Goal: Task Accomplishment & Management: Use online tool/utility

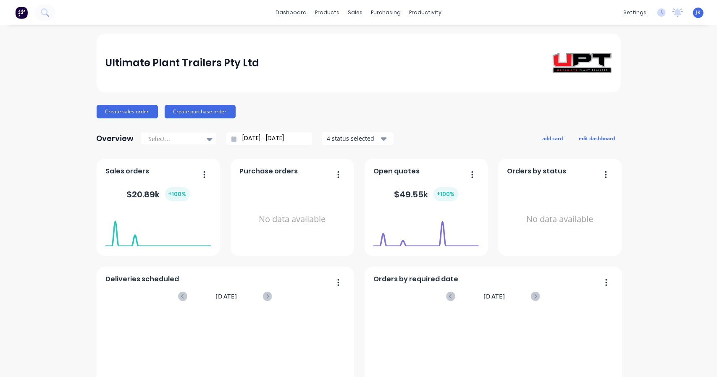
click at [471, 172] on button "button" at bounding box center [469, 175] width 18 height 13
click at [422, 167] on div "Open quotes" at bounding box center [425, 173] width 105 height 12
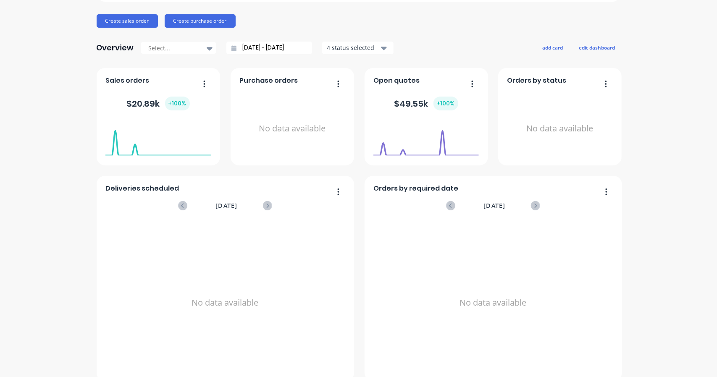
scroll to position [102, 0]
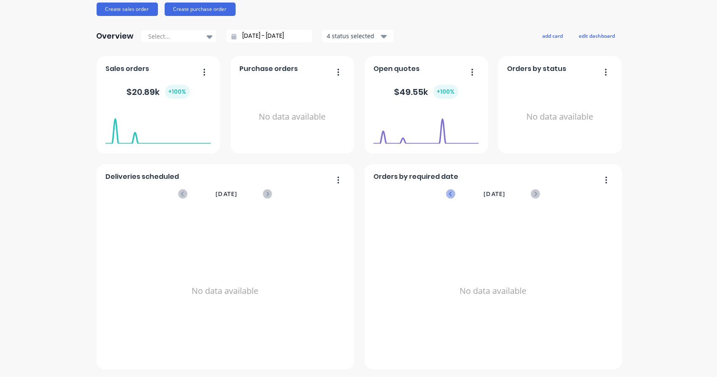
click at [446, 191] on icon at bounding box center [450, 193] width 9 height 9
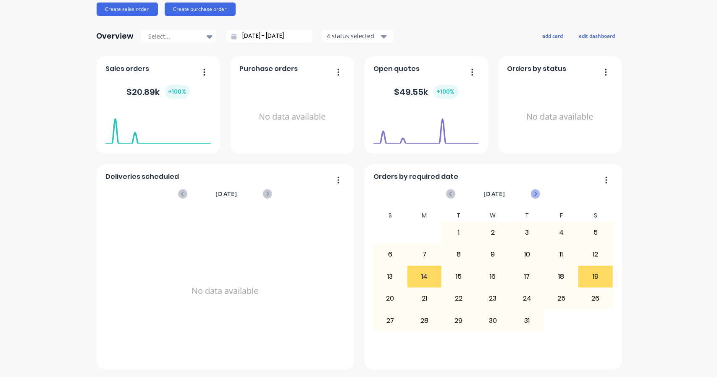
click at [531, 195] on icon at bounding box center [535, 193] width 9 height 9
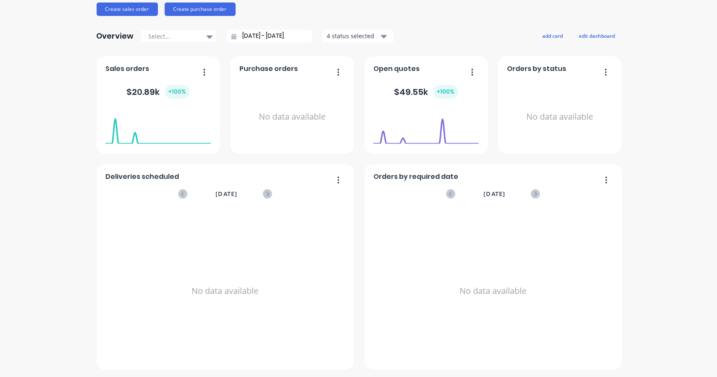
scroll to position [0, 0]
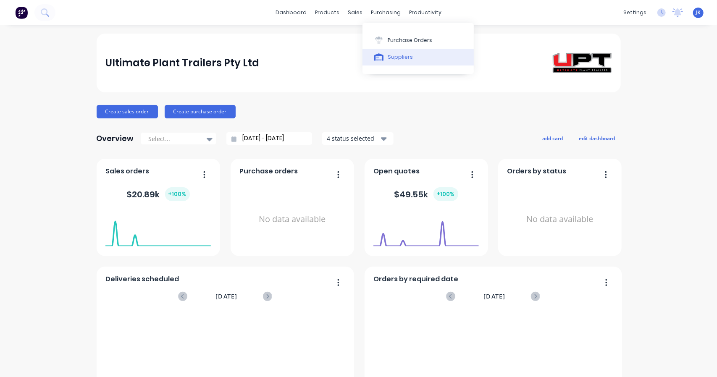
click at [396, 56] on div "Suppliers" at bounding box center [399, 57] width 25 height 8
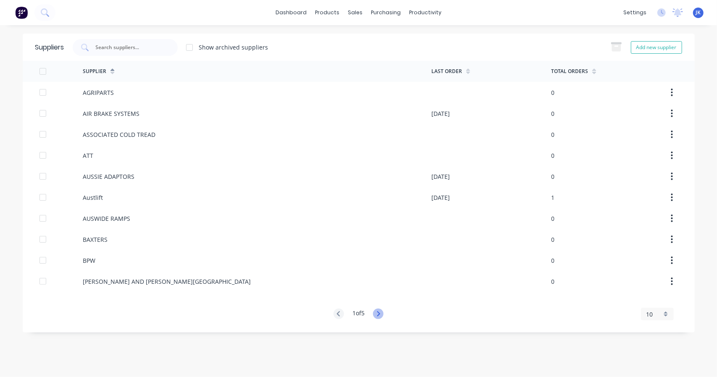
click at [382, 314] on icon at bounding box center [378, 314] width 10 height 10
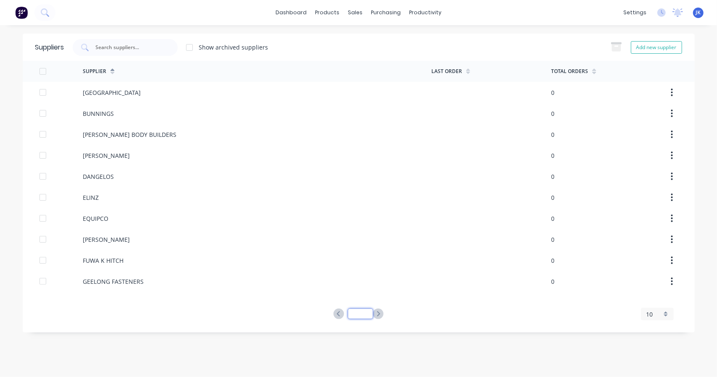
click at [369, 311] on input at bounding box center [360, 314] width 25 height 10
click at [381, 312] on icon at bounding box center [378, 314] width 10 height 10
click at [379, 312] on icon at bounding box center [378, 313] width 3 height 5
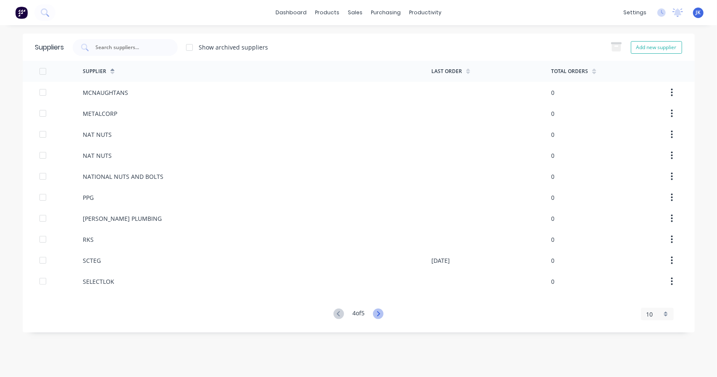
click at [379, 314] on icon at bounding box center [378, 314] width 10 height 10
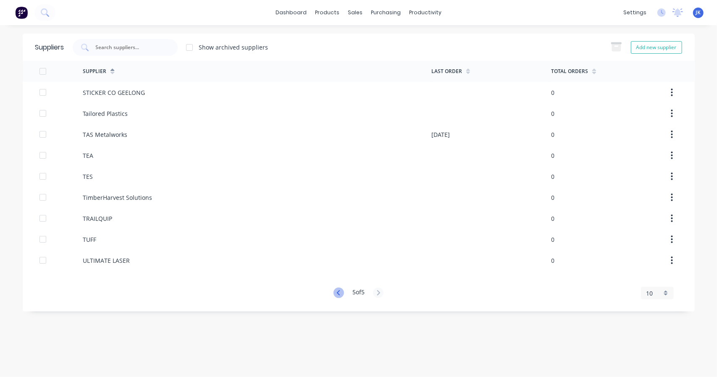
click at [337, 298] on icon at bounding box center [338, 293] width 10 height 10
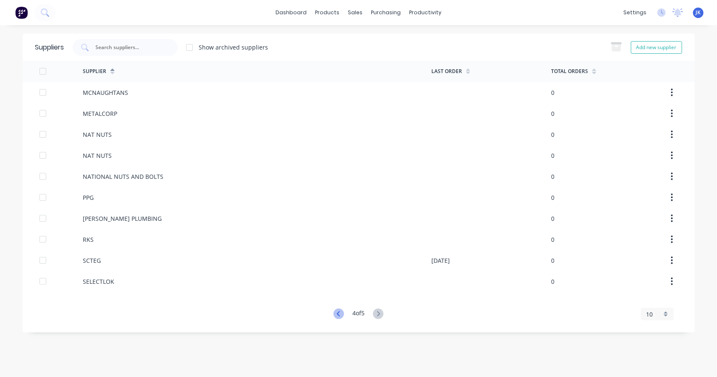
click at [335, 311] on icon at bounding box center [338, 314] width 10 height 10
click at [335, 310] on icon at bounding box center [338, 314] width 10 height 10
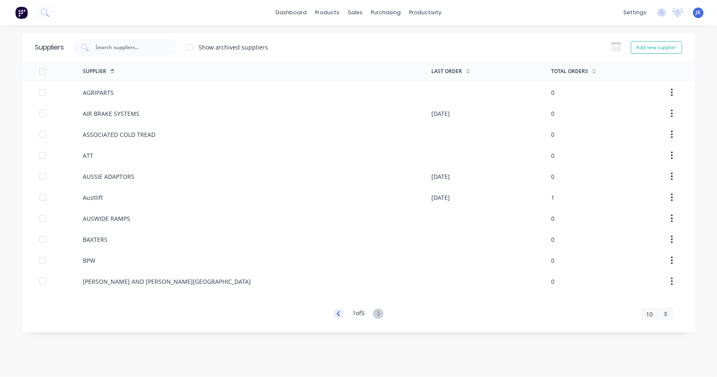
click at [335, 310] on icon at bounding box center [338, 314] width 10 height 10
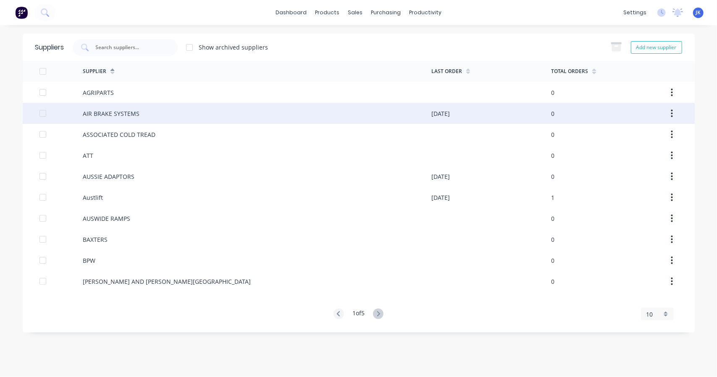
click at [313, 108] on div "AIR BRAKE SYSTEMS" at bounding box center [257, 113] width 348 height 21
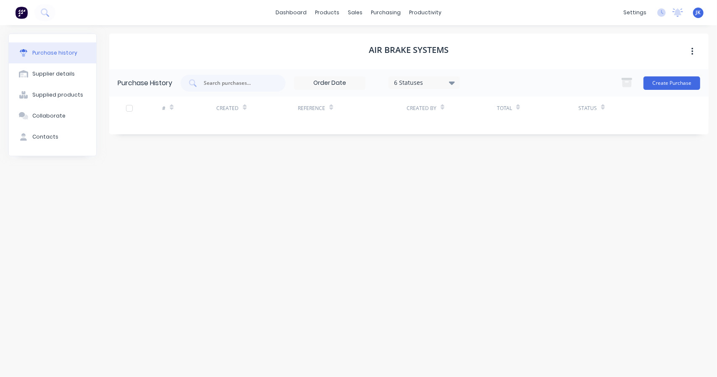
click at [455, 84] on icon at bounding box center [452, 82] width 6 height 9
click at [230, 126] on div "Purchase History 6 Statuses 6 Statuses Create Purchase # Created Reference Crea…" at bounding box center [408, 101] width 599 height 65
click at [387, 43] on div at bounding box center [382, 41] width 13 height 8
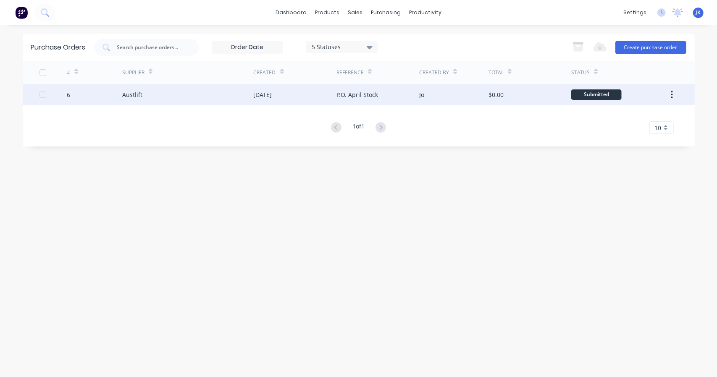
click at [322, 100] on div "31 Mar 2025" at bounding box center [295, 94] width 83 height 21
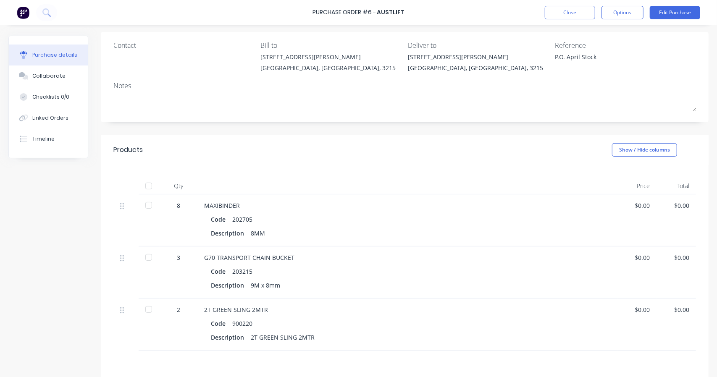
scroll to position [14, 0]
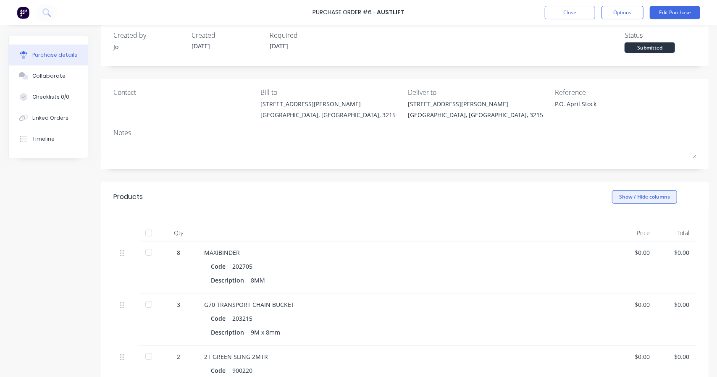
click at [635, 199] on button "Show / Hide columns" at bounding box center [644, 196] width 65 height 13
click at [627, 195] on button "Show / Hide columns" at bounding box center [644, 196] width 65 height 13
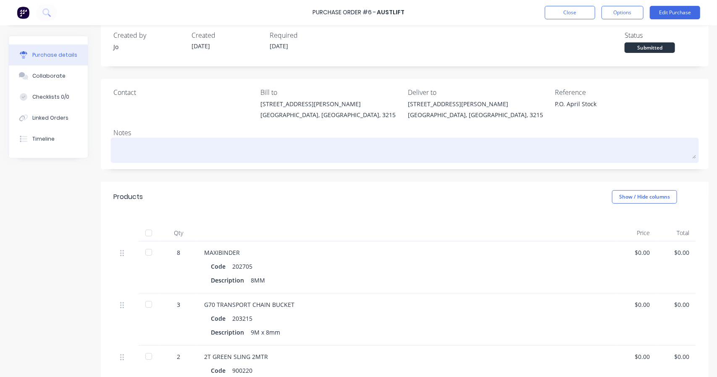
click at [510, 151] on textarea at bounding box center [404, 149] width 582 height 19
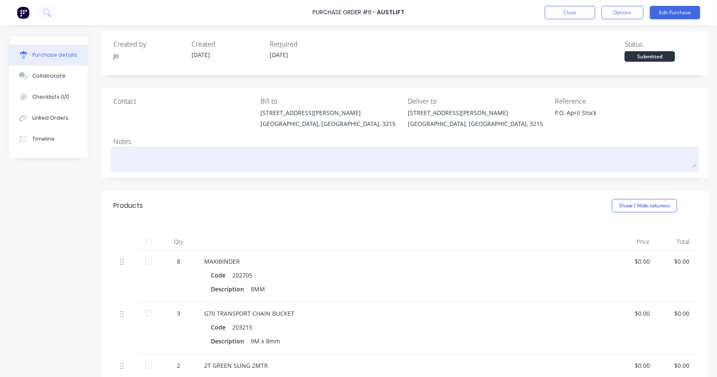
scroll to position [0, 0]
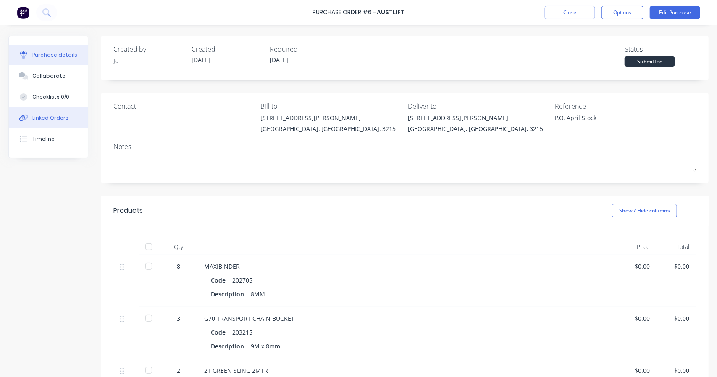
click at [45, 122] on button "Linked Orders" at bounding box center [48, 117] width 79 height 21
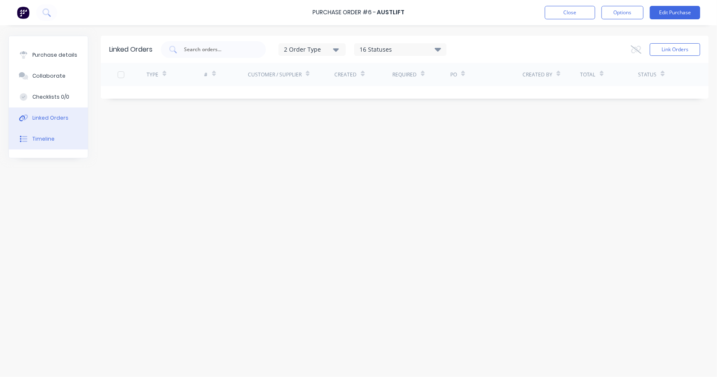
click at [53, 137] on div "Timeline" at bounding box center [43, 139] width 22 height 8
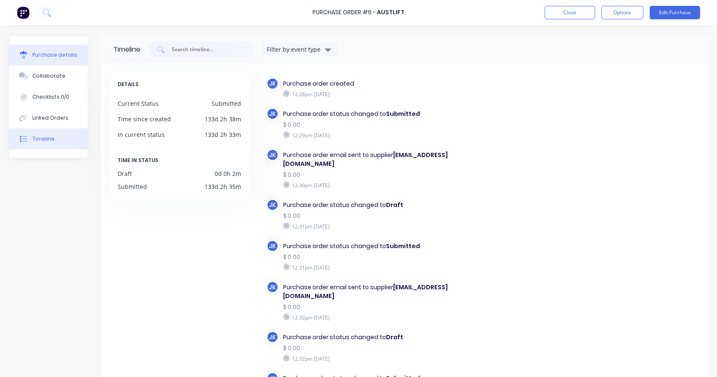
click at [50, 52] on div "Purchase details" at bounding box center [54, 55] width 45 height 8
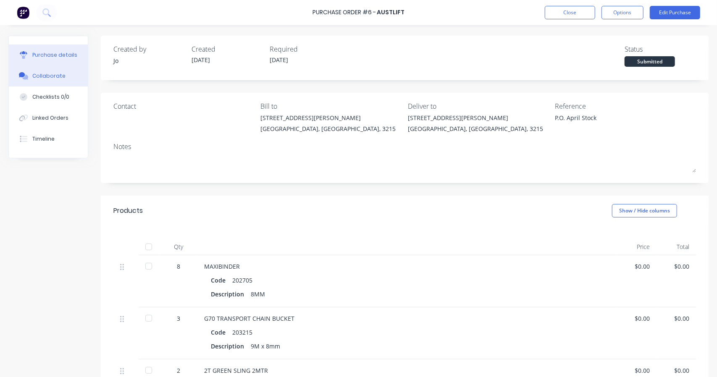
click at [45, 73] on div "Collaborate" at bounding box center [48, 76] width 33 height 8
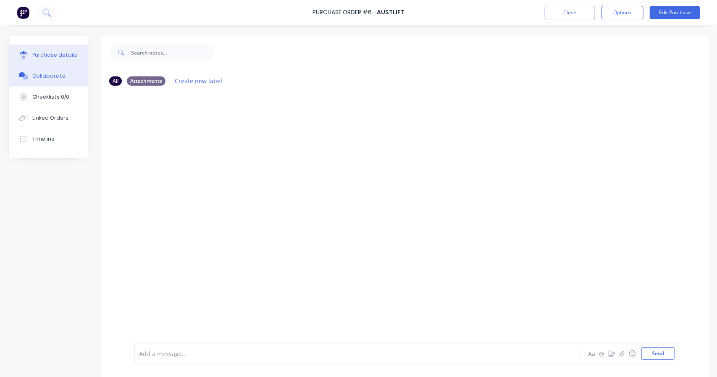
click at [50, 61] on button "Purchase details" at bounding box center [48, 54] width 79 height 21
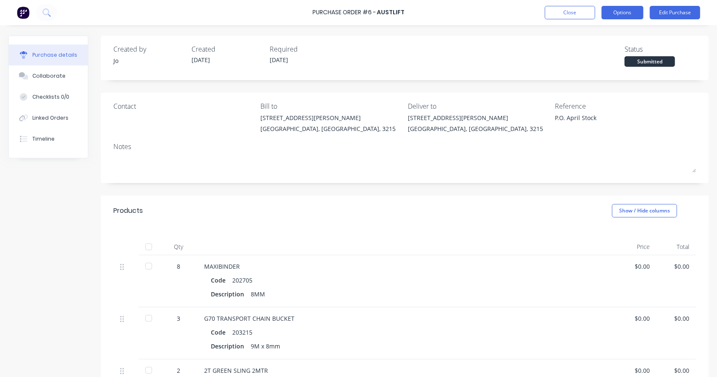
click at [629, 18] on button "Options" at bounding box center [622, 12] width 42 height 13
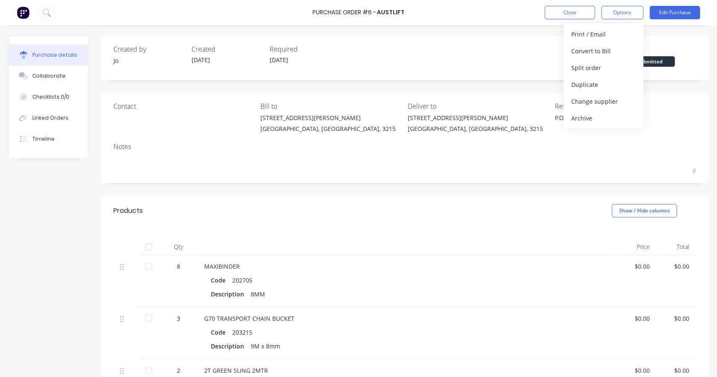
type textarea "x"
click at [553, 11] on button "Close" at bounding box center [569, 12] width 50 height 13
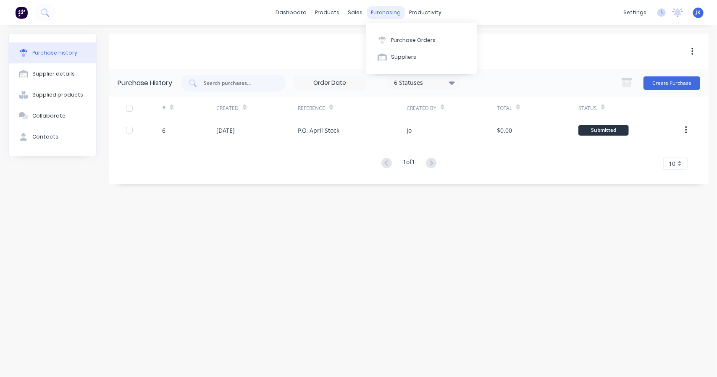
click at [389, 11] on div "purchasing" at bounding box center [385, 12] width 38 height 13
click at [336, 41] on button "Product Catalogue" at bounding box center [368, 39] width 111 height 17
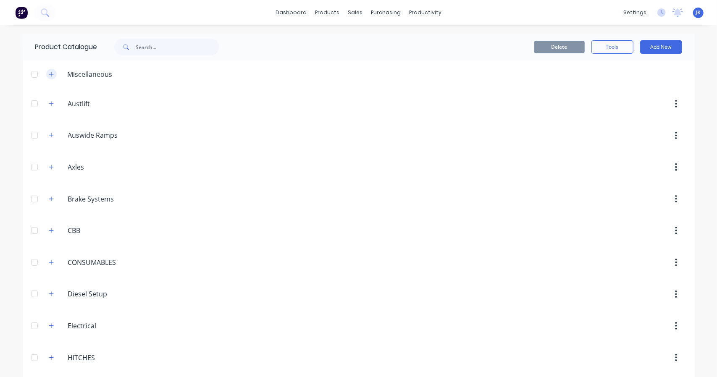
click at [49, 74] on icon "button" at bounding box center [51, 74] width 5 height 6
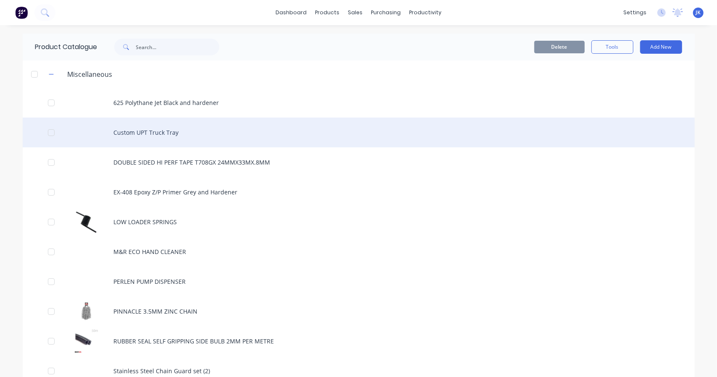
click at [157, 138] on div "Custom UPT Truck Tray" at bounding box center [359, 133] width 672 height 30
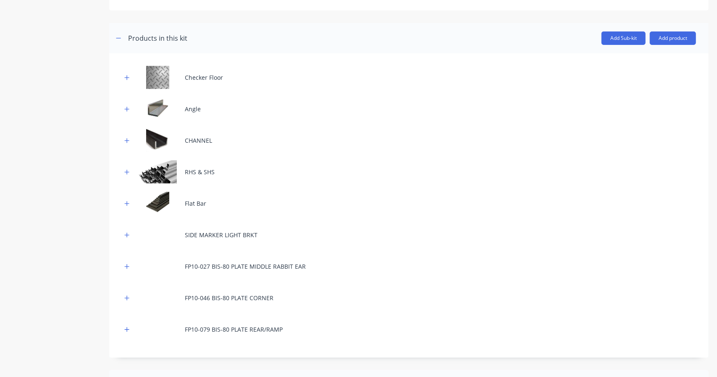
scroll to position [21, 0]
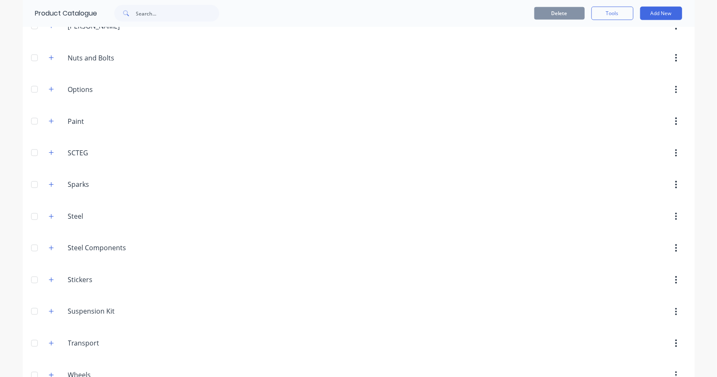
scroll to position [924, 0]
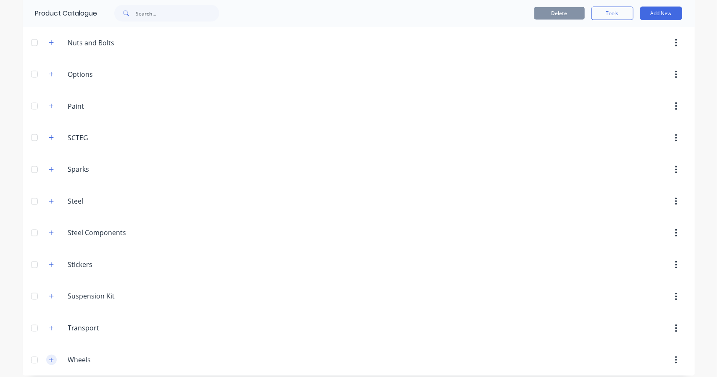
click at [49, 358] on icon "button" at bounding box center [51, 360] width 5 height 5
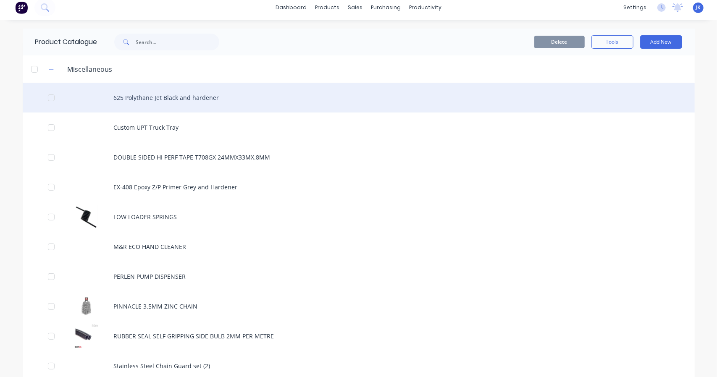
scroll to position [0, 0]
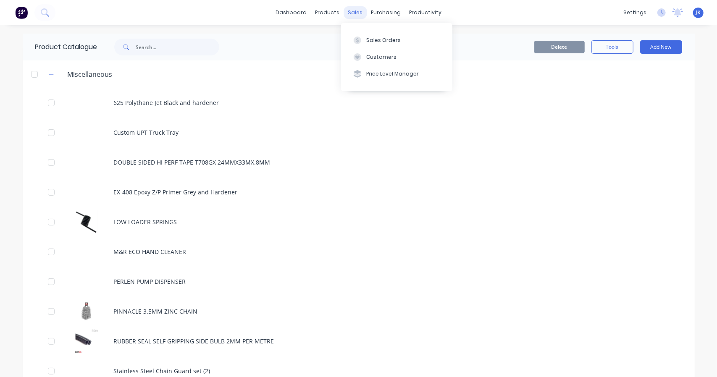
click at [353, 13] on div "sales" at bounding box center [354, 12] width 23 height 13
click at [371, 40] on div "Sales Orders" at bounding box center [383, 41] width 34 height 8
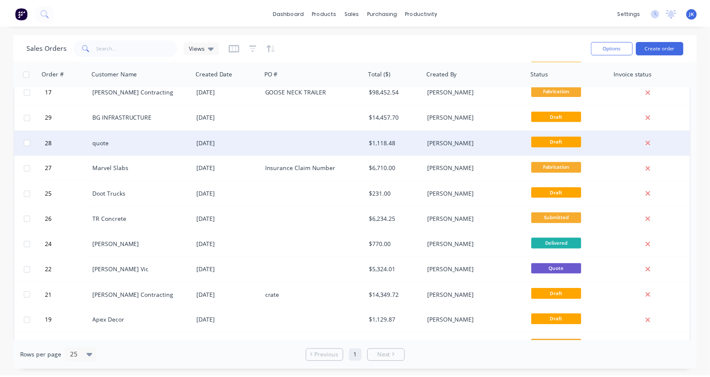
scroll to position [127, 0]
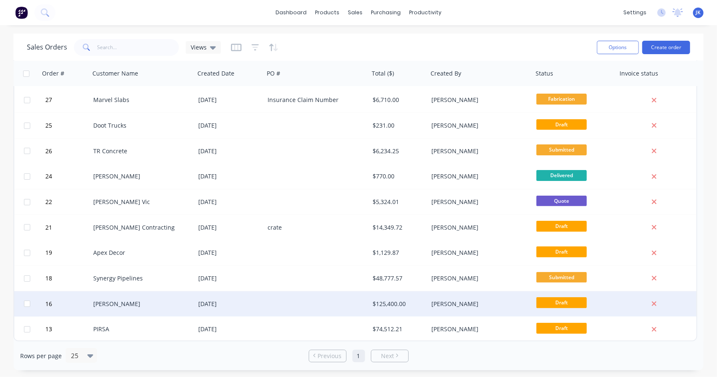
click at [190, 300] on div "AJ Parsons" at bounding box center [142, 304] width 98 height 8
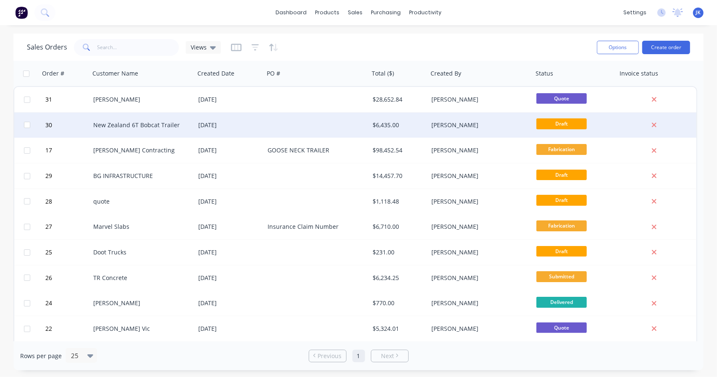
click at [159, 128] on div "New Zealand 6T Bobcat Trailer" at bounding box center [139, 125] width 93 height 8
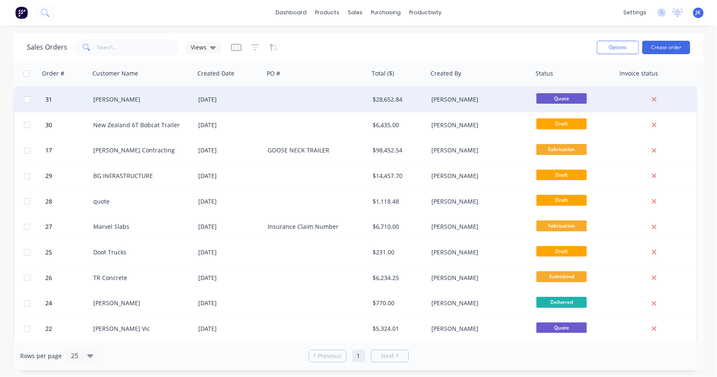
click at [217, 104] on div "31 Jul 2025" at bounding box center [229, 99] width 63 height 8
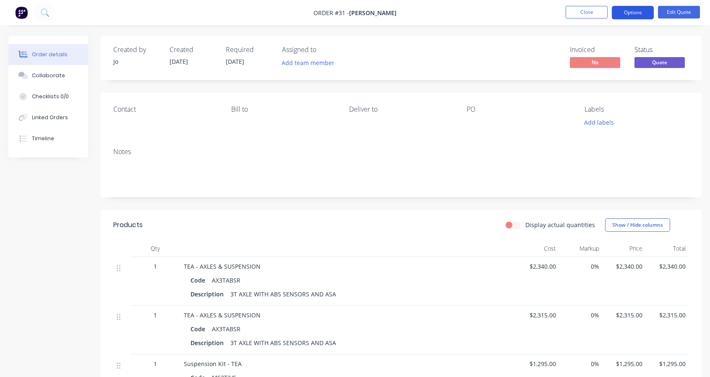
click at [637, 15] on button "Options" at bounding box center [633, 12] width 42 height 13
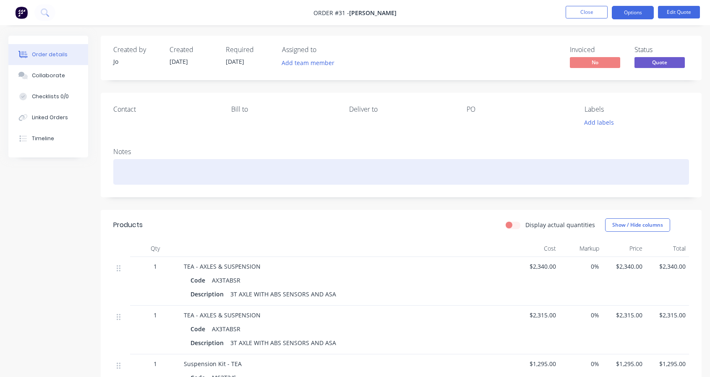
click at [445, 182] on div at bounding box center [401, 172] width 576 height 26
click at [119, 269] on icon at bounding box center [119, 268] width 4 height 6
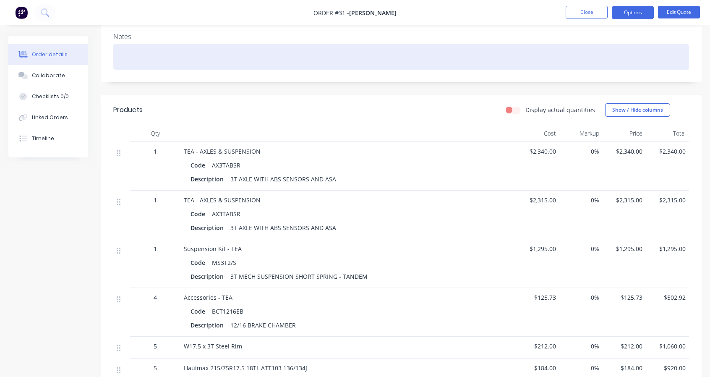
scroll to position [140, 0]
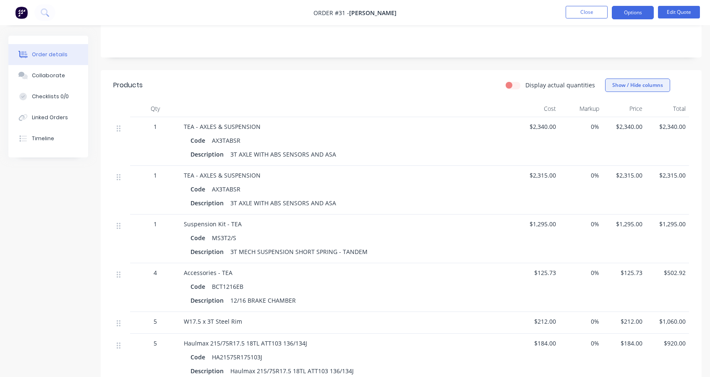
click at [651, 82] on button "Show / Hide columns" at bounding box center [637, 84] width 65 height 13
click at [620, 123] on span at bounding box center [618, 123] width 7 height 7
click at [609, 120] on input "Markup" at bounding box center [609, 120] width 0 height 0
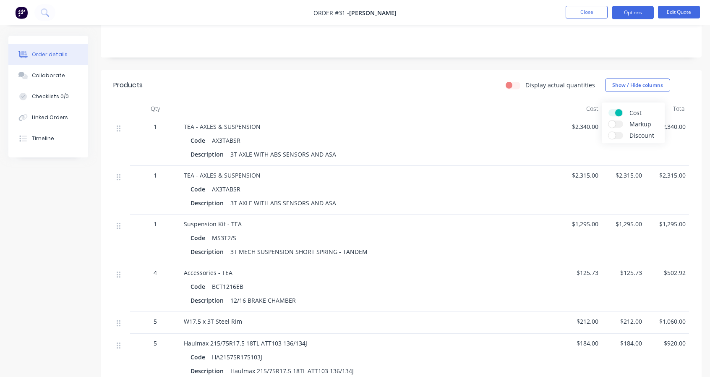
click at [491, 104] on div at bounding box center [369, 108] width 378 height 17
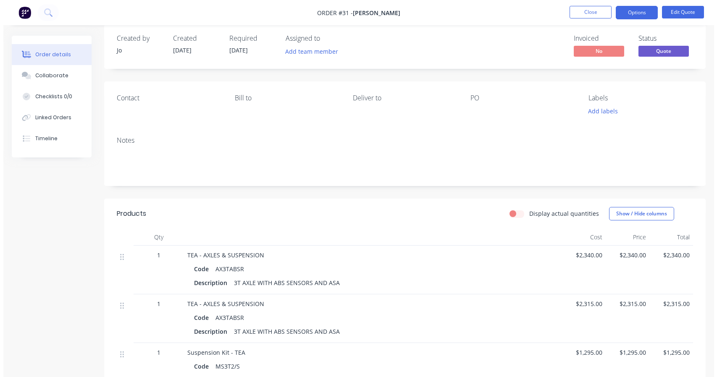
scroll to position [0, 0]
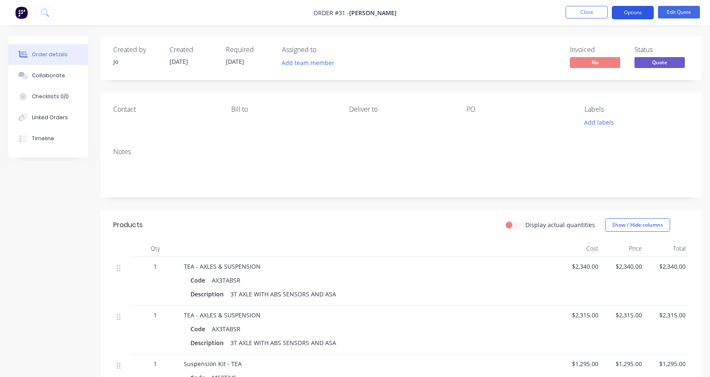
click at [634, 11] on button "Options" at bounding box center [633, 12] width 42 height 13
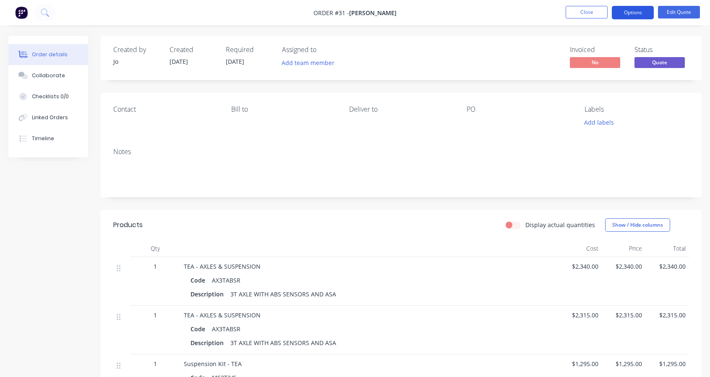
click at [636, 15] on button "Options" at bounding box center [633, 12] width 42 height 13
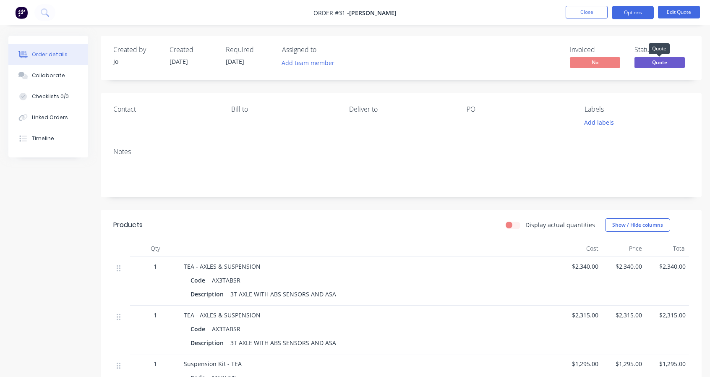
click at [662, 64] on span "Quote" at bounding box center [660, 62] width 50 height 10
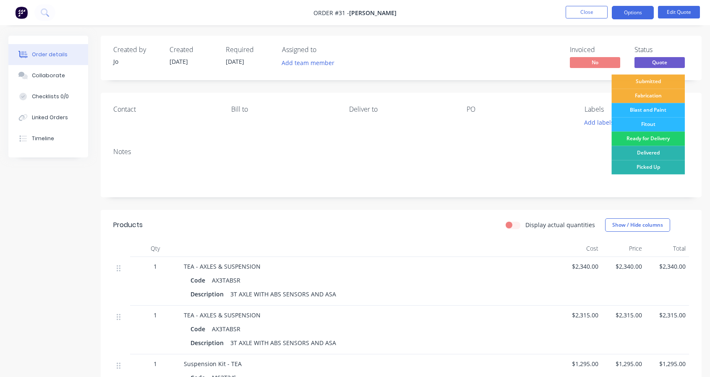
click at [499, 48] on div "Created by Jo Created 31/07/25 Required 31/07/25 Assigned to Add team member In…" at bounding box center [401, 58] width 601 height 44
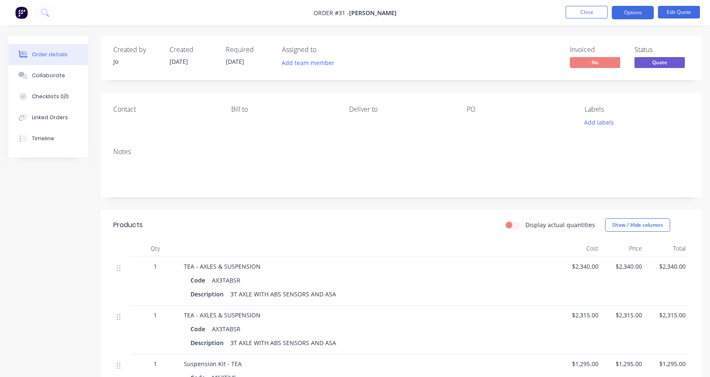
click at [515, 62] on div at bounding box center [532, 58] width 55 height 24
click at [627, 17] on button "Options" at bounding box center [633, 12] width 42 height 13
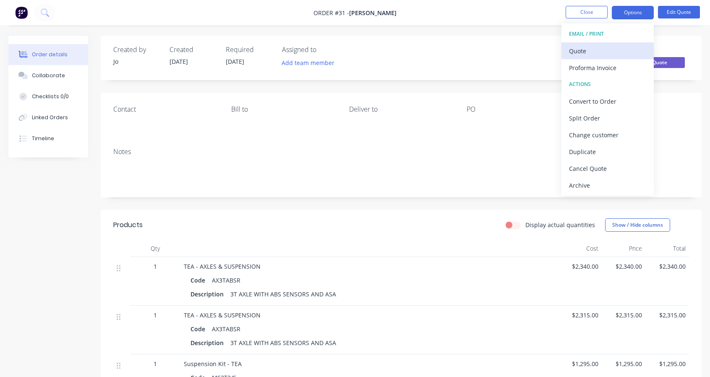
click at [591, 49] on div "Quote" at bounding box center [607, 51] width 77 height 12
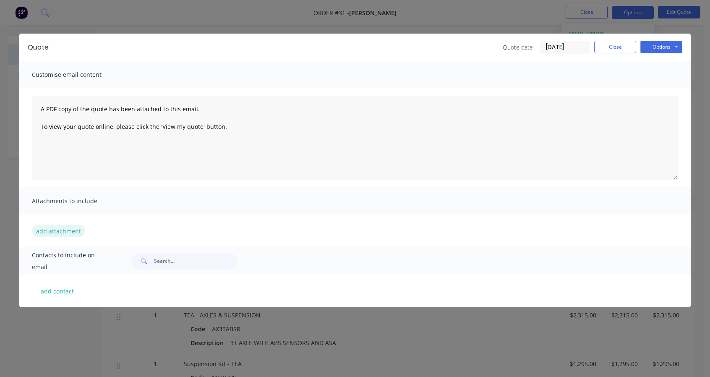
click at [53, 228] on button "add attachment" at bounding box center [58, 231] width 53 height 13
click at [670, 45] on button "Options" at bounding box center [662, 47] width 42 height 13
click at [676, 64] on button "Preview" at bounding box center [668, 62] width 54 height 14
click at [663, 52] on button "Options" at bounding box center [662, 47] width 42 height 13
click at [661, 60] on button "Preview" at bounding box center [668, 62] width 54 height 14
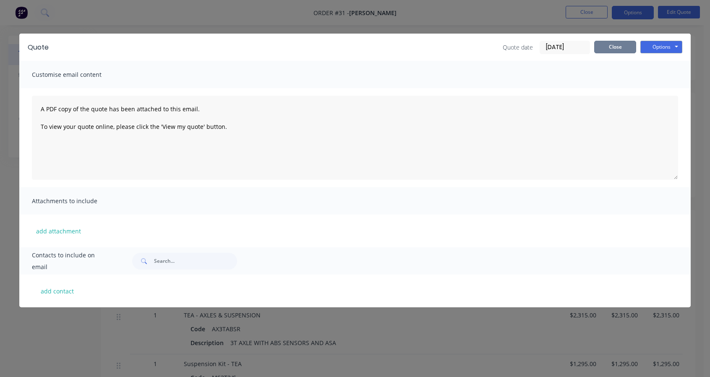
click at [607, 44] on button "Close" at bounding box center [615, 47] width 42 height 13
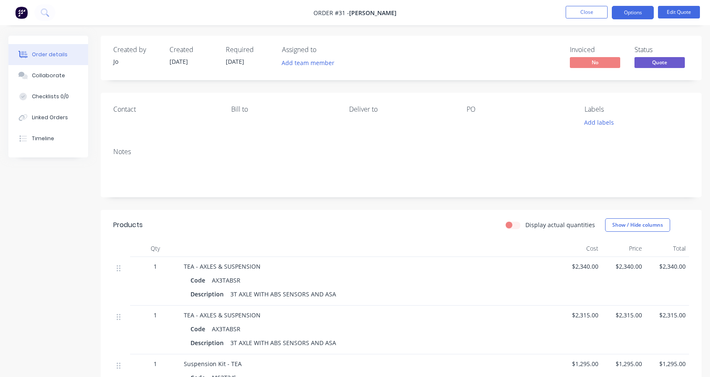
click at [19, 10] on img at bounding box center [21, 12] width 13 height 13
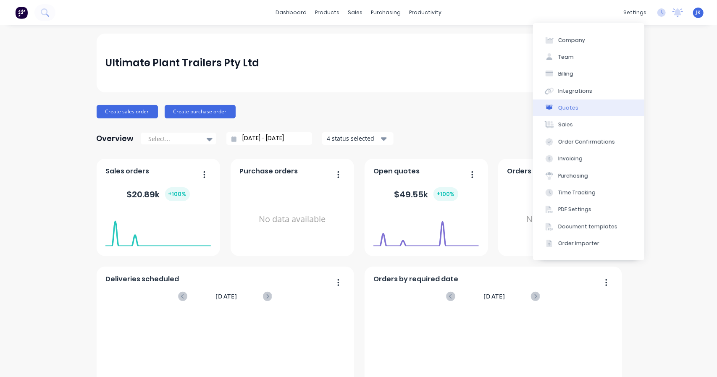
click at [574, 105] on div "Quotes" at bounding box center [568, 108] width 20 height 8
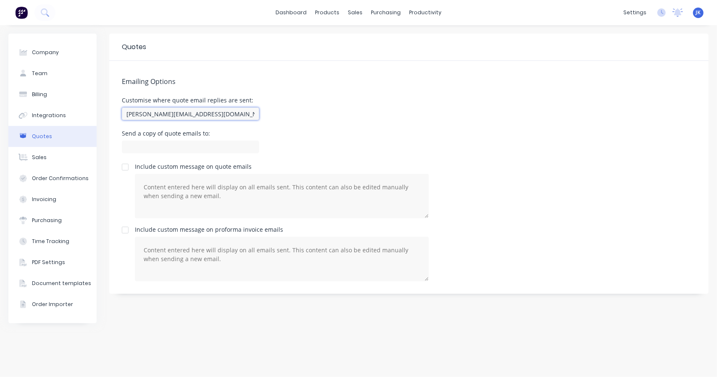
click at [140, 115] on input "Matt@uptgroup.com.au" at bounding box center [190, 113] width 137 height 13
click at [52, 160] on button "Sales" at bounding box center [52, 157] width 88 height 21
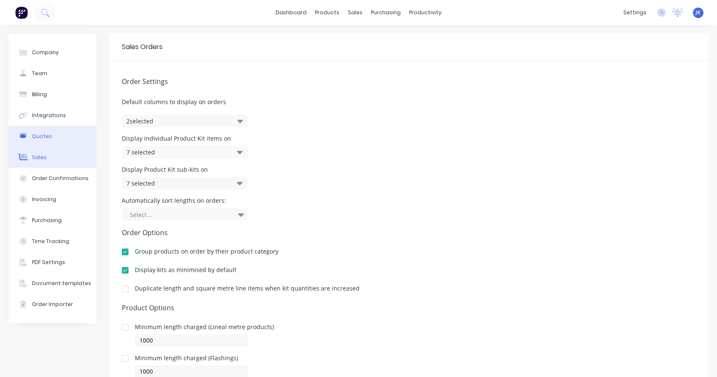
click at [55, 143] on button "Quotes" at bounding box center [52, 136] width 88 height 21
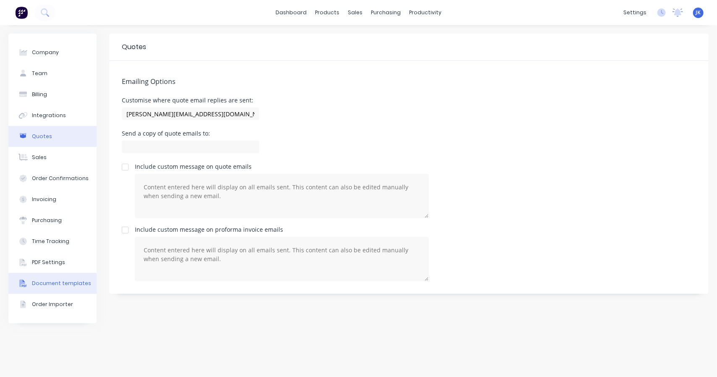
click at [74, 279] on button "Document templates" at bounding box center [52, 283] width 88 height 21
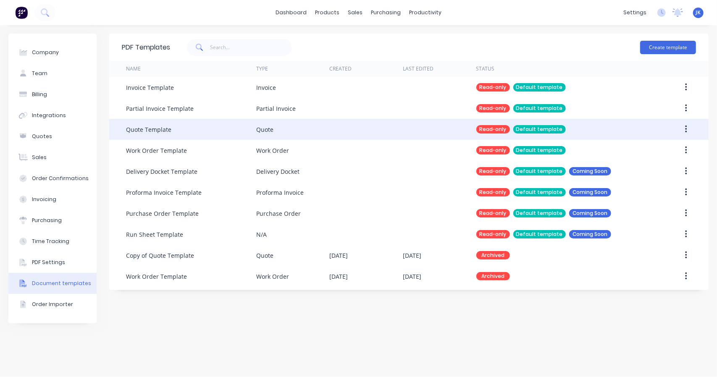
click at [170, 132] on div "Quote Template" at bounding box center [191, 129] width 130 height 21
click at [685, 128] on icon "button" at bounding box center [686, 129] width 2 height 9
click at [501, 128] on div "Read-only" at bounding box center [493, 129] width 34 height 8
click at [205, 127] on div "Quote Template" at bounding box center [191, 129] width 130 height 21
click at [526, 129] on div "Default template" at bounding box center [539, 129] width 52 height 8
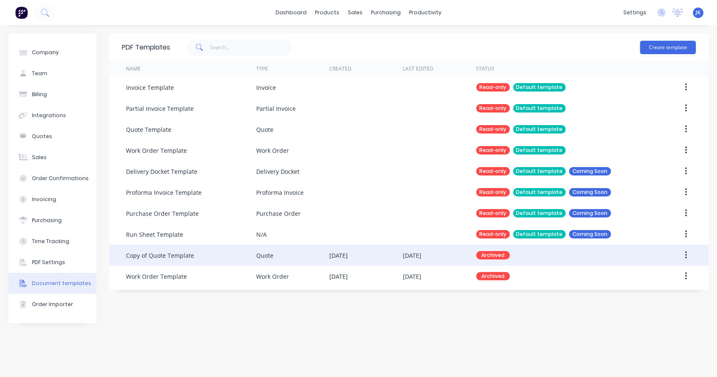
click at [190, 254] on div "Copy of Quote Template" at bounding box center [160, 255] width 68 height 9
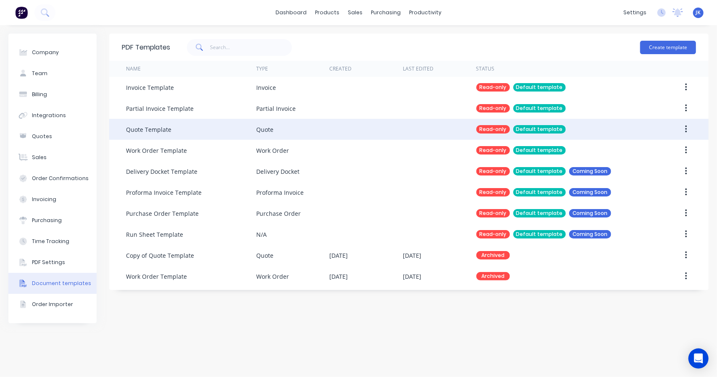
click at [154, 131] on div "Quote Template" at bounding box center [148, 129] width 45 height 9
click at [154, 127] on div "Quote Template" at bounding box center [148, 129] width 45 height 9
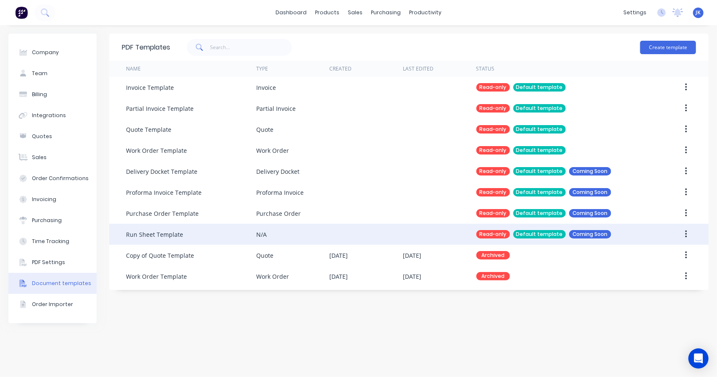
click at [194, 232] on div "Run Sheet Template" at bounding box center [191, 234] width 130 height 21
click at [155, 229] on div "Run Sheet Template" at bounding box center [191, 234] width 130 height 21
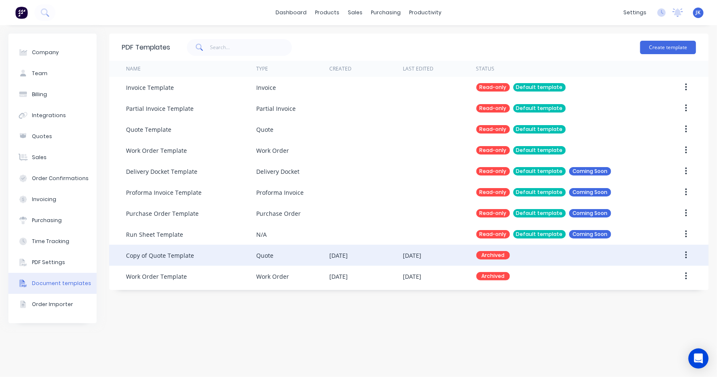
click at [275, 256] on div "Quote" at bounding box center [292, 255] width 73 height 21
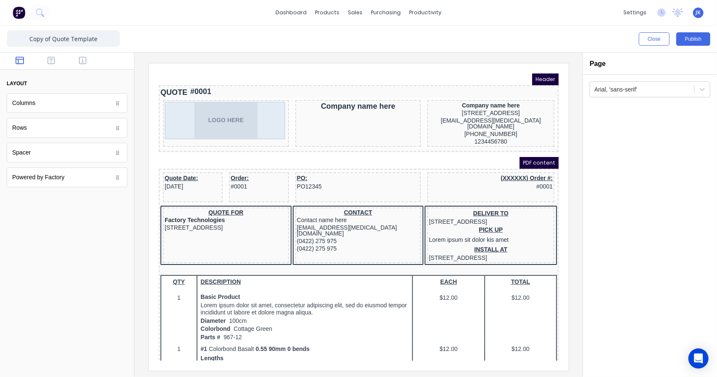
click at [231, 105] on div "LOGO HERE" at bounding box center [215, 110] width 123 height 38
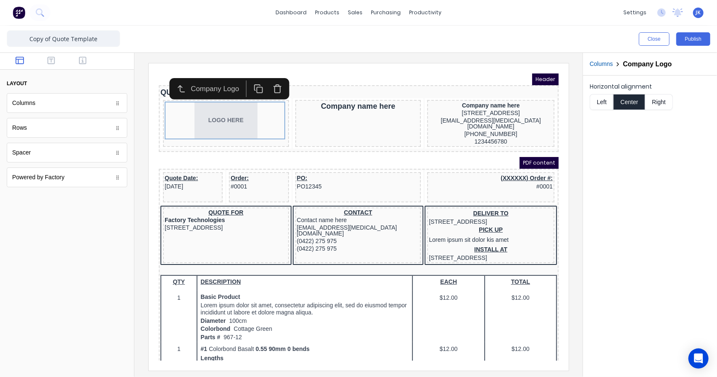
click at [222, 79] on div "Company Logo" at bounding box center [206, 78] width 53 height 10
click at [172, 81] on icon "button" at bounding box center [171, 78] width 10 height 10
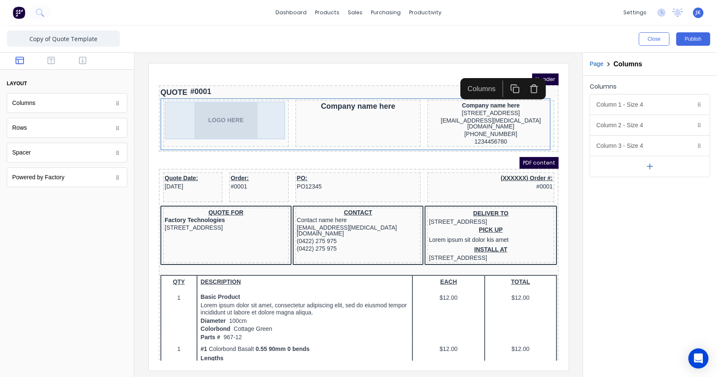
click at [238, 112] on div "LOGO HERE" at bounding box center [215, 110] width 123 height 38
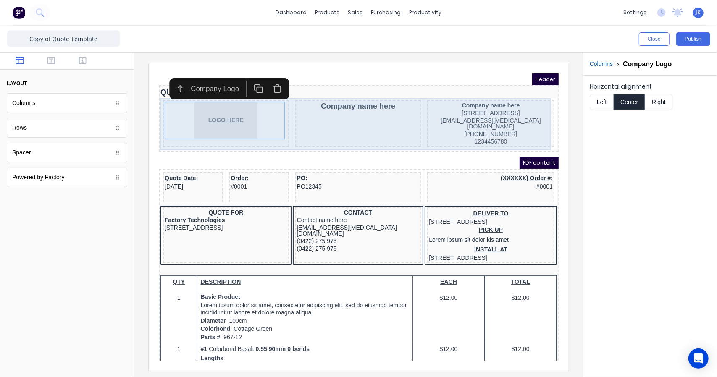
click at [378, 110] on div "Company name here" at bounding box center [348, 112] width 126 height 47
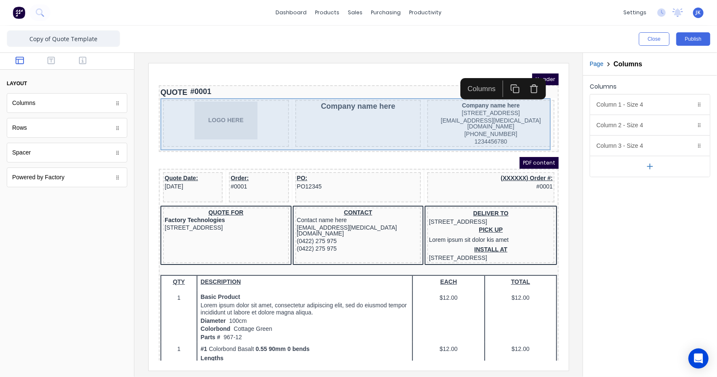
click at [279, 125] on div "LOGO HERE Company name here Company name here 234 Beach Road Gold Coast, Queens…" at bounding box center [348, 114] width 396 height 52
drag, startPoint x: 377, startPoint y: 134, endPoint x: 389, endPoint y: 147, distance: 17.5
click at [377, 134] on div "Company name here" at bounding box center [348, 112] width 126 height 47
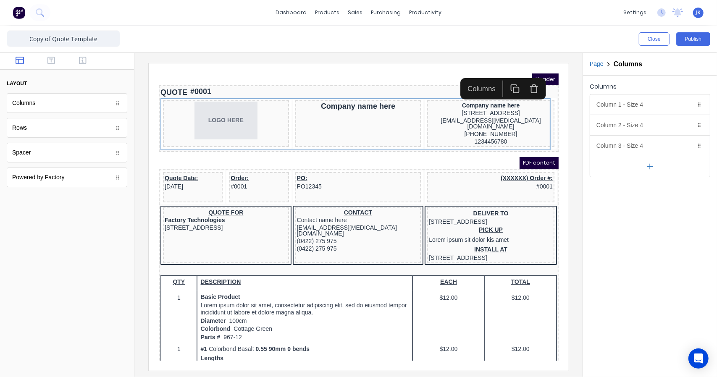
click at [392, 148] on div "PDF content" at bounding box center [348, 152] width 400 height 12
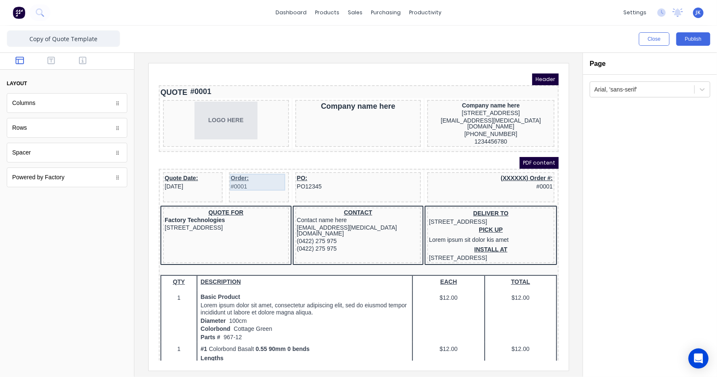
click at [242, 171] on div "Order: #0001" at bounding box center [248, 171] width 56 height 17
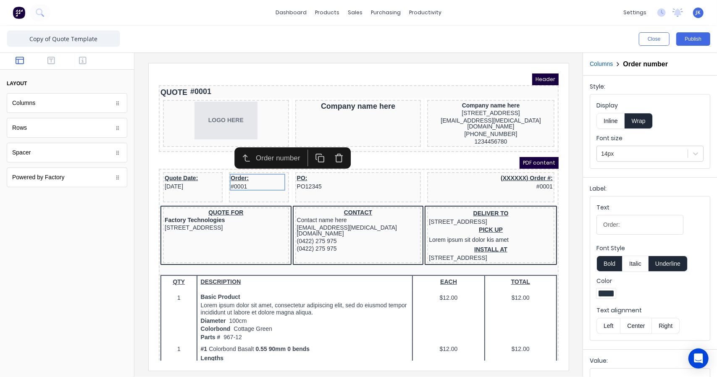
click at [329, 145] on icon "button" at bounding box center [328, 148] width 10 height 10
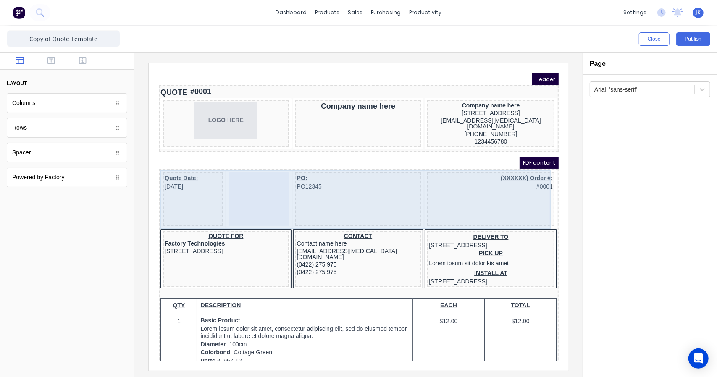
click at [269, 178] on div at bounding box center [248, 189] width 60 height 54
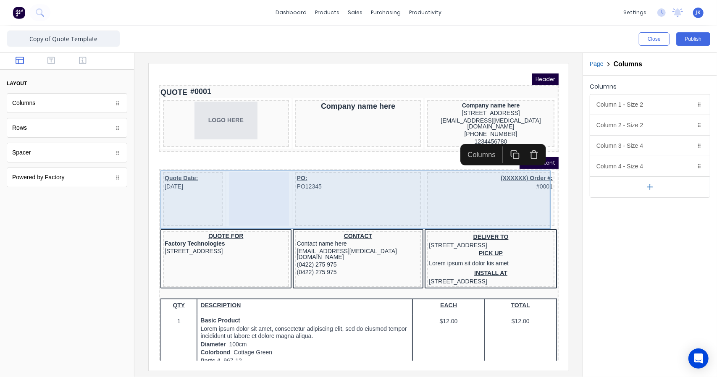
click at [269, 178] on div at bounding box center [248, 189] width 60 height 54
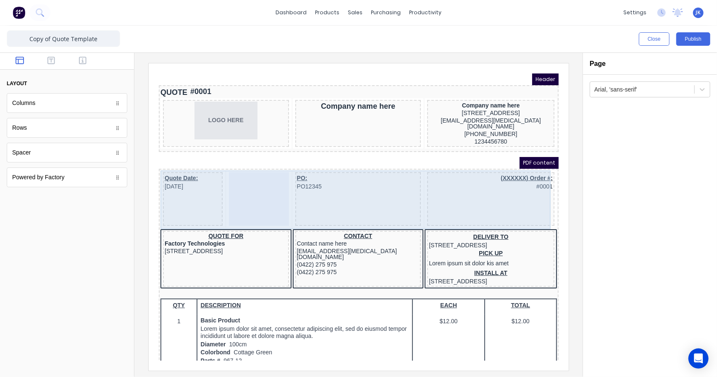
click at [265, 166] on div at bounding box center [248, 189] width 60 height 54
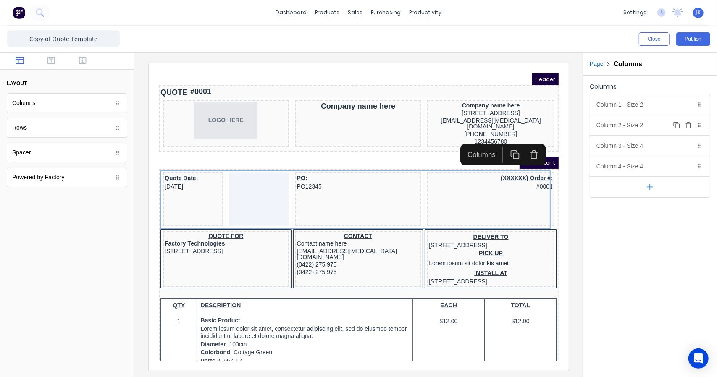
click at [640, 124] on div "Column 2 - Size 2 Duplicate Delete" at bounding box center [650, 125] width 120 height 20
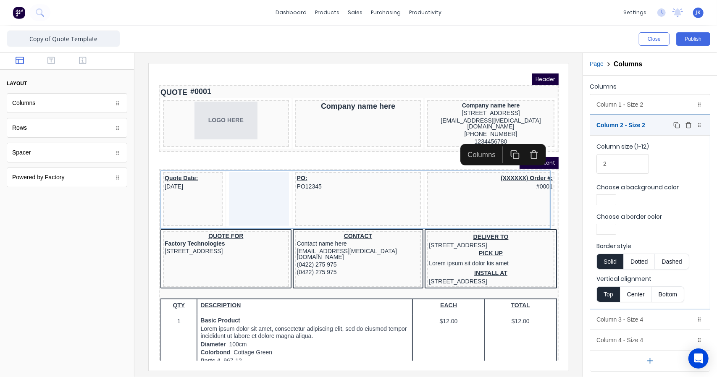
click at [688, 125] on icon "button" at bounding box center [688, 125] width 7 height 7
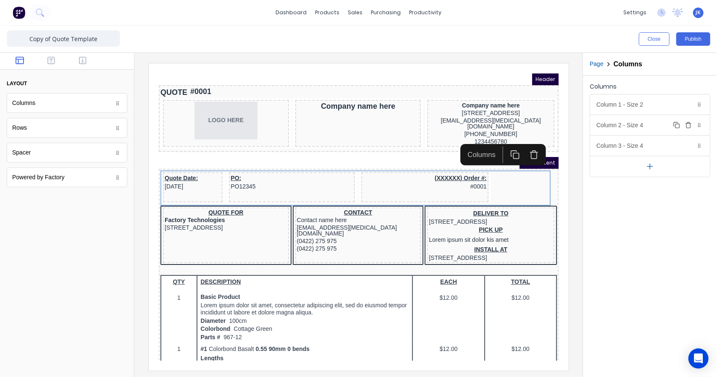
click at [643, 128] on div "Column 2 - Size 4 Duplicate Delete" at bounding box center [650, 125] width 120 height 20
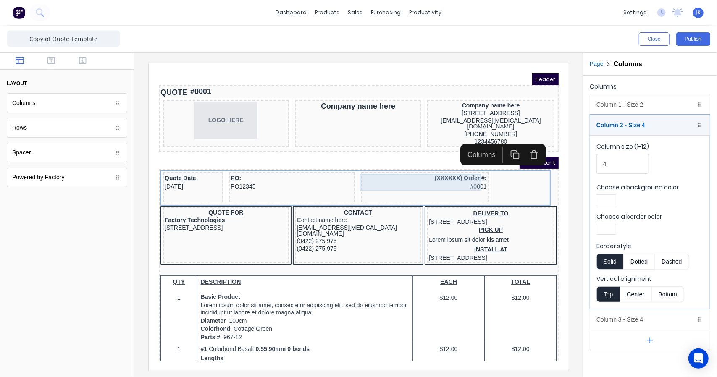
click at [404, 172] on div "(XXXXXX) Order #: #0001" at bounding box center [414, 171] width 124 height 17
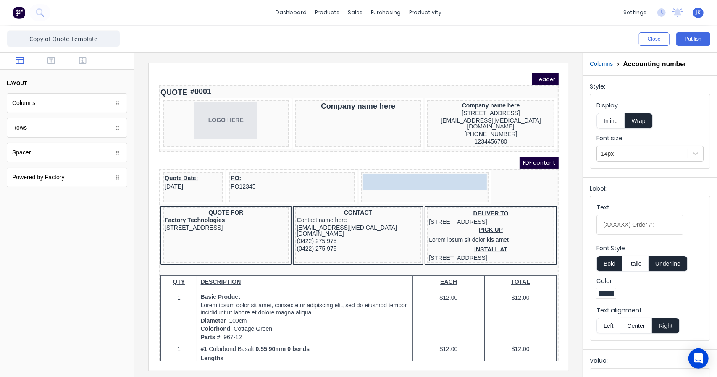
click at [371, 173] on body "Header QUOTE #0001 LOGO HERE Company name here Company name here 234 Beach Road…" at bounding box center [348, 206] width 400 height 287
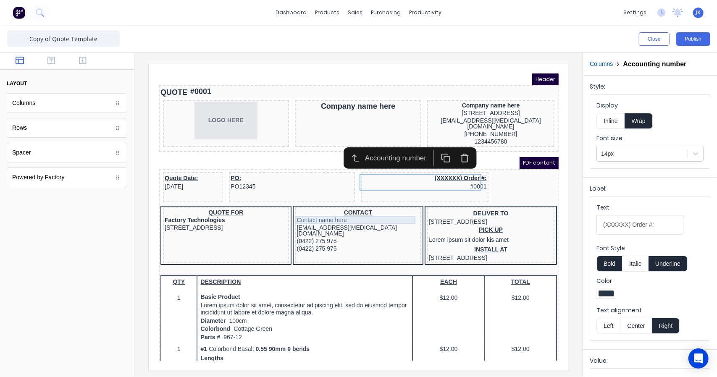
click at [286, 200] on div "CONTACT" at bounding box center [347, 203] width 123 height 8
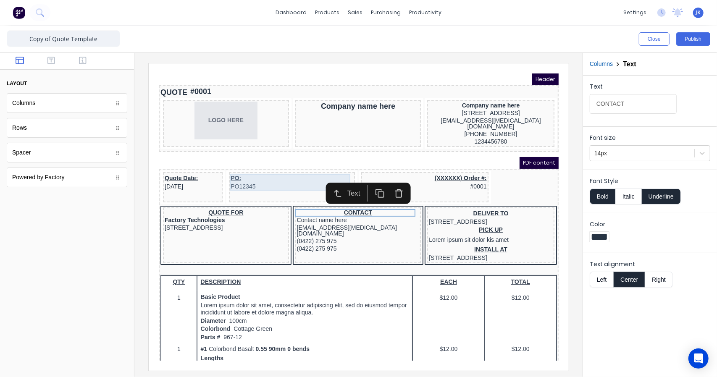
click at [284, 173] on div "PO: PO12345" at bounding box center [281, 171] width 123 height 17
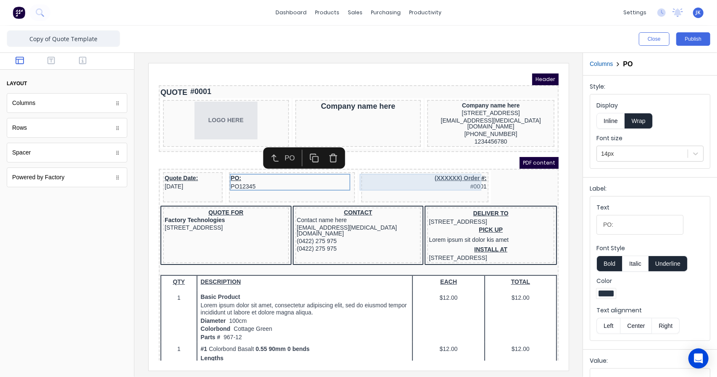
click at [494, 172] on div "Quote Date: 29/10/2024 PO: PO12345 (XXXXXX) Order #: #0001" at bounding box center [348, 177] width 396 height 35
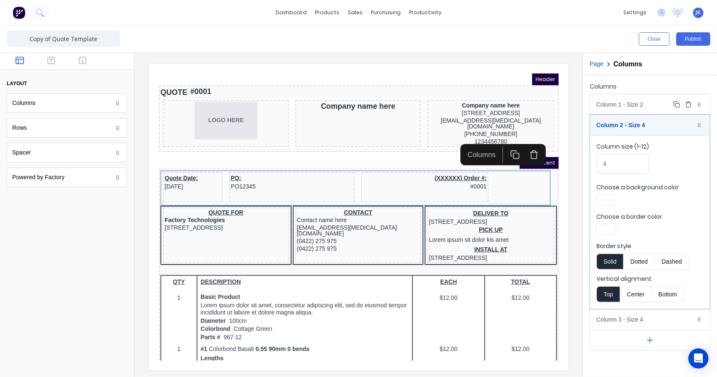
click at [655, 99] on div "Column 1 - Size 2 Duplicate Delete" at bounding box center [650, 104] width 120 height 20
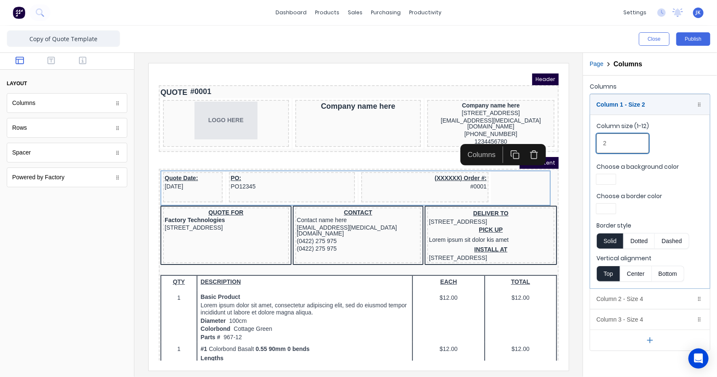
click at [621, 141] on input "2" at bounding box center [622, 143] width 52 height 20
drag, startPoint x: 621, startPoint y: 141, endPoint x: 604, endPoint y: 137, distance: 18.1
click at [604, 137] on input "2" at bounding box center [622, 143] width 52 height 20
type input "3"
click at [611, 238] on button "Solid" at bounding box center [609, 241] width 27 height 16
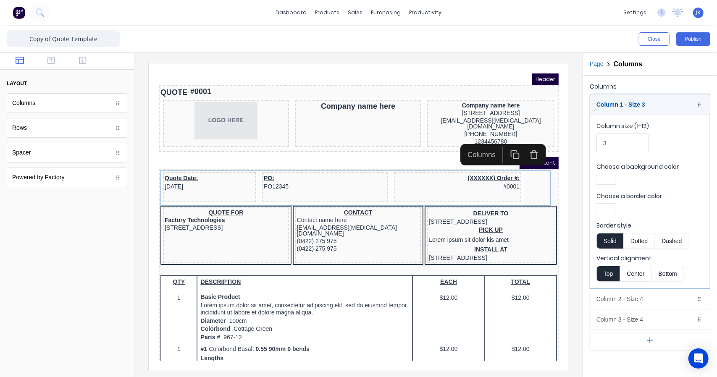
click at [615, 240] on button "Solid" at bounding box center [609, 241] width 27 height 16
click at [635, 107] on div "Column 1 - Size 3 Duplicate Delete" at bounding box center [650, 104] width 120 height 20
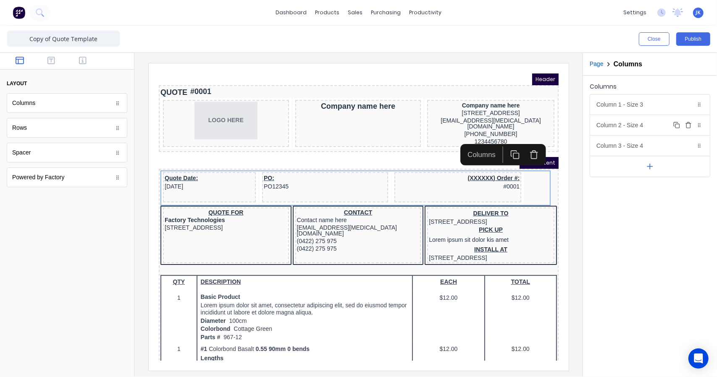
click at [625, 126] on div "Column 2 - Size 4 Duplicate Delete" at bounding box center [650, 125] width 120 height 20
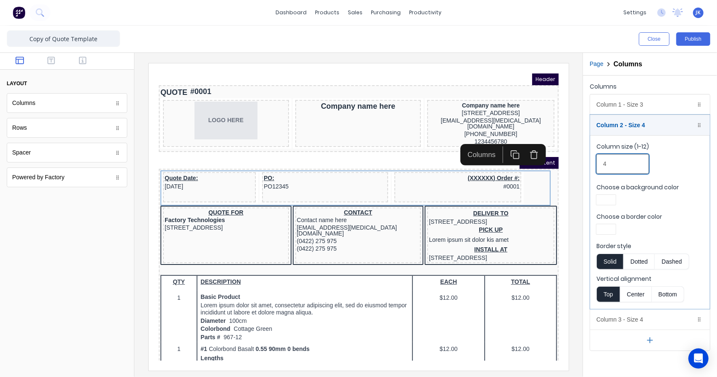
click at [614, 161] on input "4" at bounding box center [622, 164] width 52 height 20
drag, startPoint x: 602, startPoint y: 158, endPoint x: 591, endPoint y: 154, distance: 11.7
click at [591, 154] on fieldset "Column size (1-12) 4 Choose a background color Choose a border color Border sty…" at bounding box center [650, 222] width 120 height 174
type input "4"
click at [415, 173] on div "(XXXXXX) Order #: #0001" at bounding box center [447, 171] width 124 height 17
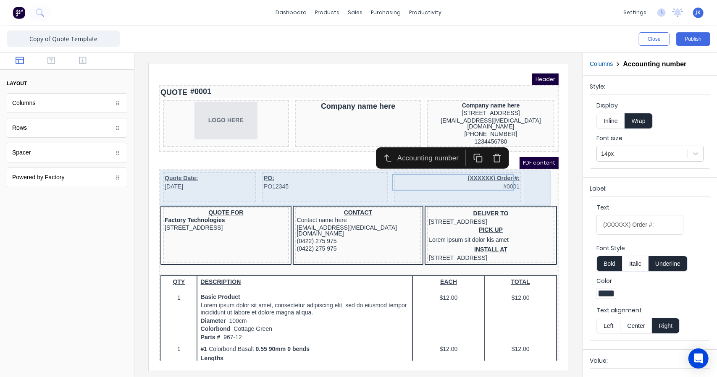
click at [416, 183] on div "(XXXXXX) Order #: #0001" at bounding box center [447, 177] width 127 height 30
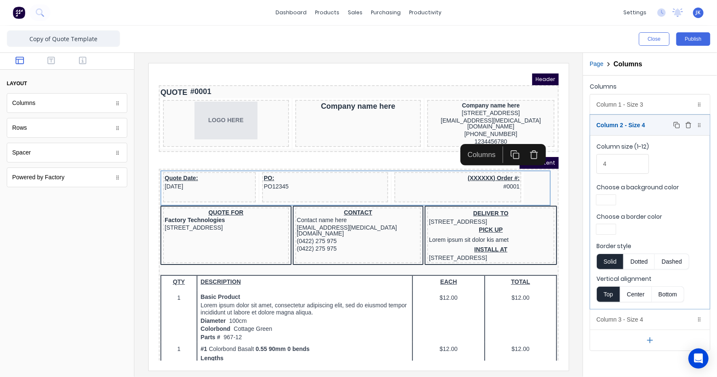
click at [610, 124] on div "Column 2 - Size 4 Duplicate Delete" at bounding box center [650, 125] width 120 height 20
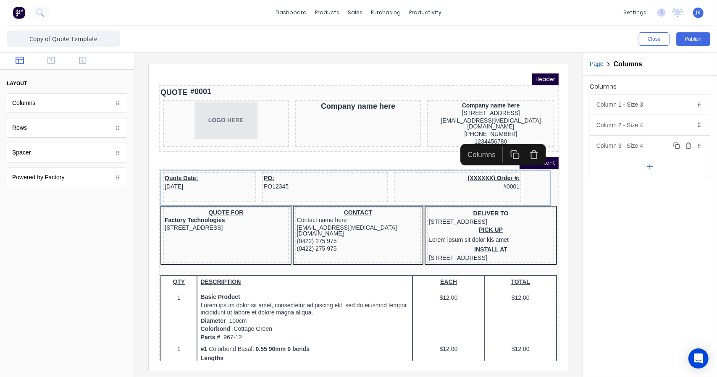
click at [624, 148] on div "Column 3 - Size 4 Duplicate Delete" at bounding box center [650, 146] width 120 height 20
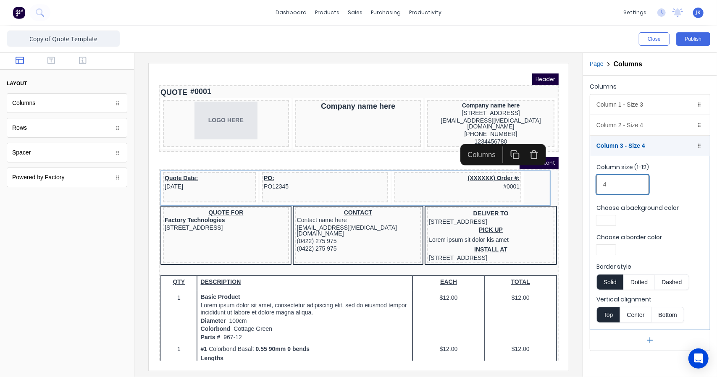
click at [613, 191] on input "4" at bounding box center [622, 185] width 52 height 20
drag, startPoint x: 604, startPoint y: 187, endPoint x: 595, endPoint y: 186, distance: 9.7
click at [595, 186] on fieldset "Column size (1-12) 4 Choose a background color Choose a border color Border sty…" at bounding box center [650, 243] width 120 height 174
type input "5"
click at [380, 150] on div "PDF content" at bounding box center [348, 152] width 400 height 12
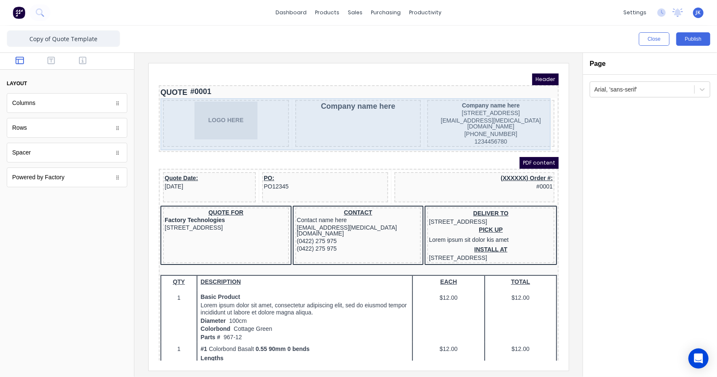
click at [371, 119] on div "Company name here" at bounding box center [348, 112] width 126 height 47
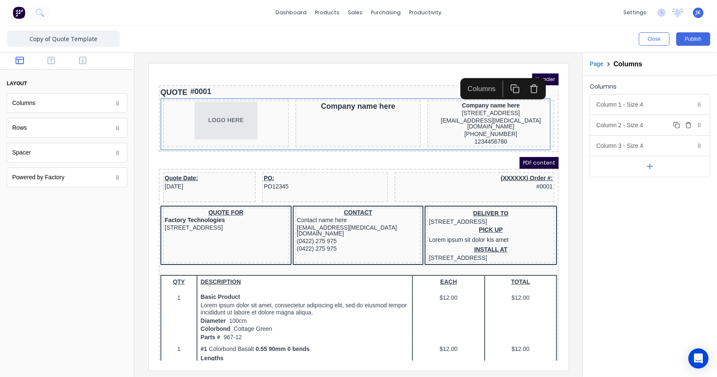
click at [689, 123] on icon "button" at bounding box center [688, 122] width 2 height 1
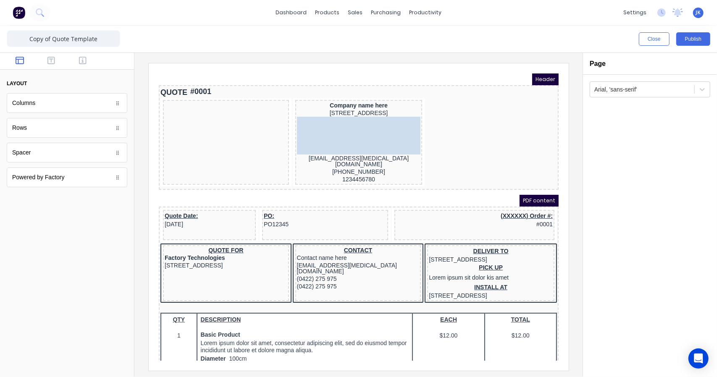
drag, startPoint x: 219, startPoint y: 118, endPoint x: 491, endPoint y: 117, distance: 271.6
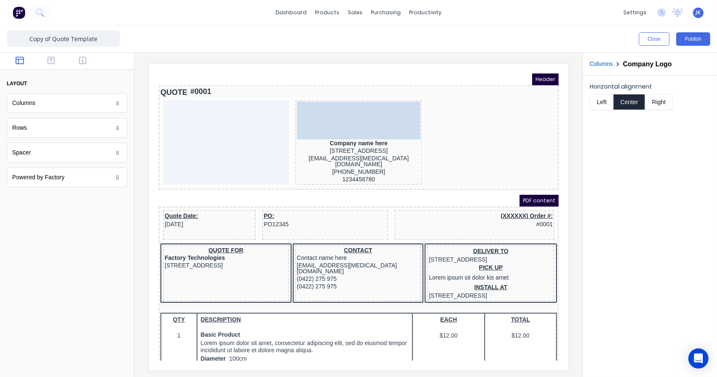
drag, startPoint x: 336, startPoint y: 133, endPoint x: 335, endPoint y: 101, distance: 31.9
click at [335, 101] on body "Header QUOTE #0001 LOGO HERE LOGO HERE Company name here 234 Beach Road Gold Co…" at bounding box center [348, 206] width 400 height 287
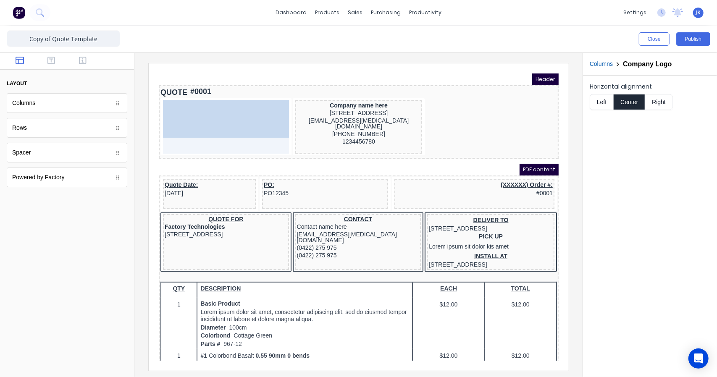
drag, startPoint x: 354, startPoint y: 109, endPoint x: 218, endPoint y: 105, distance: 136.1
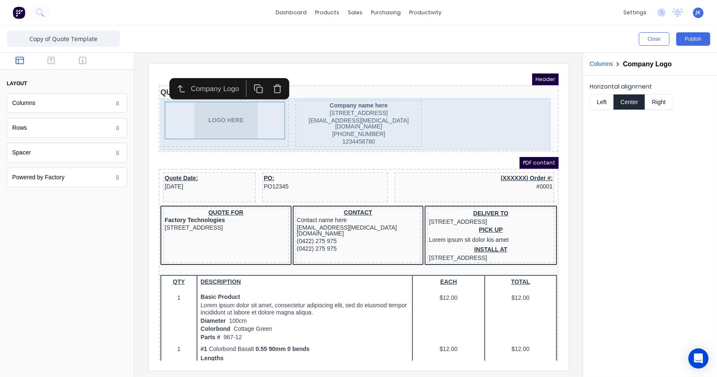
click at [280, 108] on div "LOGO HERE Company name here 234 Beach Road Gold Coast, Queensland, Australia, 4…" at bounding box center [348, 114] width 396 height 52
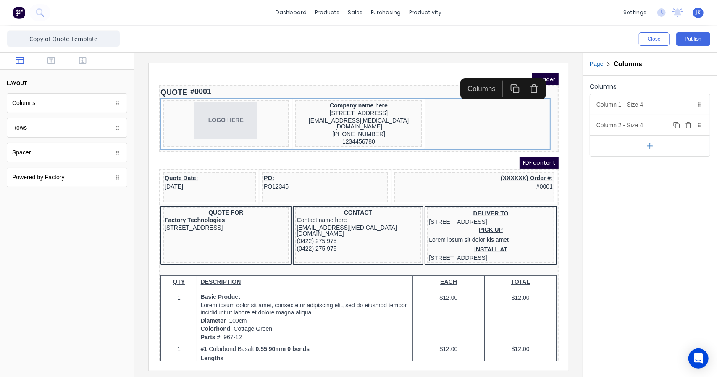
click at [662, 123] on div "Column 2 - Size 4 Duplicate Delete" at bounding box center [650, 125] width 120 height 20
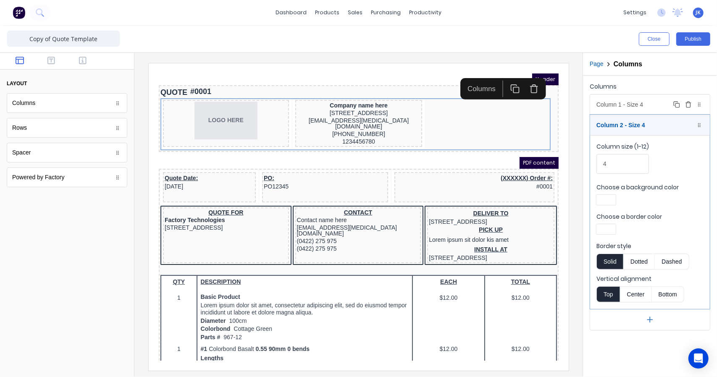
click at [629, 104] on div "Column 1 - Size 4 Duplicate Delete" at bounding box center [650, 104] width 120 height 20
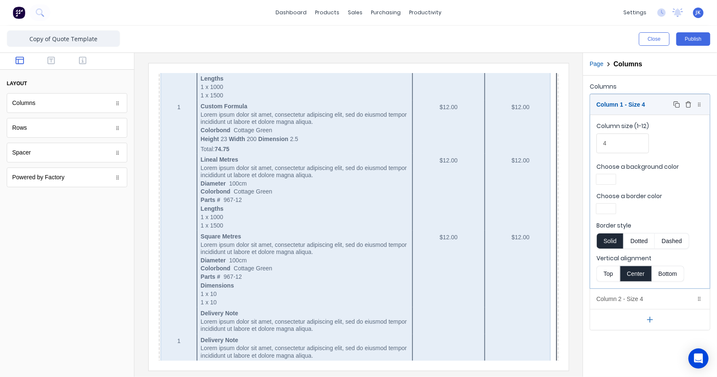
scroll to position [529, 0]
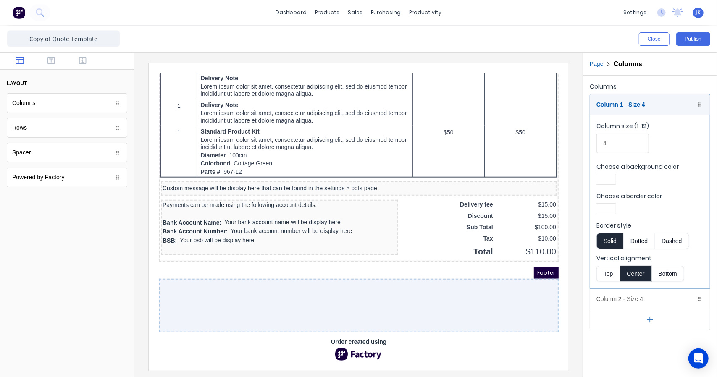
click at [344, 343] on img at bounding box center [348, 343] width 50 height 13
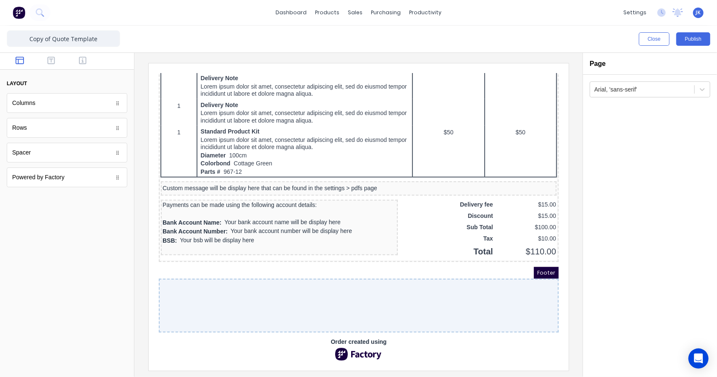
click at [350, 337] on img at bounding box center [348, 343] width 50 height 13
click img
drag, startPoint x: 229, startPoint y: 277, endPoint x: 142, endPoint y: 262, distance: 88.1
click div "Order created using"
drag, startPoint x: 194, startPoint y: 274, endPoint x: 152, endPoint y: 234, distance: 58.2
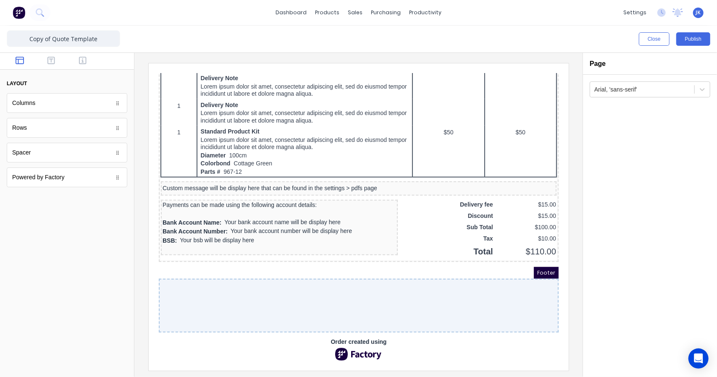
click div
click img
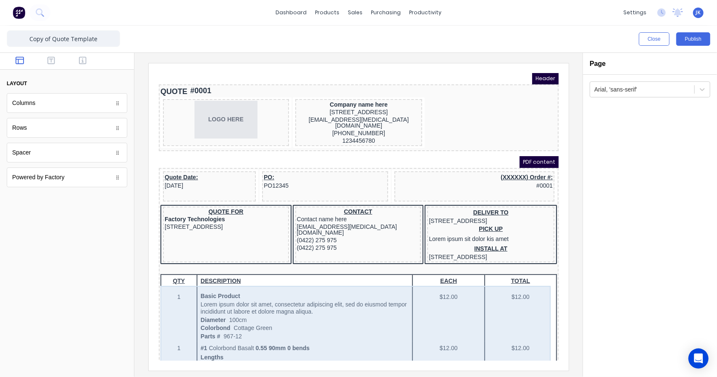
scroll to position [0, 0]
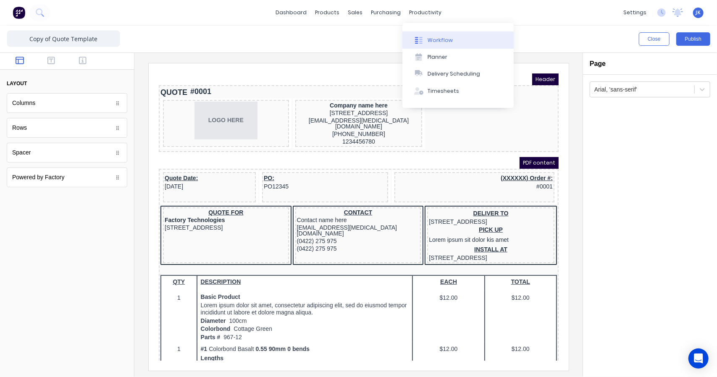
click div "Workflow"
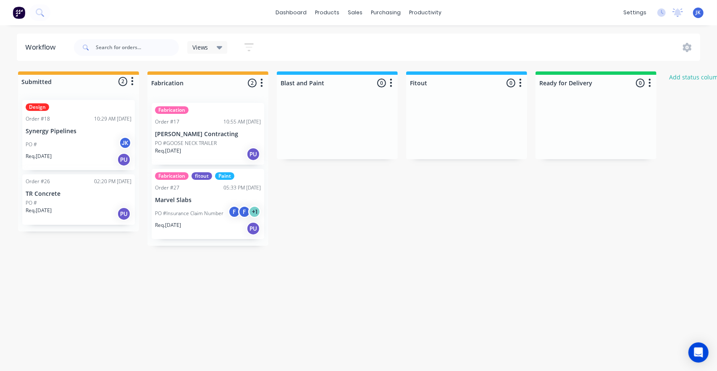
click div "10:29 AM [DATE]"
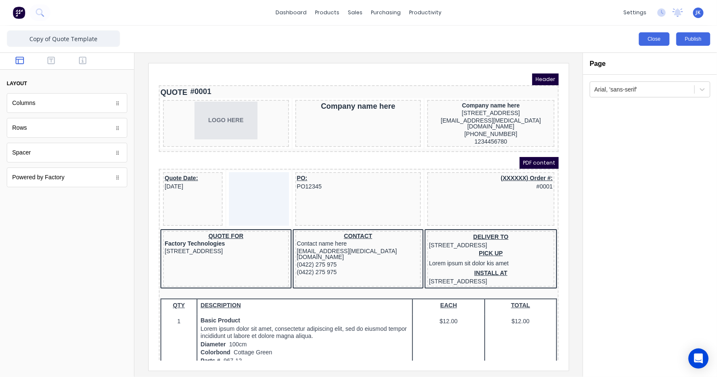
click button "Close"
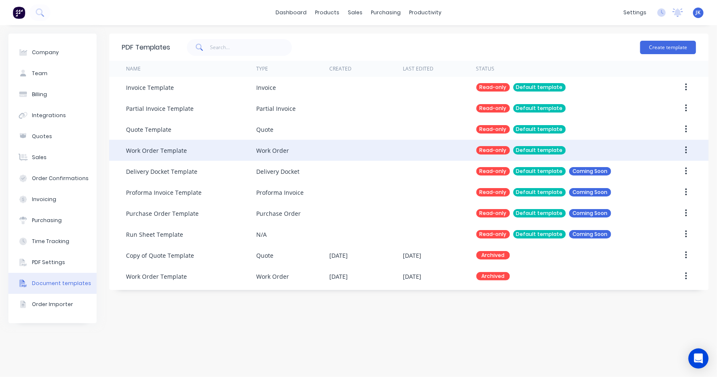
click div "Work Order Template"
click div
click div "Work Order Template"
click button "button"
click div "Duplicate"
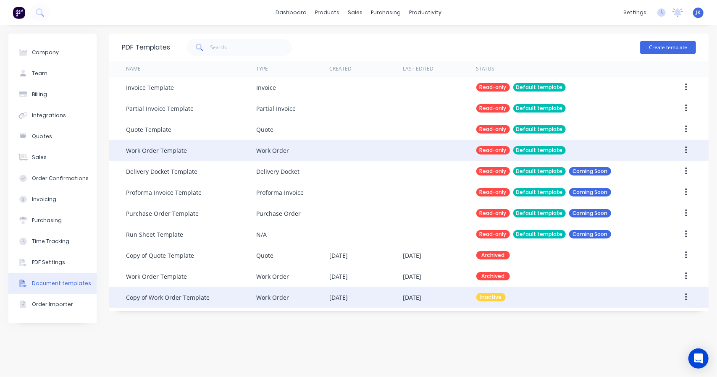
click div "Copy of Work Order Template"
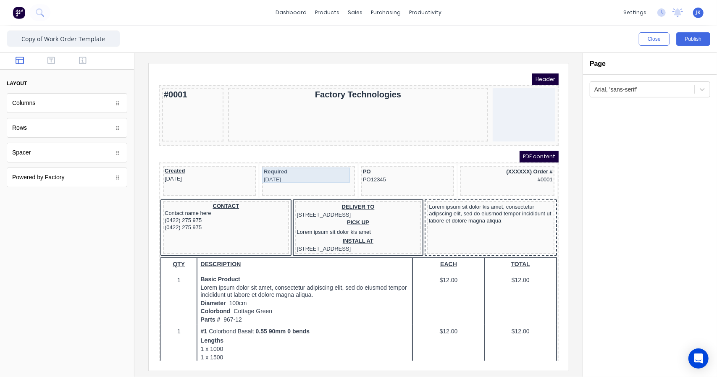
click at [272, 160] on div "Required 29/10/2024" at bounding box center [297, 165] width 89 height 16
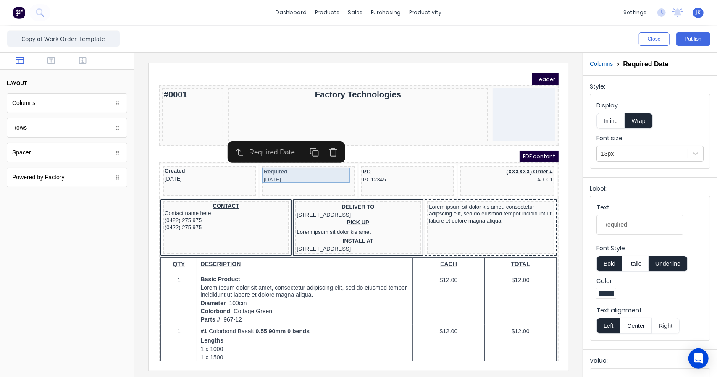
click at [285, 161] on div "Required 29/10/2024" at bounding box center [297, 165] width 89 height 16
click at [655, 66] on h2 "Required Date" at bounding box center [645, 64] width 45 height 8
drag, startPoint x: 662, startPoint y: 63, endPoint x: 628, endPoint y: 66, distance: 34.6
click at [629, 66] on h2 "Required Date" at bounding box center [645, 64] width 45 height 8
drag, startPoint x: 630, startPoint y: 65, endPoint x: 642, endPoint y: 70, distance: 12.8
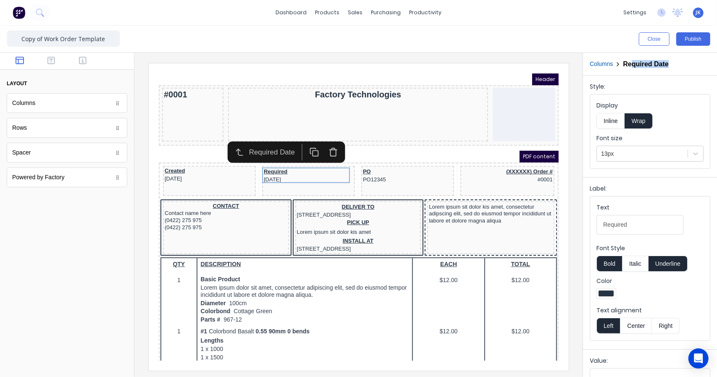
click at [631, 65] on h2 "Required Date" at bounding box center [645, 64] width 45 height 8
click at [659, 80] on div "Style: Display Inline Wrap Font size 13px" at bounding box center [650, 125] width 134 height 98
click at [260, 142] on div "Required Date" at bounding box center [263, 141] width 51 height 10
drag, startPoint x: 284, startPoint y: 139, endPoint x: 222, endPoint y: 145, distance: 62.4
click at [222, 145] on div "Required Date" at bounding box center [254, 141] width 74 height 17
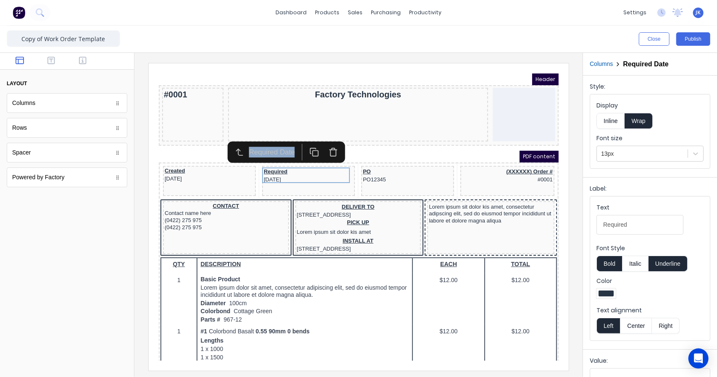
click at [306, 142] on icon "button" at bounding box center [304, 142] width 10 height 10
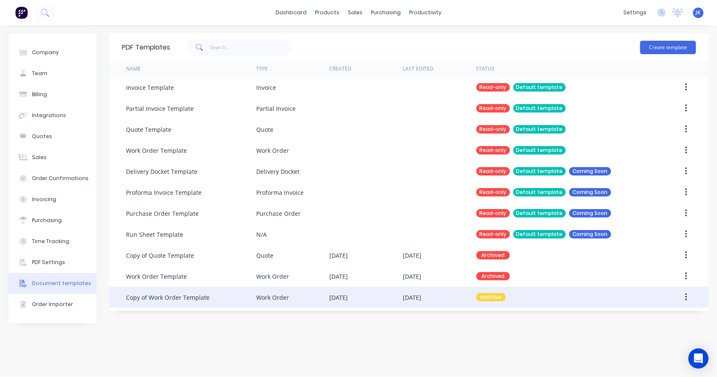
click at [247, 301] on div "Copy of Work Order Template" at bounding box center [191, 297] width 130 height 21
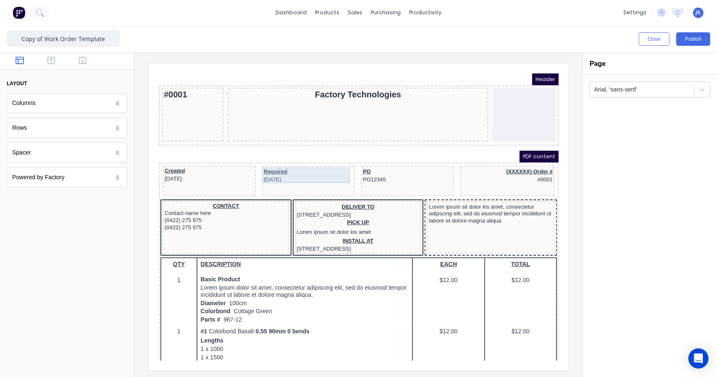
click at [267, 173] on div "Required [DATE]" at bounding box center [297, 165] width 89 height 16
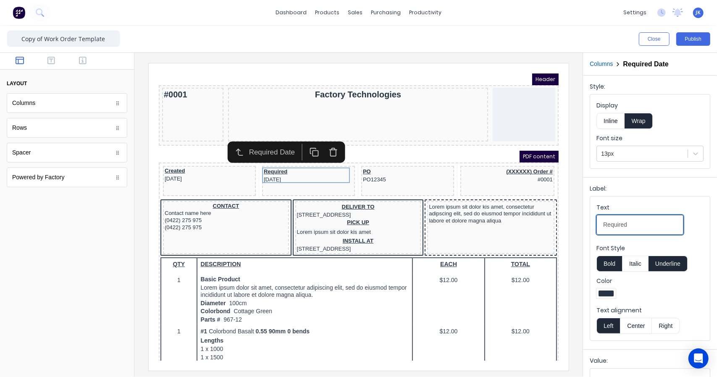
click at [625, 225] on input "Required" at bounding box center [639, 225] width 87 height 20
type input "R"
type input "Completion Date"
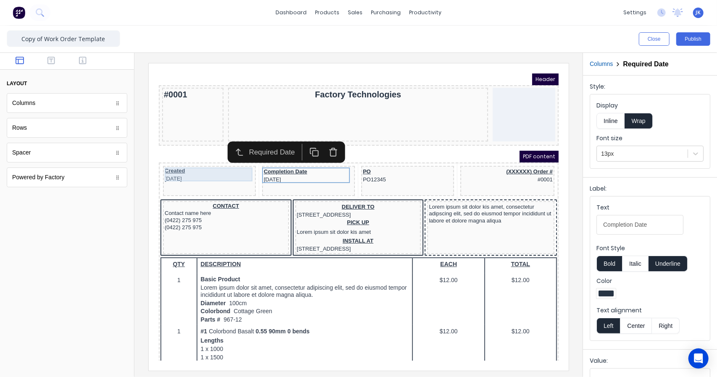
click at [203, 164] on div "Created 29/10/2024" at bounding box center [198, 164] width 89 height 14
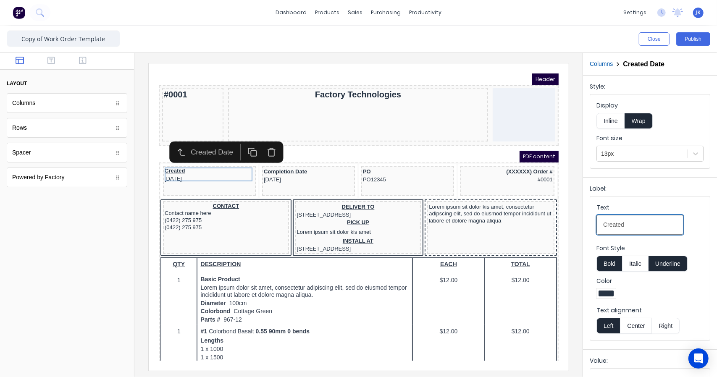
click at [641, 231] on input "Created" at bounding box center [639, 225] width 87 height 20
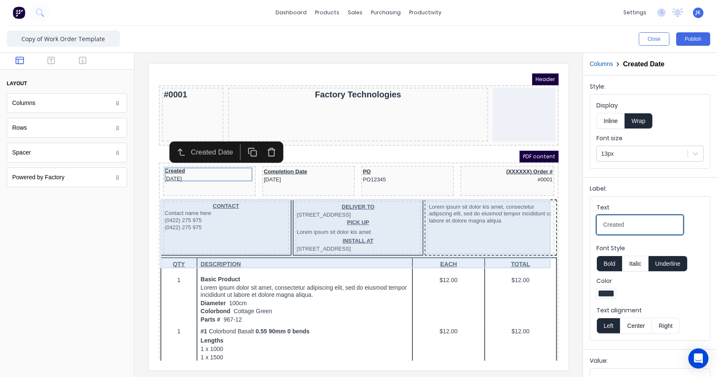
drag, startPoint x: 790, startPoint y: 285, endPoint x: 485, endPoint y: 208, distance: 314.1
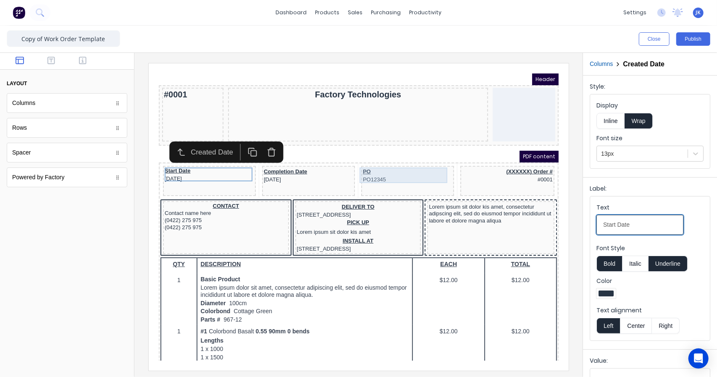
type input "Start Date"
click at [401, 167] on div "PO PO12345" at bounding box center [396, 165] width 89 height 16
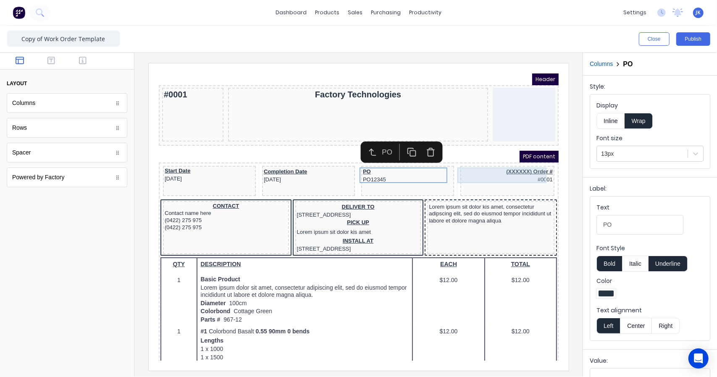
click at [472, 167] on div "(XXXXXX) Order # #0001" at bounding box center [496, 165] width 91 height 16
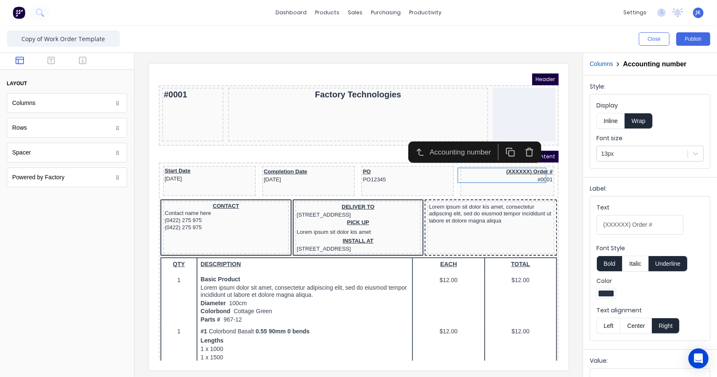
click at [520, 139] on icon "button" at bounding box center [518, 139] width 3 height 2
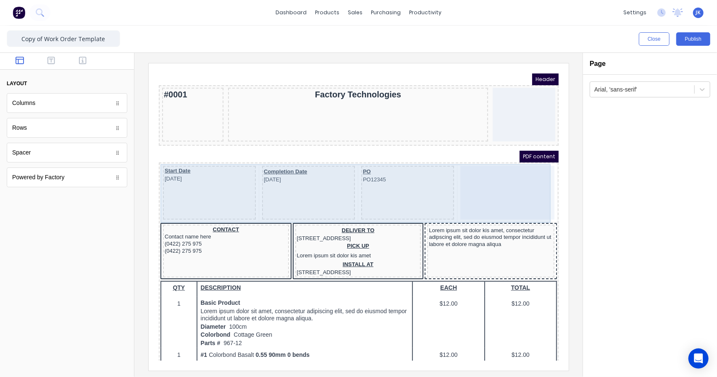
click at [489, 180] on div at bounding box center [497, 182] width 94 height 54
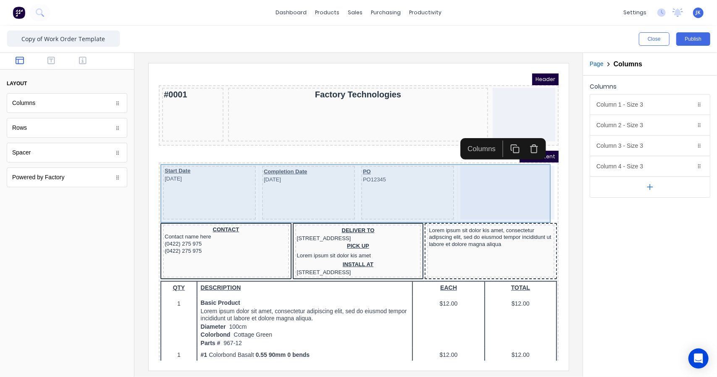
click at [488, 172] on div at bounding box center [497, 182] width 94 height 54
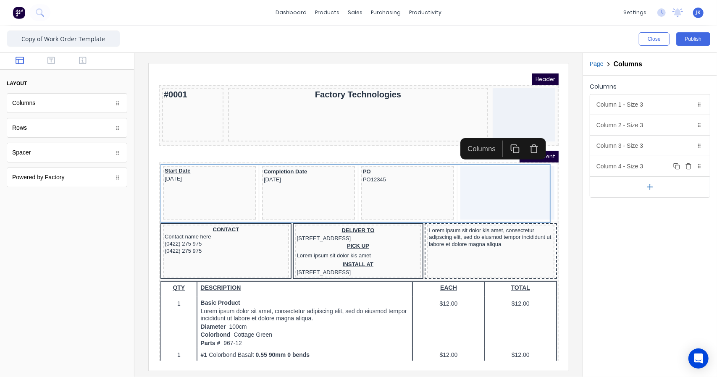
click at [689, 164] on icon "button" at bounding box center [688, 166] width 7 height 7
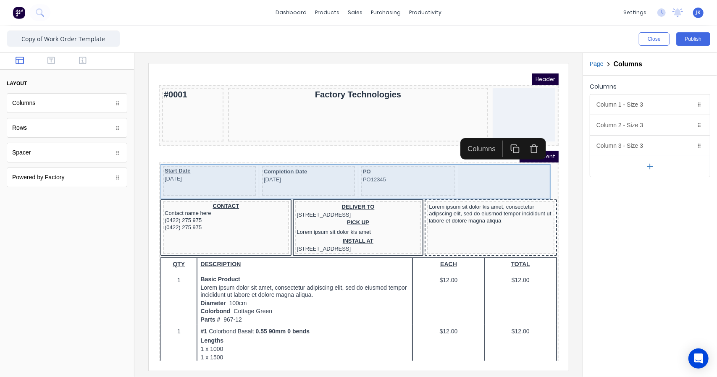
drag, startPoint x: 398, startPoint y: 177, endPoint x: 429, endPoint y: 176, distance: 31.1
click at [401, 177] on body "Header #0001 Factory Technologies PDF content Start Date 29/10/2024 Completion …" at bounding box center [348, 206] width 400 height 287
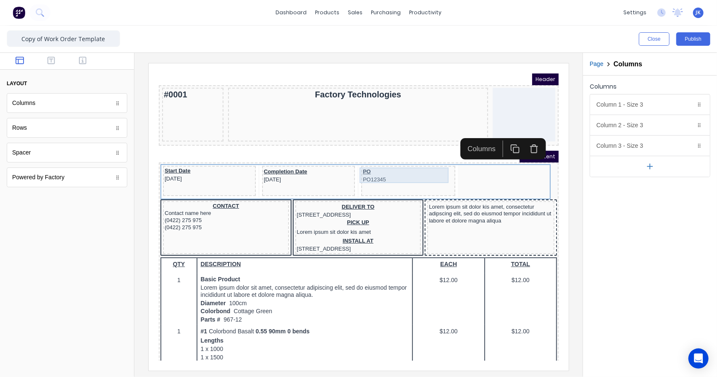
click at [405, 162] on div "PO PO12345" at bounding box center [397, 165] width 91 height 16
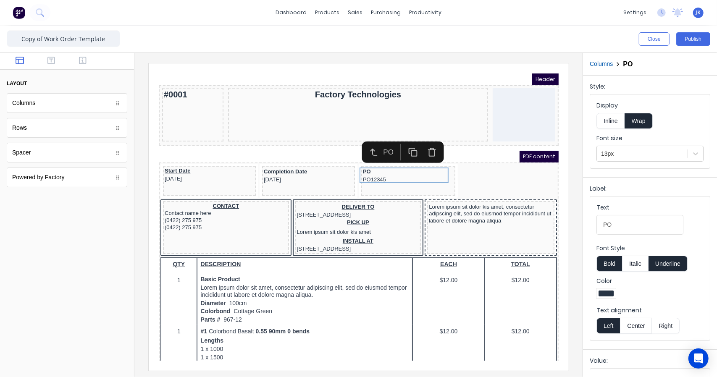
click at [485, 151] on div "PDF content" at bounding box center [348, 146] width 400 height 12
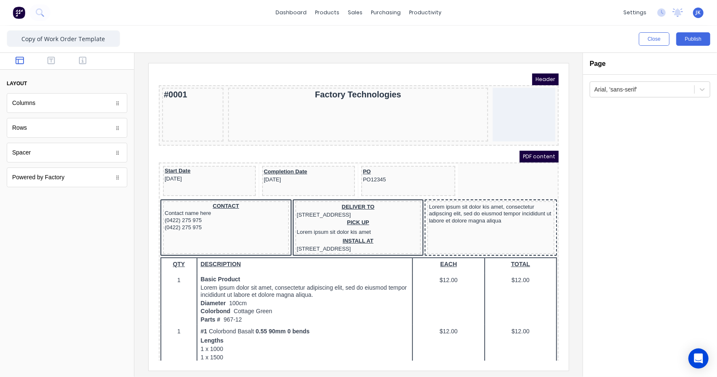
click at [524, 148] on span "PDF content" at bounding box center [528, 146] width 39 height 12
click at [360, 84] on div "Factory Technologies" at bounding box center [347, 84] width 256 height 10
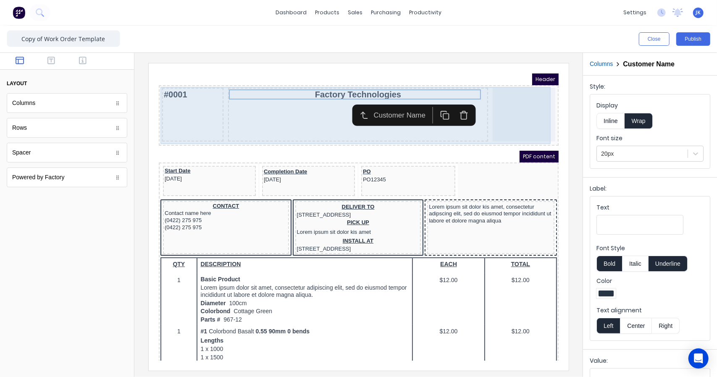
click at [277, 109] on div "Factory Technologies" at bounding box center [346, 104] width 259 height 54
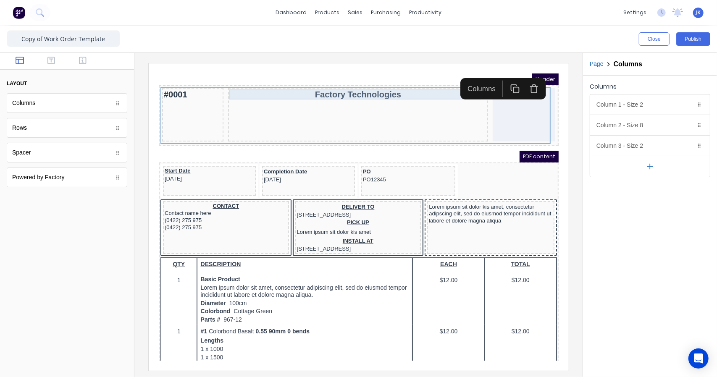
click at [406, 79] on div "Factory Technologies" at bounding box center [347, 84] width 256 height 10
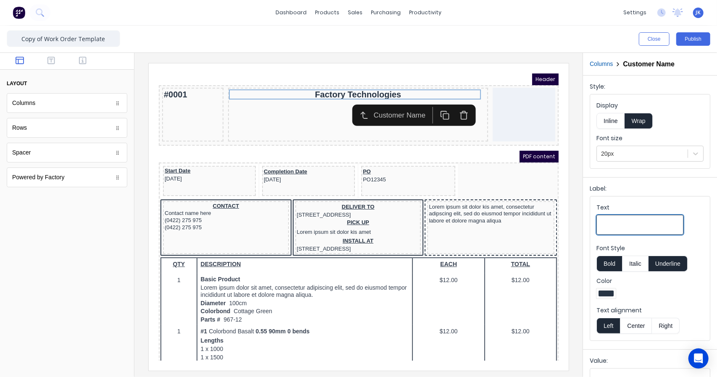
click at [633, 225] on input "Text" at bounding box center [639, 225] width 87 height 20
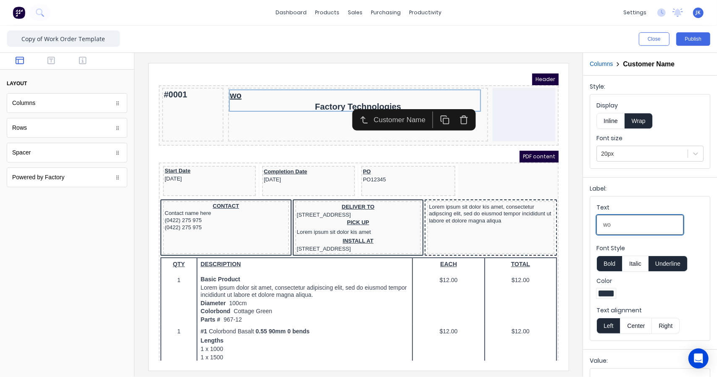
type input "w"
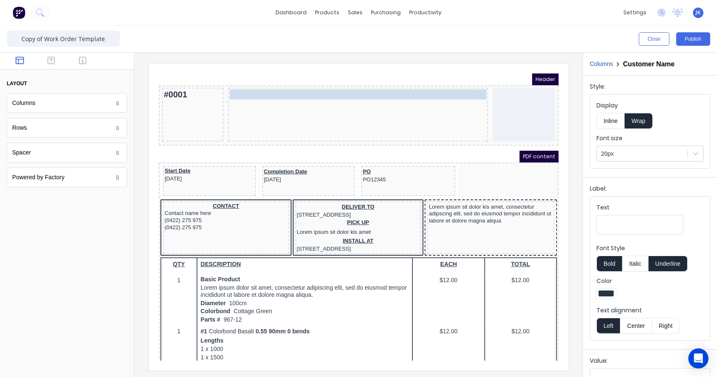
click at [403, 87] on body "Header #0001 Factory Technologies Factory Technologies PDF content Start Date 2…" at bounding box center [348, 206] width 400 height 287
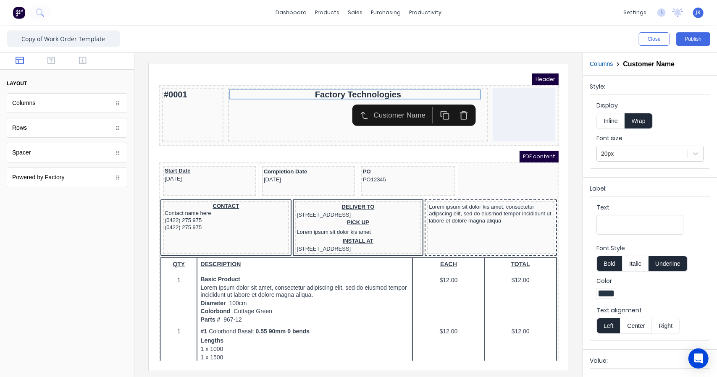
click at [399, 102] on div "Customer Name" at bounding box center [391, 104] width 57 height 10
click at [625, 225] on input "Text" at bounding box center [639, 225] width 87 height 20
click at [452, 106] on icon "button" at bounding box center [454, 105] width 10 height 10
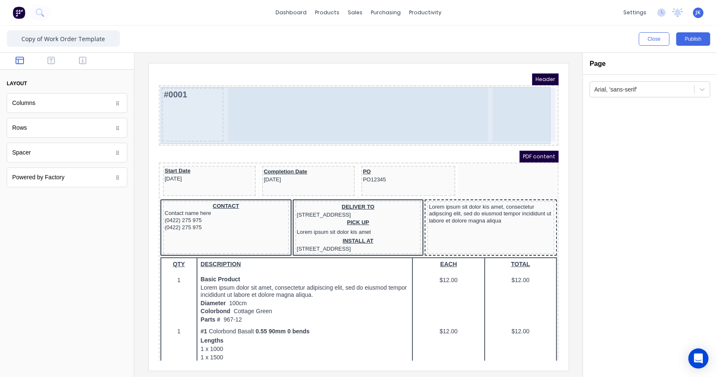
click at [411, 89] on div at bounding box center [346, 104] width 259 height 54
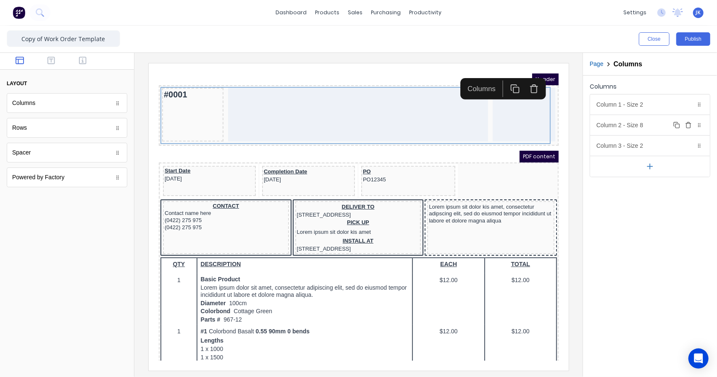
click at [634, 125] on div "Column 2 - Size 8 Duplicate Delete" at bounding box center [650, 125] width 120 height 20
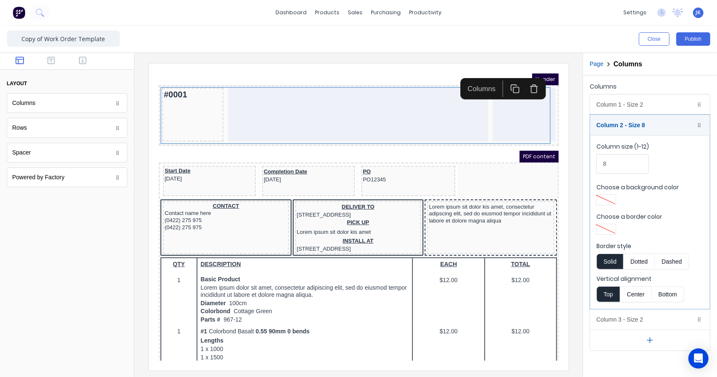
click at [610, 206] on fieldset "Column size (1-12) 8 Choose a background color Choose a border color Border sty…" at bounding box center [650, 222] width 120 height 174
click at [673, 98] on div "Column 1 - Size 2 Duplicate Delete" at bounding box center [650, 104] width 120 height 20
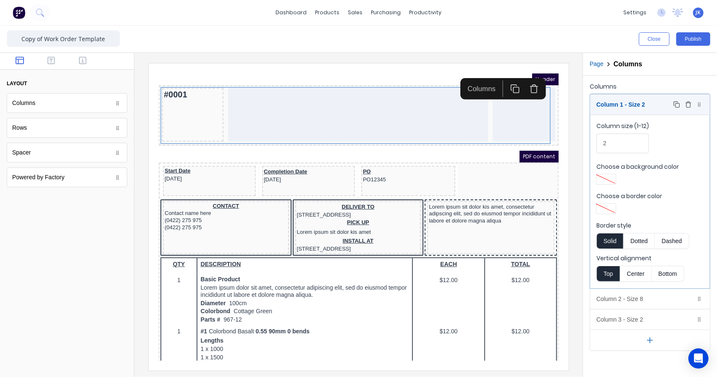
click at [643, 111] on div "Column 1 - Size 2 Duplicate Delete" at bounding box center [650, 104] width 120 height 20
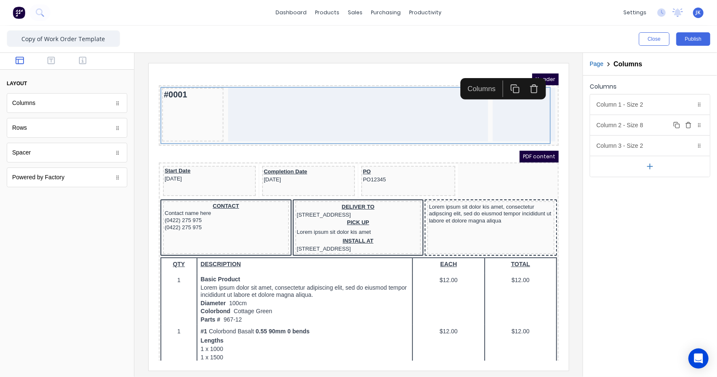
click at [642, 125] on div "Column 2 - Size 8 Duplicate Delete" at bounding box center [650, 125] width 120 height 20
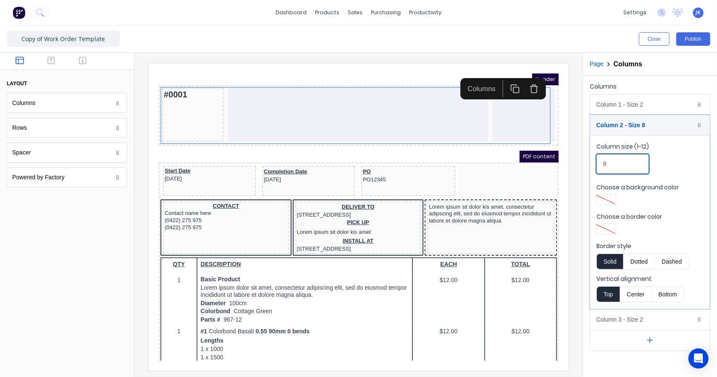
click at [630, 156] on input "8" at bounding box center [622, 164] width 52 height 20
click at [716, 173] on div "Columns Column 1 - Size 2 Duplicate Delete Column size (1-12) 2 Choose a backgr…" at bounding box center [650, 216] width 134 height 280
click at [608, 199] on div at bounding box center [605, 200] width 15 height 6
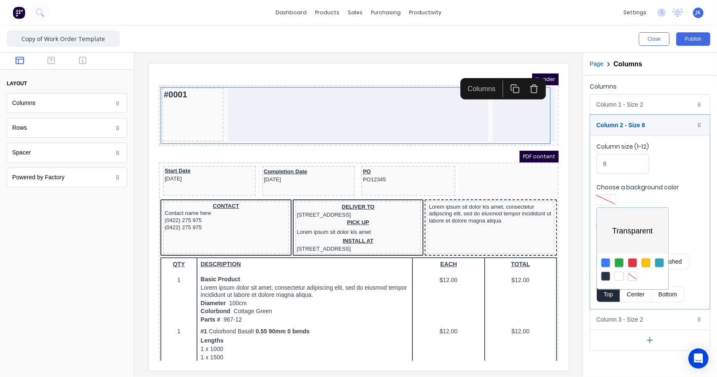
click at [612, 205] on div at bounding box center [358, 188] width 717 height 377
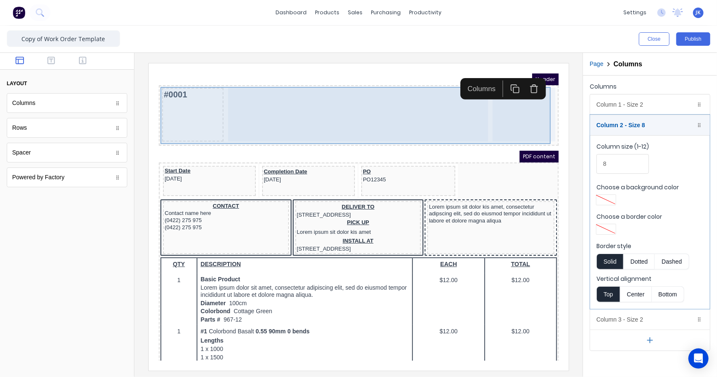
click at [400, 97] on div at bounding box center [346, 104] width 259 height 54
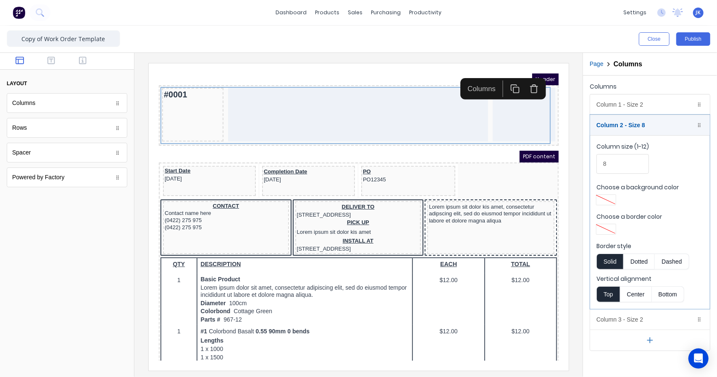
click at [506, 77] on rect "button" at bounding box center [504, 79] width 5 height 5
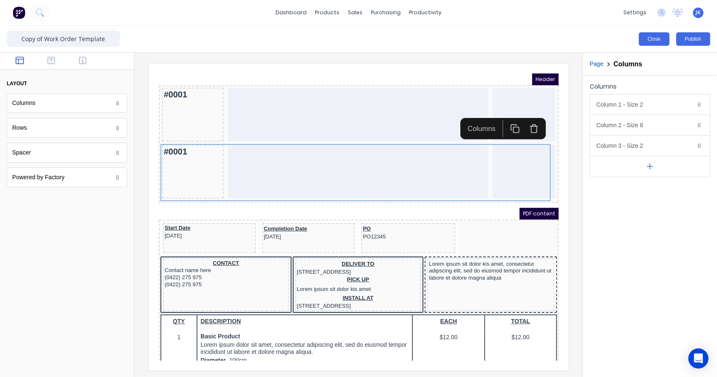
click at [659, 39] on button "Close" at bounding box center [653, 38] width 31 height 13
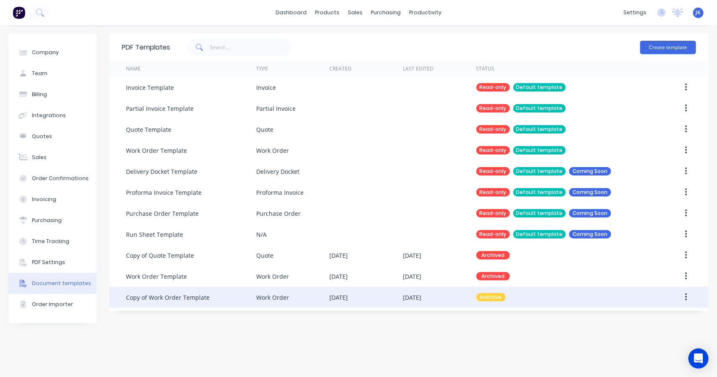
click at [329, 302] on div "Work Order" at bounding box center [292, 297] width 73 height 21
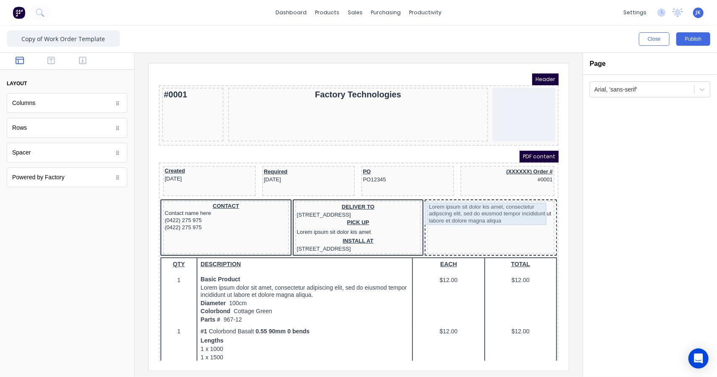
click at [450, 204] on div "Lorem ipsum sit dolor kis amet, consectetur adipscing elit, sed do eiusmod temp…" at bounding box center [480, 203] width 124 height 22
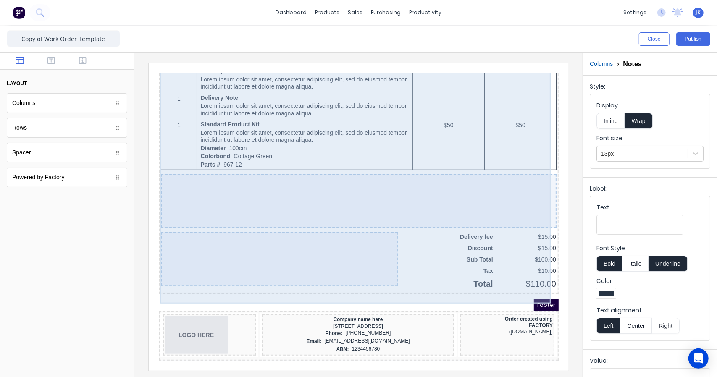
scroll to position [518, 0]
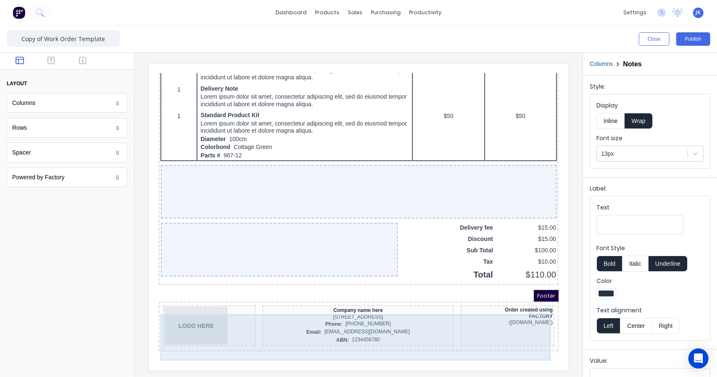
click at [494, 323] on div "Order created using FACTORY ([DOMAIN_NAME])" at bounding box center [497, 315] width 94 height 41
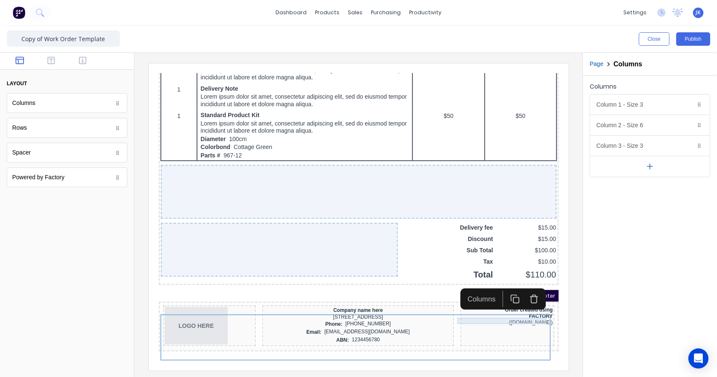
click at [511, 303] on div "Order created using" at bounding box center [496, 299] width 91 height 6
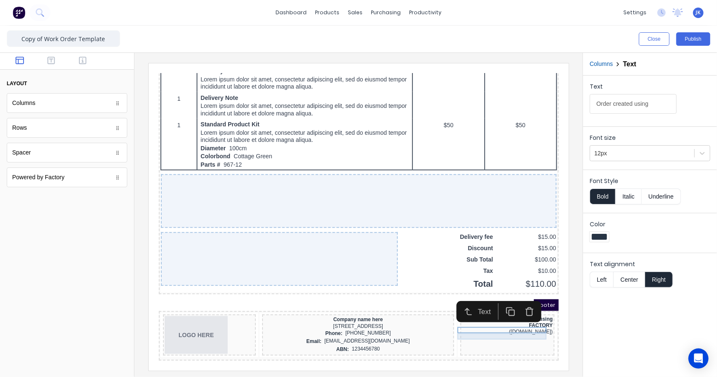
click at [520, 312] on div "FACTORY" at bounding box center [496, 315] width 91 height 6
click at [526, 321] on div "([DOMAIN_NAME])" at bounding box center [496, 321] width 91 height 6
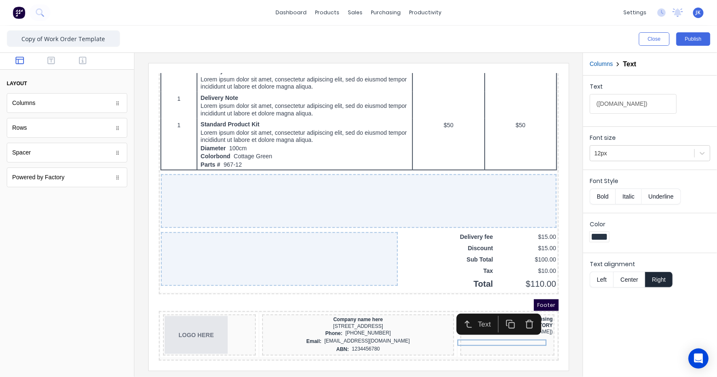
click at [534, 307] on div "Text" at bounding box center [488, 313] width 94 height 21
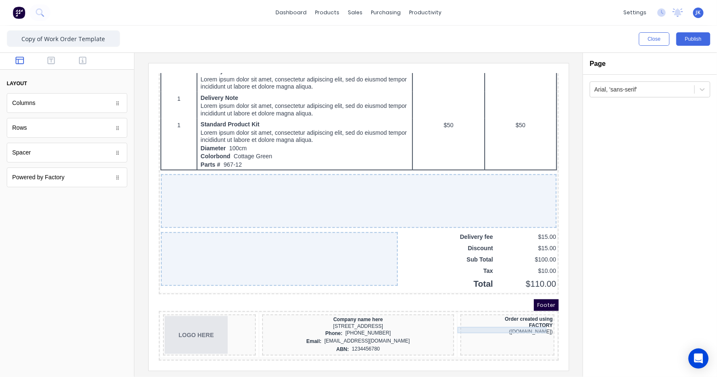
click at [510, 306] on div "Order created using" at bounding box center [496, 309] width 91 height 6
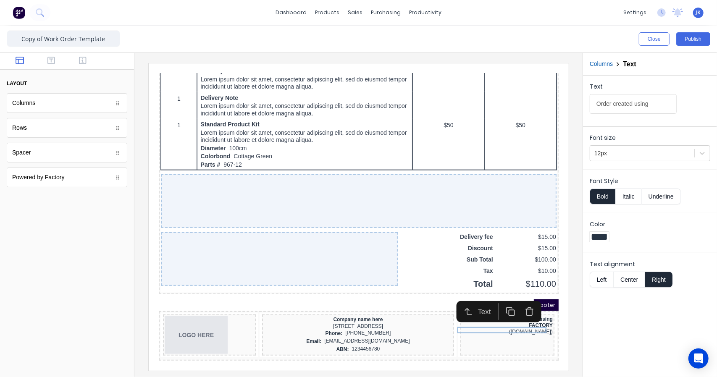
click at [518, 296] on icon "button" at bounding box center [519, 301] width 10 height 10
click at [517, 296] on icon "button" at bounding box center [519, 301] width 10 height 10
click at [520, 296] on icon "button" at bounding box center [519, 301] width 10 height 10
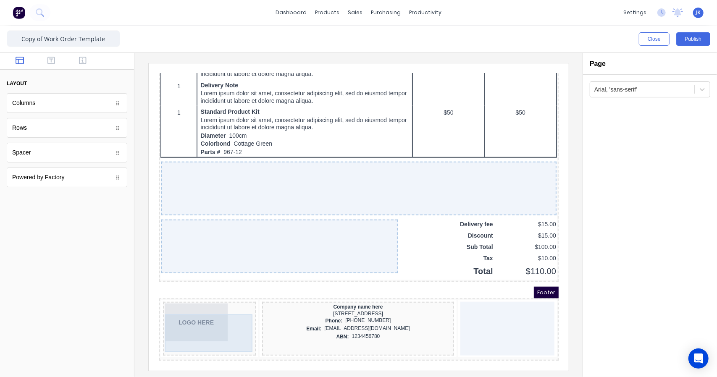
click at [209, 331] on div "LOGO HERE" at bounding box center [198, 312] width 89 height 38
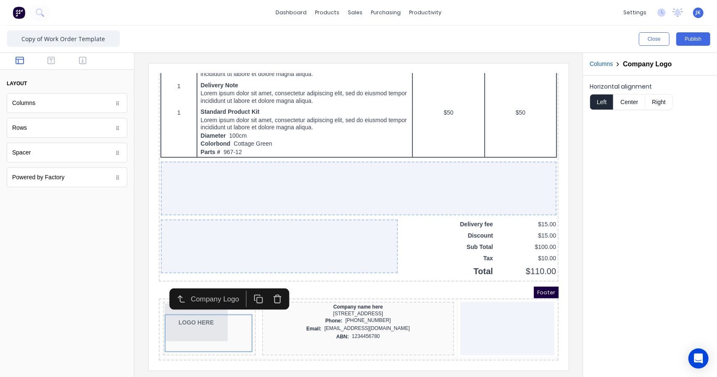
click at [271, 288] on icon "button" at bounding box center [267, 289] width 10 height 10
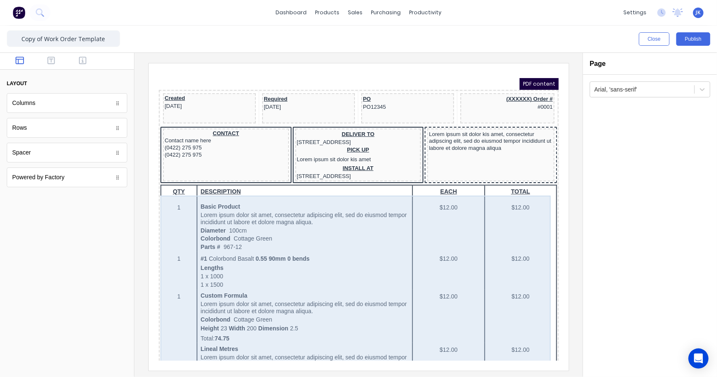
scroll to position [0, 0]
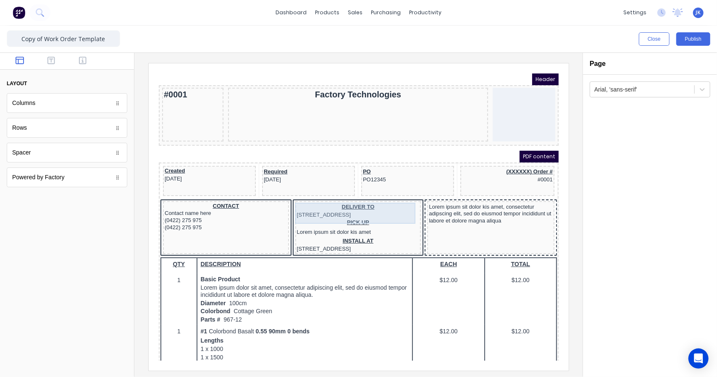
click at [391, 206] on div "DELIVER TO 234 Beach Road Gold Coast, Queensland, Australia" at bounding box center [347, 200] width 123 height 16
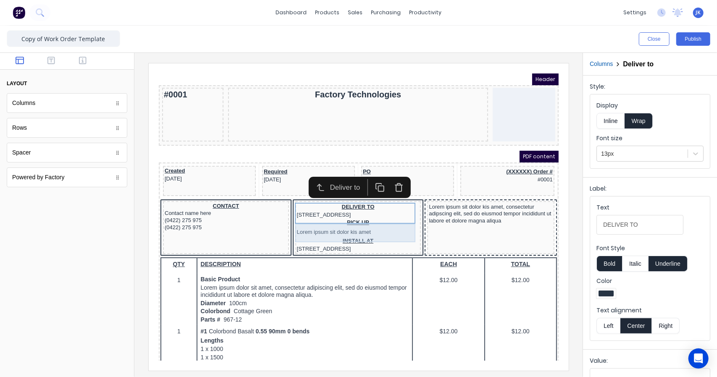
click at [386, 225] on div "PICK UP Lorem ipsum sit dolor kis amet" at bounding box center [347, 217] width 123 height 18
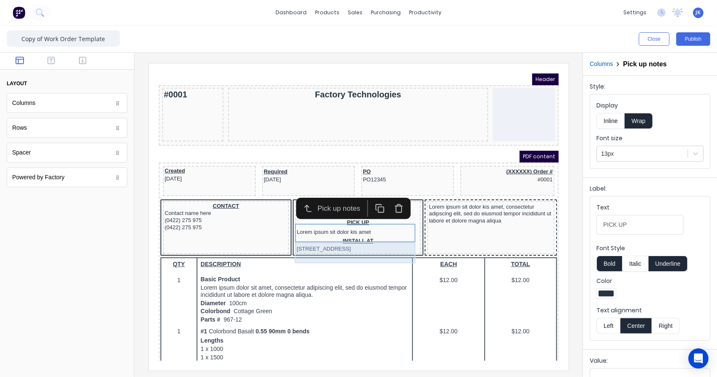
click at [375, 242] on div "INSTALL AT 234 Beach Road Gold Coast, Queensland, Australia" at bounding box center [347, 234] width 123 height 16
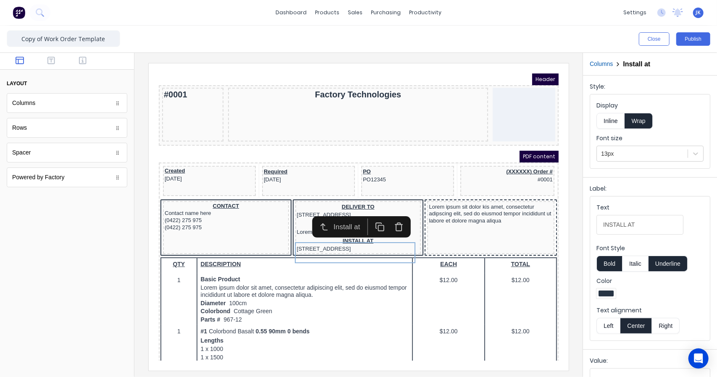
click at [387, 218] on icon "button" at bounding box center [388, 217] width 10 height 10
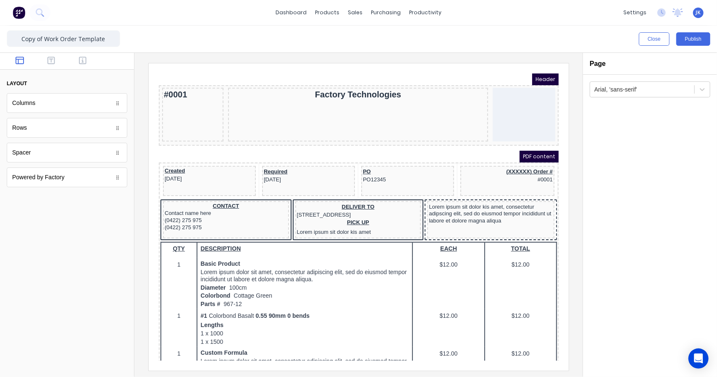
click at [365, 140] on div "PDF content" at bounding box center [348, 146] width 400 height 12
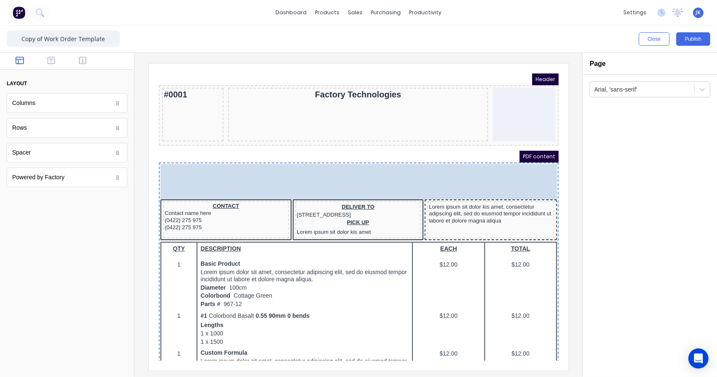
drag, startPoint x: 152, startPoint y: 186, endPoint x: 153, endPoint y: 168, distance: 18.1
click at [153, 168] on body "Header #0001 Factory Technologies PDF content Created 29/10/2024 Required 29/10…" at bounding box center [348, 206] width 400 height 287
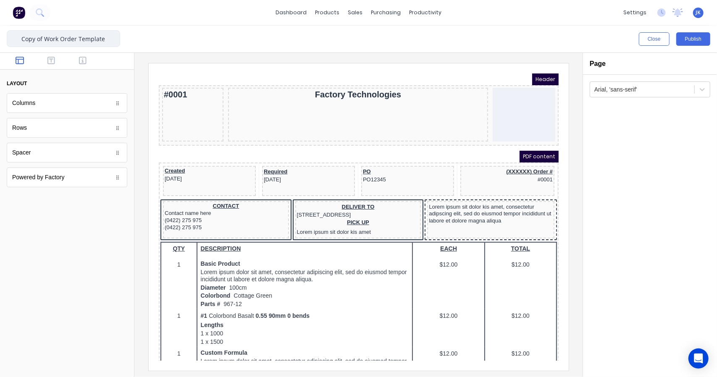
drag, startPoint x: 44, startPoint y: 38, endPoint x: -21, endPoint y: 75, distance: 75.0
click at [0, 75] on html "dashboard products sales purchasing productivity dashboard products Product Cat…" at bounding box center [358, 188] width 717 height 377
drag, startPoint x: 100, startPoint y: 39, endPoint x: 71, endPoint y: 37, distance: 29.9
click at [71, 37] on input "Work Order Template" at bounding box center [63, 38] width 113 height 17
type input "Work Order"
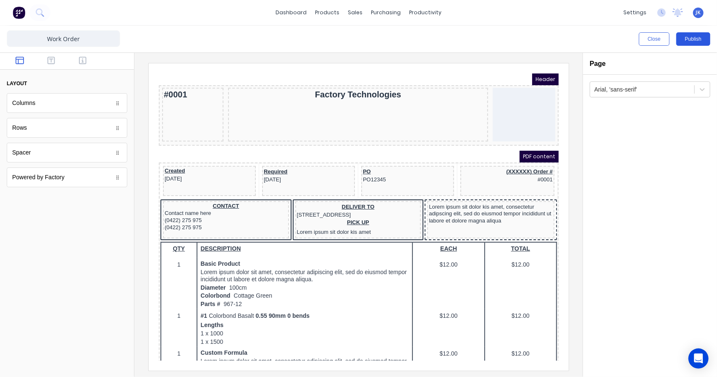
click at [693, 37] on button "Publish" at bounding box center [693, 38] width 34 height 13
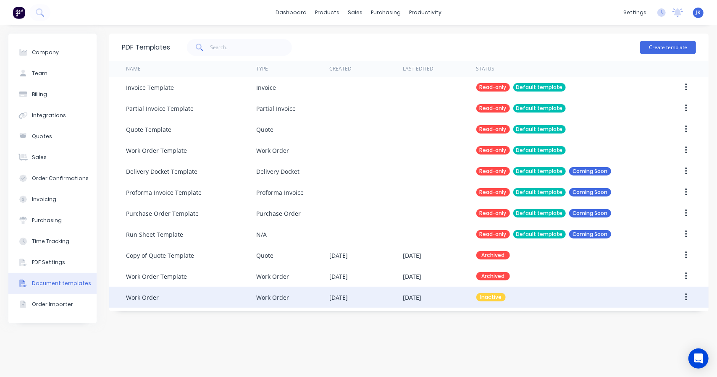
click at [262, 298] on div "Work Order" at bounding box center [272, 297] width 33 height 9
click at [463, 297] on div "[DATE]" at bounding box center [439, 297] width 73 height 21
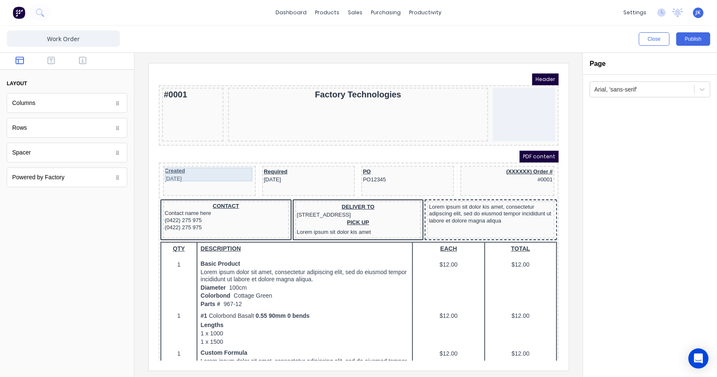
click at [170, 168] on div "Created [DATE]" at bounding box center [198, 164] width 89 height 14
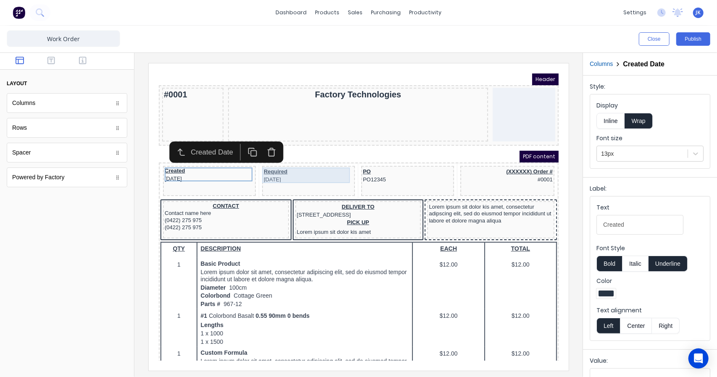
click at [293, 160] on div "Required [DATE]" at bounding box center [297, 165] width 89 height 16
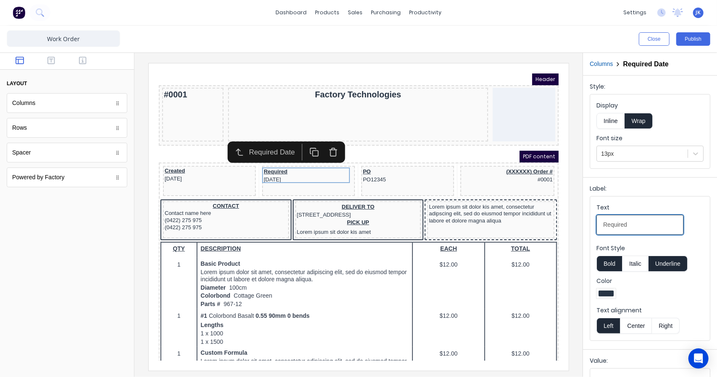
click at [646, 228] on input "Required" at bounding box center [639, 225] width 87 height 20
drag, startPoint x: 724, startPoint y: 287, endPoint x: 525, endPoint y: 214, distance: 211.7
type input "Completion Date"
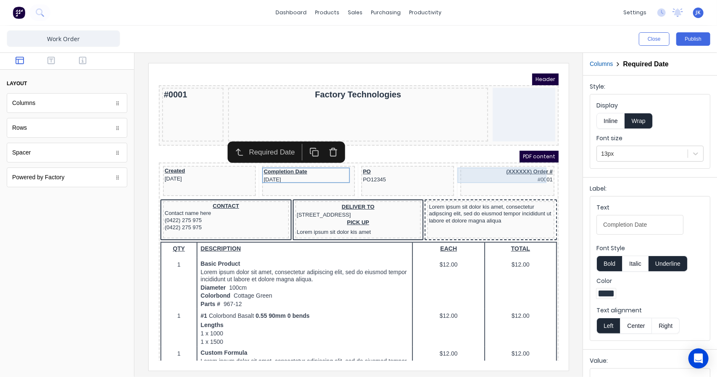
click at [455, 170] on div "(XXXXXX) Order # #0001" at bounding box center [496, 165] width 91 height 16
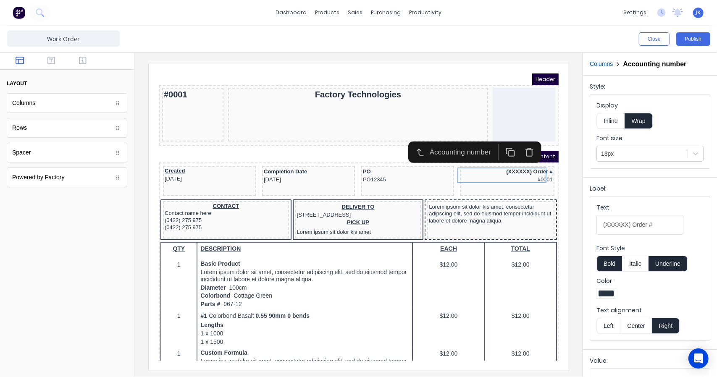
click at [518, 141] on icon "button" at bounding box center [519, 142] width 10 height 10
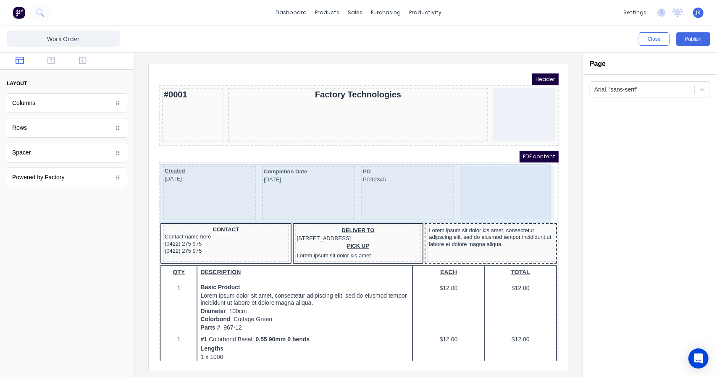
click at [207, 176] on div "Created [DATE]" at bounding box center [198, 182] width 93 height 54
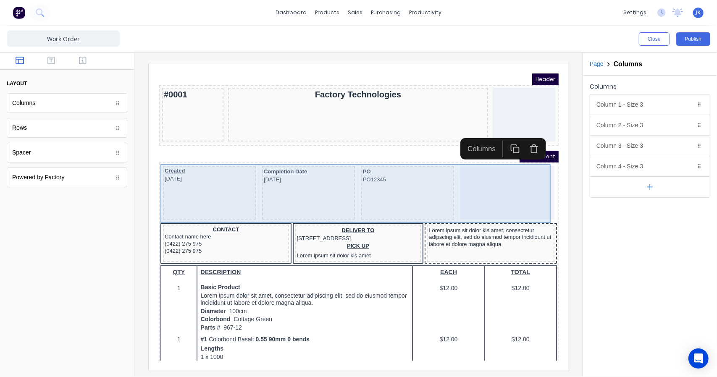
click at [401, 182] on div "PO PO12345" at bounding box center [396, 182] width 93 height 54
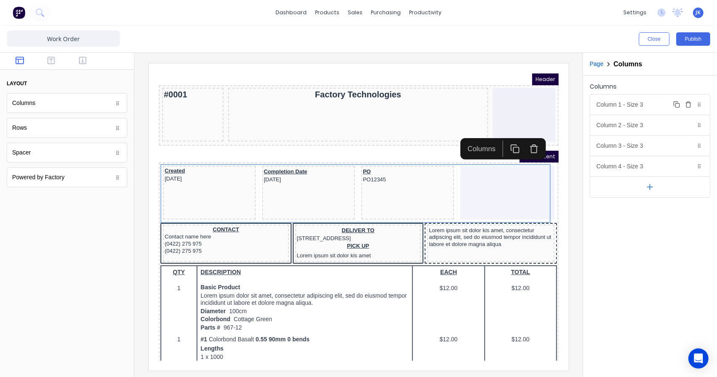
click at [635, 105] on div "Column 1 - Size 3 Duplicate Delete" at bounding box center [650, 104] width 120 height 20
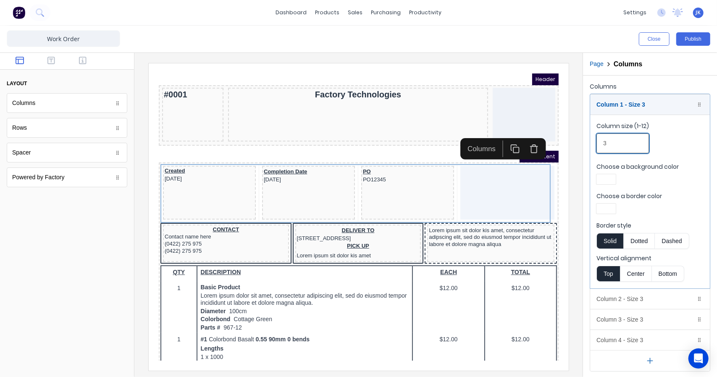
click at [624, 147] on input "3" at bounding box center [622, 143] width 52 height 20
drag, startPoint x: 763, startPoint y: 211, endPoint x: 543, endPoint y: 134, distance: 232.7
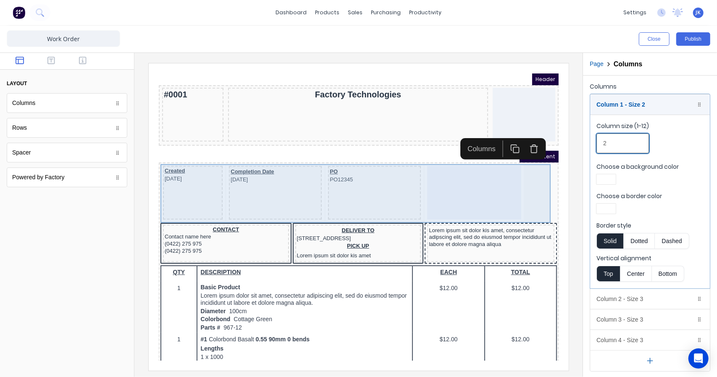
type input "2"
click at [271, 176] on div "Completion Date [DATE]" at bounding box center [264, 182] width 93 height 54
click at [352, 180] on div "PO PO12345" at bounding box center [363, 182] width 93 height 54
click at [515, 198] on div "Created [DATE] Completion Date [DATE] PO PO12345" at bounding box center [348, 183] width 396 height 59
click at [480, 180] on div at bounding box center [463, 182] width 94 height 54
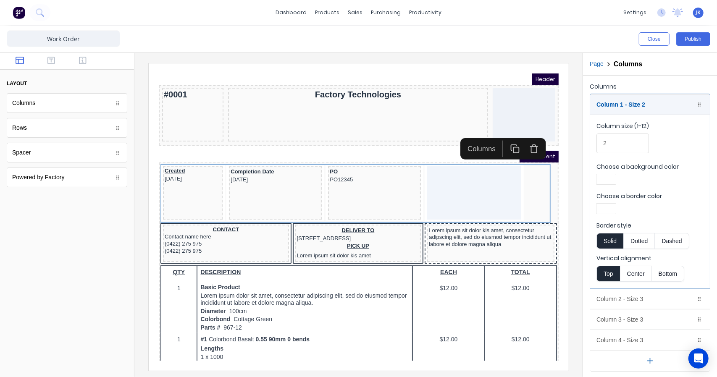
click at [409, 141] on div "PDF content" at bounding box center [348, 146] width 400 height 12
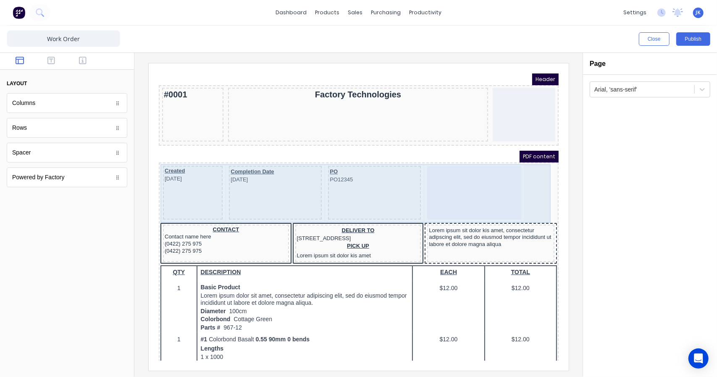
click at [452, 181] on div at bounding box center [463, 182] width 94 height 54
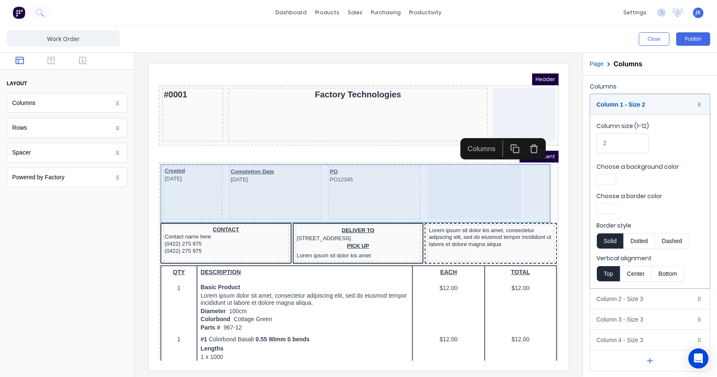
click at [332, 187] on div "PO PO12345" at bounding box center [363, 182] width 93 height 54
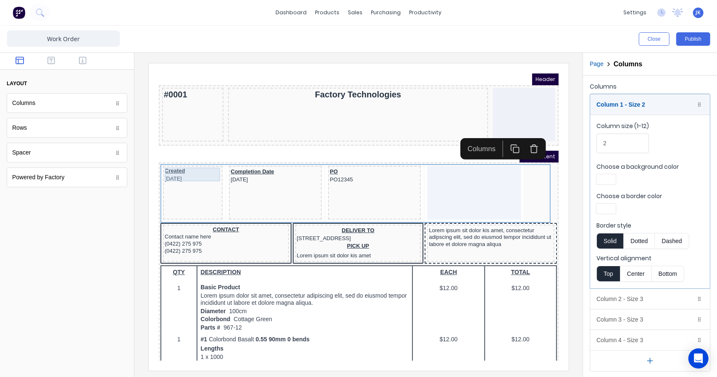
click at [172, 160] on div "Created [DATE]" at bounding box center [182, 164] width 56 height 14
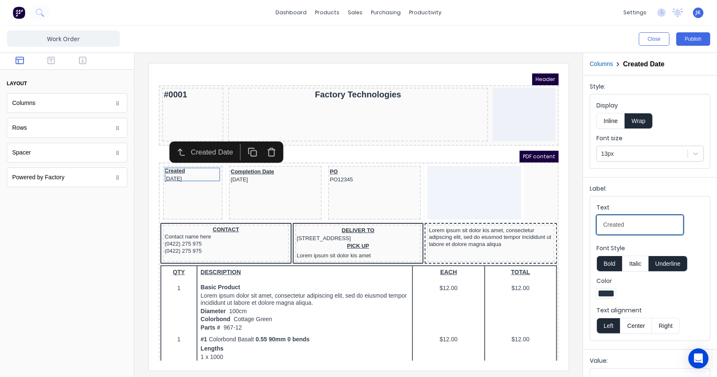
drag, startPoint x: 781, startPoint y: 288, endPoint x: 539, endPoint y: 214, distance: 253.5
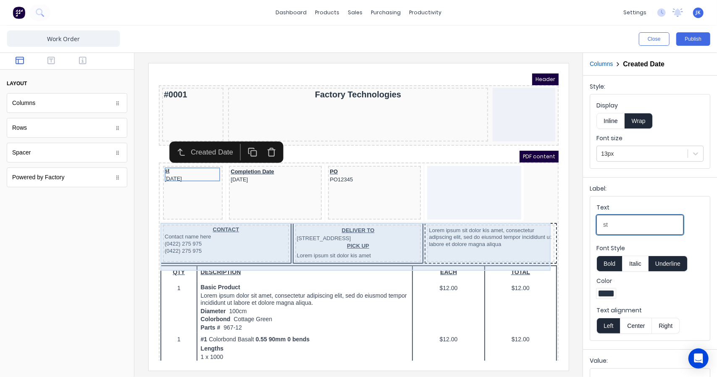
type input "s"
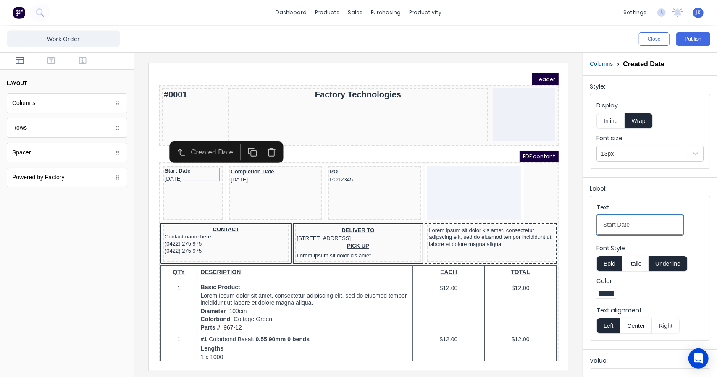
type input "Start Date"
click at [418, 145] on div "PDF content" at bounding box center [348, 146] width 400 height 12
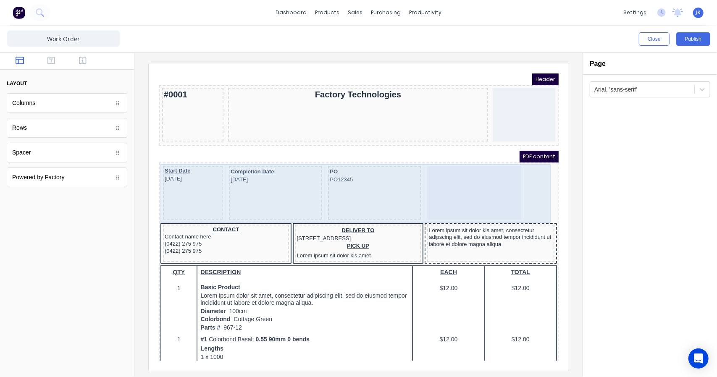
click at [468, 183] on div at bounding box center [463, 182] width 94 height 54
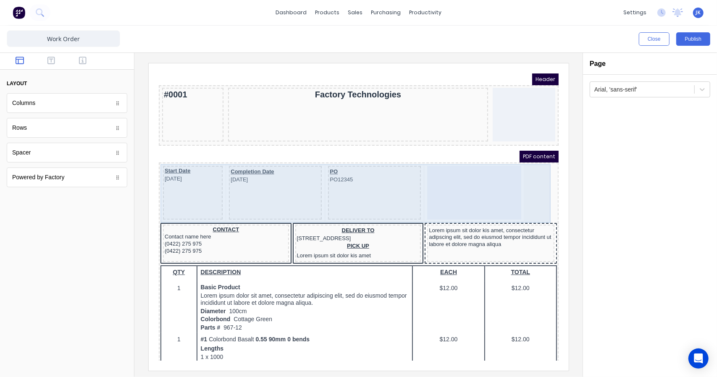
click at [356, 181] on div "PO PO12345" at bounding box center [363, 182] width 93 height 54
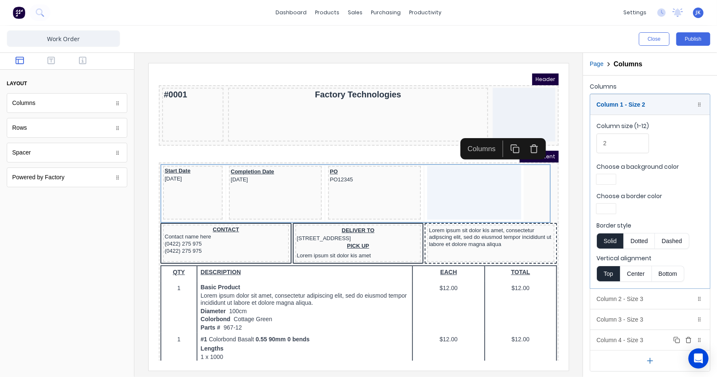
click at [653, 336] on div "Column 4 - Size 3 Duplicate Delete" at bounding box center [650, 340] width 120 height 20
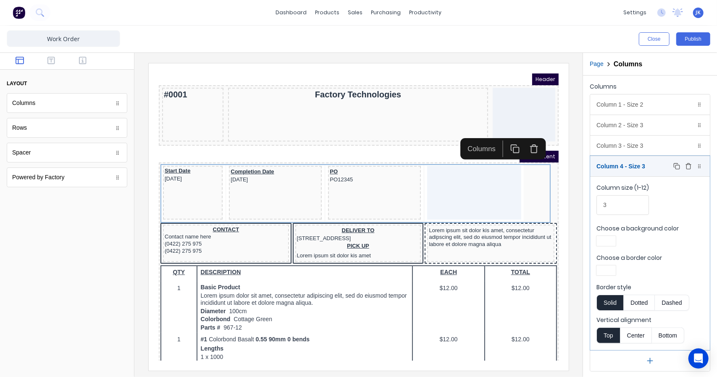
click at [689, 166] on icon "button" at bounding box center [688, 166] width 7 height 7
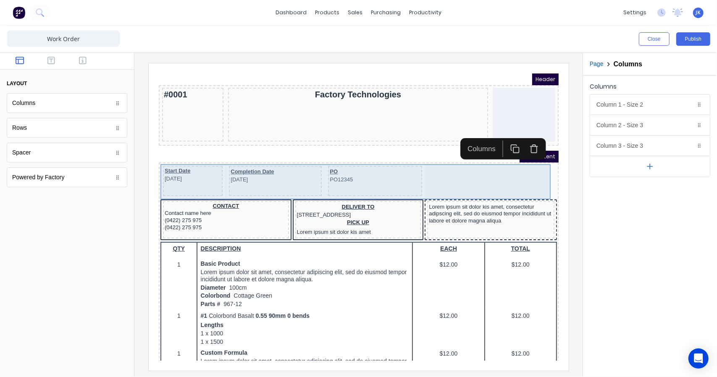
click at [201, 172] on div "Start Date [DATE]" at bounding box center [182, 170] width 60 height 30
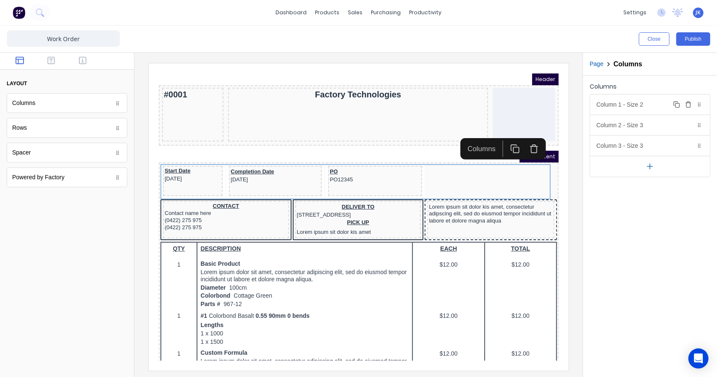
click at [625, 108] on div "Column 1 - Size 2 Duplicate Delete" at bounding box center [650, 104] width 120 height 20
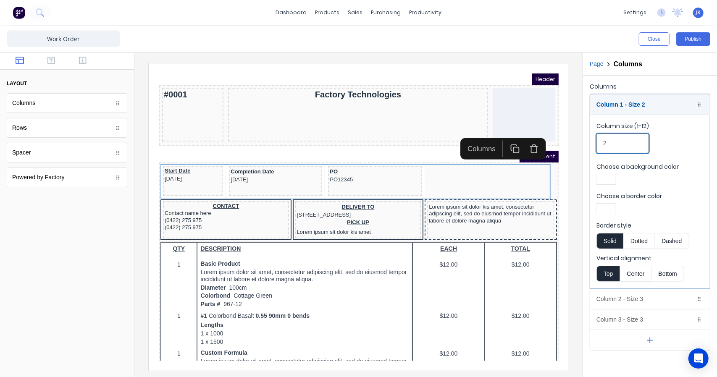
click at [616, 148] on input "2" at bounding box center [622, 143] width 52 height 20
drag, startPoint x: 615, startPoint y: 144, endPoint x: 598, endPoint y: 142, distance: 16.4
click at [598, 142] on input "2" at bounding box center [622, 143] width 52 height 20
type input "4"
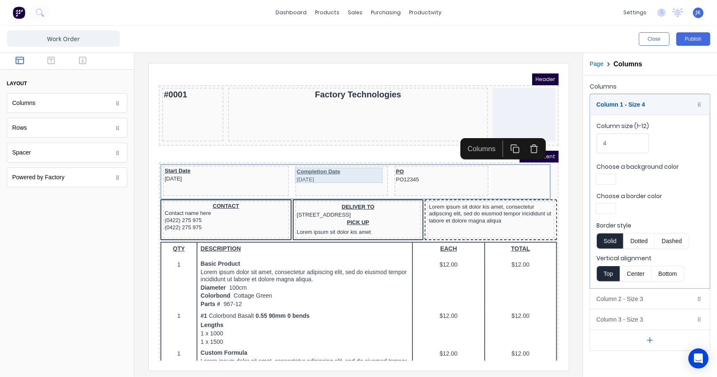
click at [346, 170] on div "Completion Date 29/10/2024" at bounding box center [330, 165] width 89 height 16
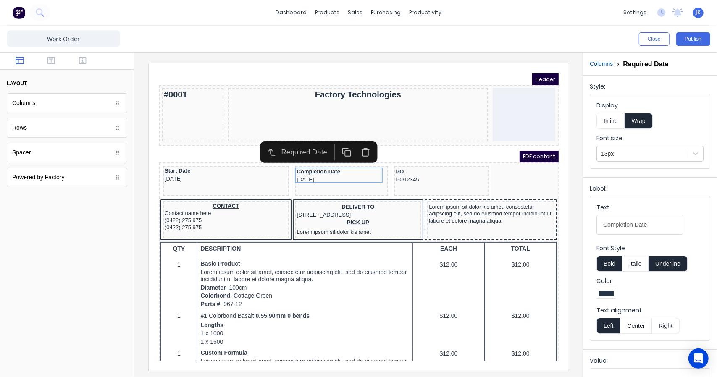
click at [604, 67] on button "Columns" at bounding box center [600, 64] width 23 height 9
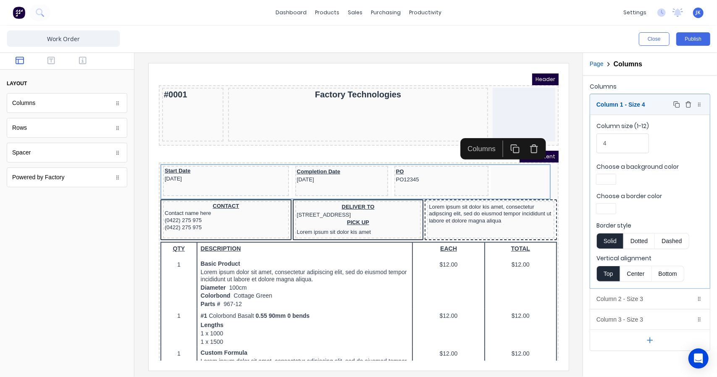
click at [609, 101] on div "Column 1 - Size 4 Duplicate Delete" at bounding box center [650, 104] width 120 height 20
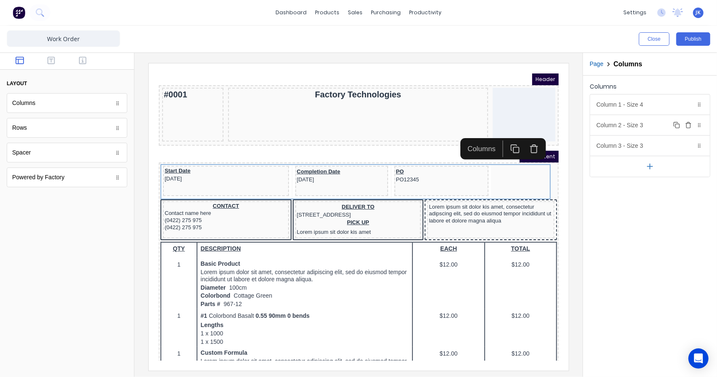
click at [616, 124] on div "Column 2 - Size 3 Duplicate Delete" at bounding box center [650, 125] width 120 height 20
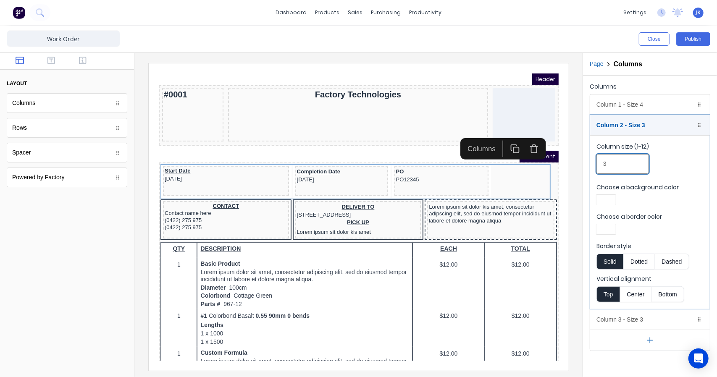
click at [617, 167] on input "3" at bounding box center [622, 164] width 52 height 20
drag, startPoint x: 617, startPoint y: 164, endPoint x: 580, endPoint y: 158, distance: 37.0
click at [581, 159] on div "Close Publish Components layout Columns Columns Rows Rows Spacer Spacer Powered…" at bounding box center [358, 201] width 717 height 351
type input "4"
click at [618, 120] on div "Column 2 - Size 4 Duplicate Delete" at bounding box center [650, 125] width 120 height 20
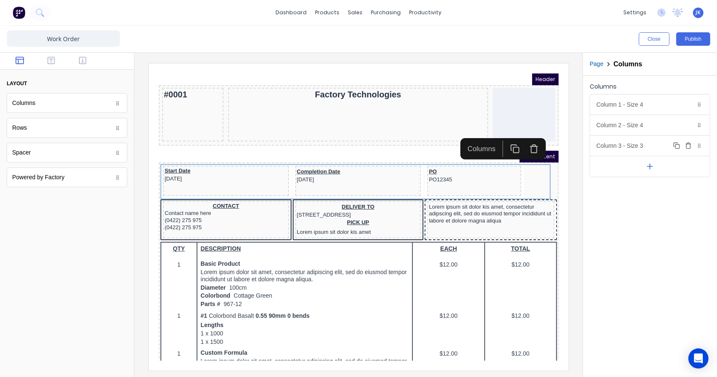
click at [602, 151] on div "Column 3 - Size 3 Duplicate Delete" at bounding box center [650, 146] width 120 height 20
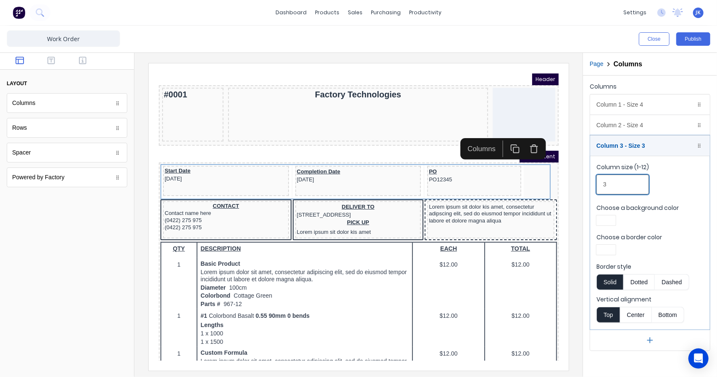
drag, startPoint x: 604, startPoint y: 181, endPoint x: 595, endPoint y: 182, distance: 8.4
click at [595, 182] on fieldset "Column size (1-12) 3 Choose a background color Choose a border color Border sty…" at bounding box center [650, 243] width 120 height 174
type input "4"
click at [618, 146] on div "Column 3 - Size 4 Duplicate Delete" at bounding box center [650, 146] width 120 height 20
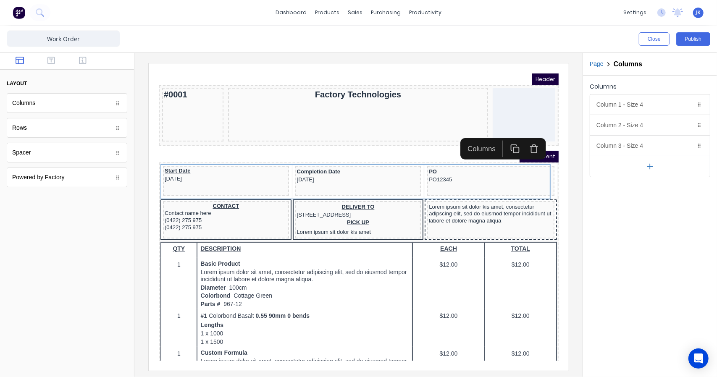
click at [562, 214] on iframe at bounding box center [359, 216] width 420 height 307
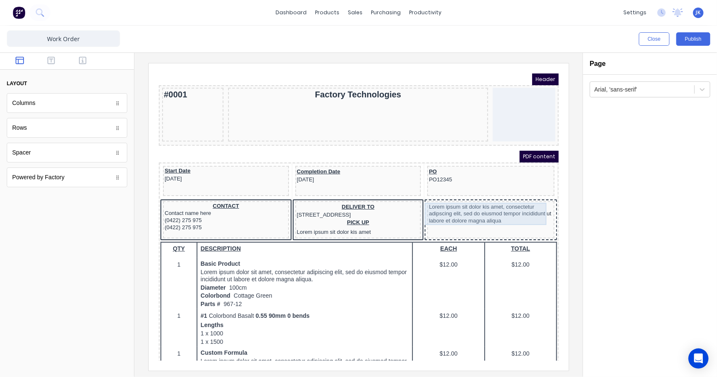
click at [442, 207] on div "Lorem ipsum sit dolor kis amet, consectetur adipscing elit, sed do eiusmod temp…" at bounding box center [480, 203] width 124 height 22
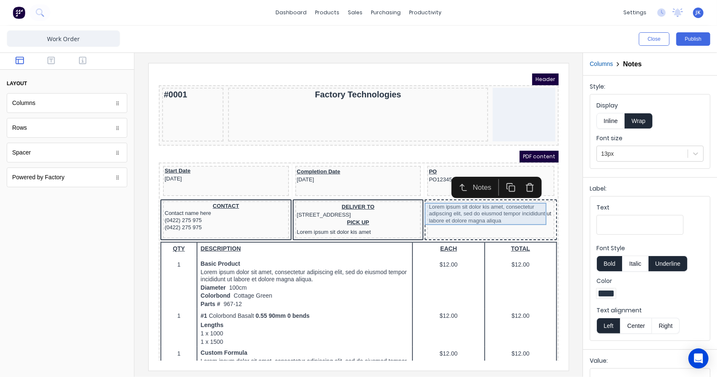
click at [442, 207] on div "Lorem ipsum sit dolor kis amet, consectetur adipscing elit, sed do eiusmod temp…" at bounding box center [480, 203] width 124 height 22
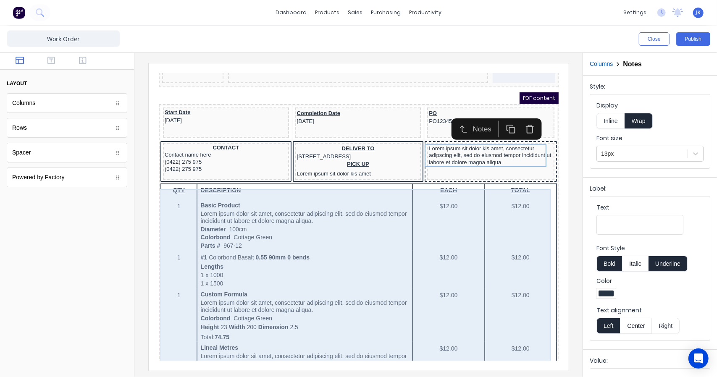
scroll to position [70, 0]
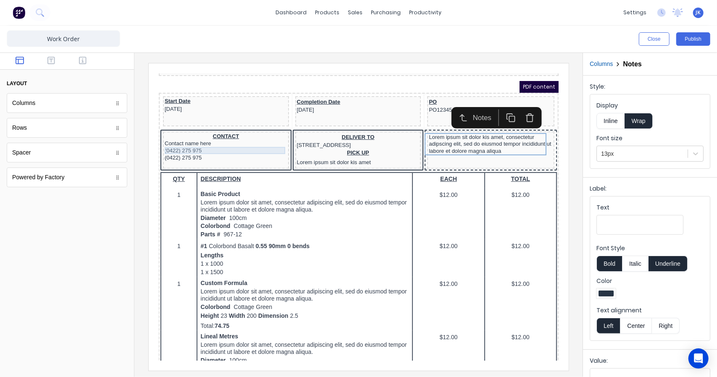
click at [229, 136] on div "(0422) 275 975" at bounding box center [215, 139] width 123 height 7
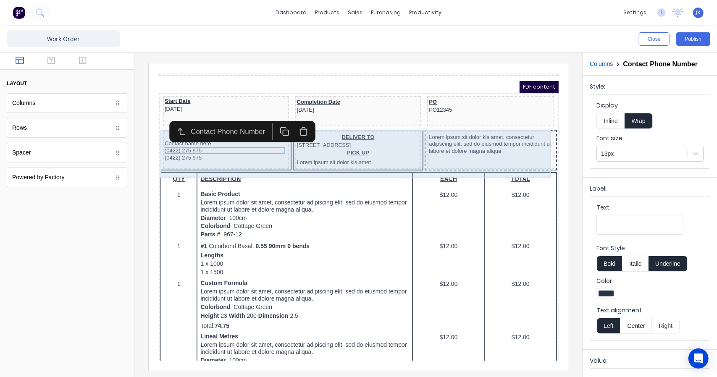
click at [242, 158] on div "CONTACT Contact name here (0422) 275 975 (0422) 275 975" at bounding box center [215, 139] width 126 height 37
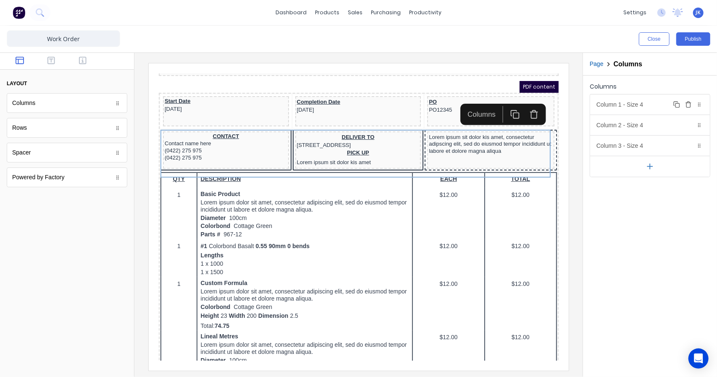
click at [617, 102] on div "Column 1 - Size 4 Duplicate Delete" at bounding box center [650, 104] width 120 height 20
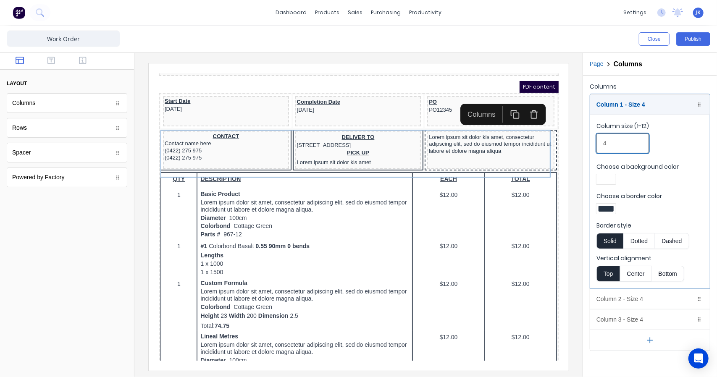
click at [615, 144] on input "4" at bounding box center [622, 143] width 52 height 20
drag, startPoint x: 615, startPoint y: 144, endPoint x: 581, endPoint y: 143, distance: 34.4
click at [581, 143] on div "Close Publish Components layout Columns Columns Rows Rows Spacer Spacer Powered…" at bounding box center [358, 201] width 717 height 351
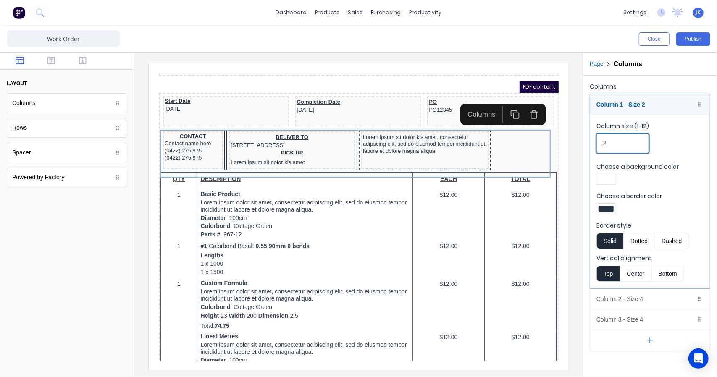
drag, startPoint x: 605, startPoint y: 141, endPoint x: 599, endPoint y: 142, distance: 5.9
click at [599, 142] on input "2" at bounding box center [622, 143] width 52 height 20
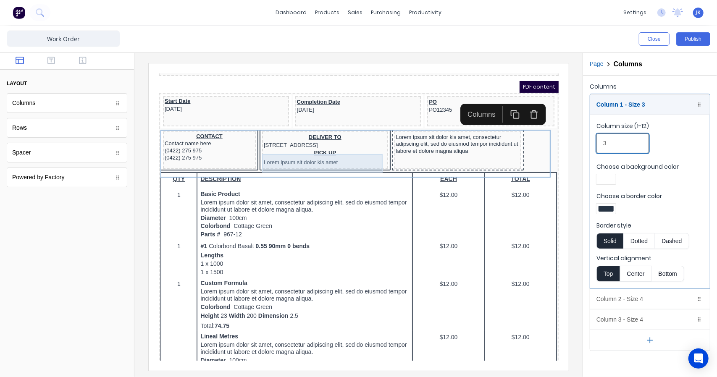
type input "3"
click at [356, 152] on div "PICK UP Lorem ipsum sit dolor kis amet" at bounding box center [314, 147] width 123 height 18
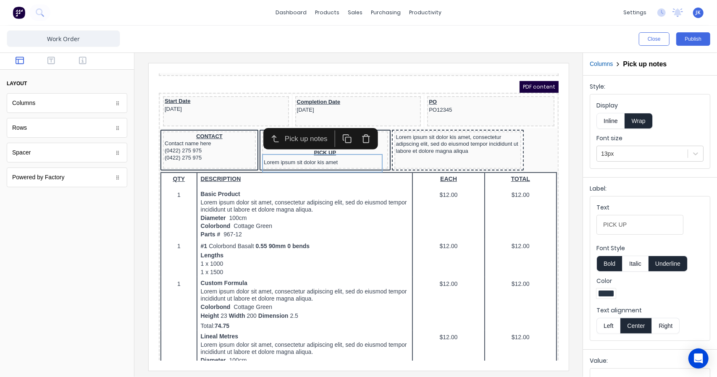
click at [611, 64] on button "Columns" at bounding box center [600, 64] width 23 height 9
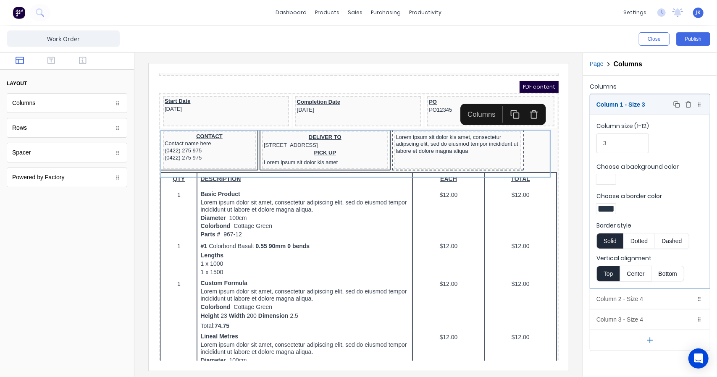
click at [629, 109] on div "Column 1 - Size 3 Duplicate Delete" at bounding box center [650, 104] width 120 height 20
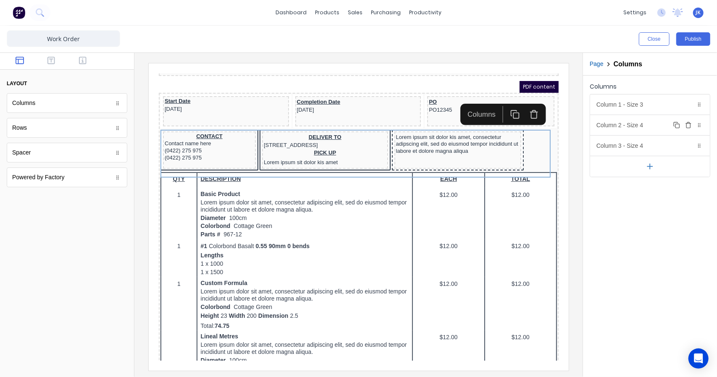
click at [625, 122] on div "Column 2 - Size 4 Duplicate Delete" at bounding box center [650, 125] width 120 height 20
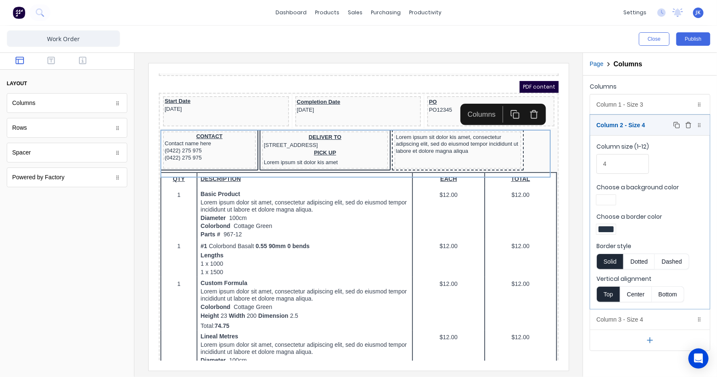
click at [612, 124] on div "Column 2 - Size 4 Duplicate Delete" at bounding box center [650, 125] width 120 height 20
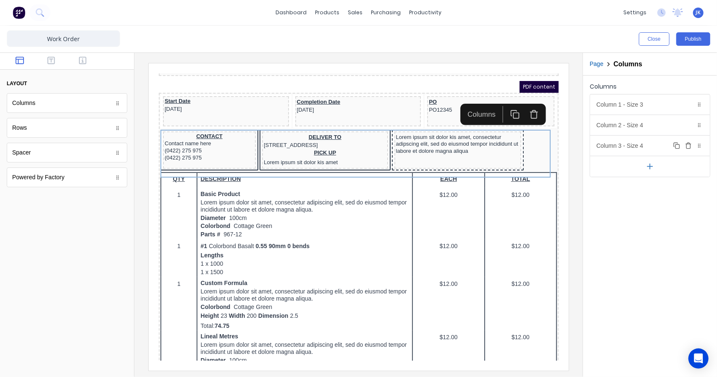
click at [620, 146] on div "Column 3 - Size 4 Duplicate Delete" at bounding box center [650, 146] width 120 height 20
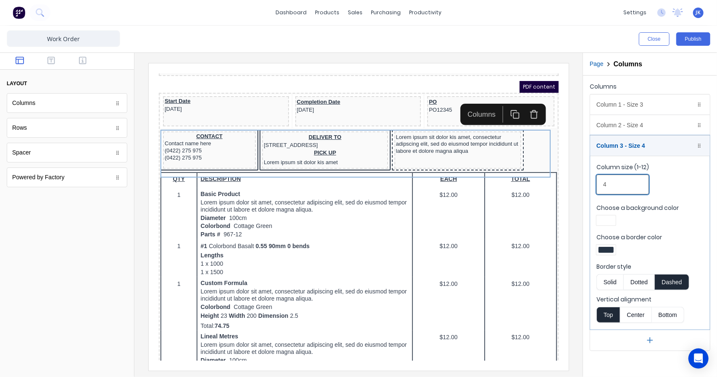
click at [611, 178] on input "4" at bounding box center [622, 185] width 52 height 20
drag, startPoint x: 609, startPoint y: 178, endPoint x: 599, endPoint y: 181, distance: 10.4
click at [599, 181] on input "4" at bounding box center [622, 185] width 52 height 20
type input "5"
click at [619, 148] on div "Column 3 - Size 5 Duplicate Delete" at bounding box center [650, 146] width 120 height 20
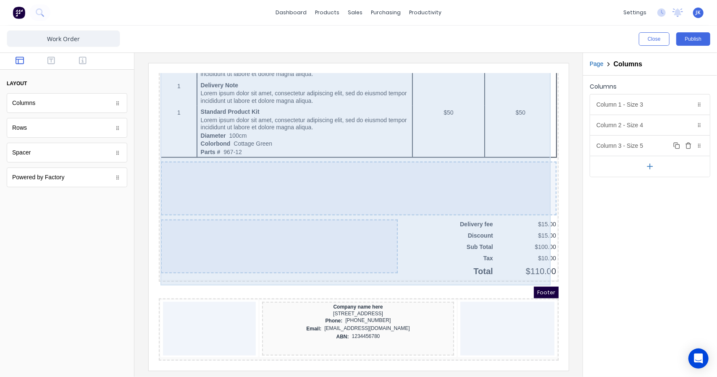
scroll to position [510, 0]
click at [348, 154] on div at bounding box center [347, 178] width 395 height 54
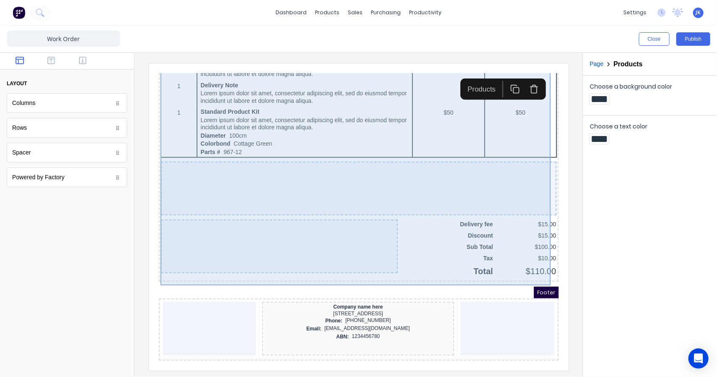
click at [328, 246] on div at bounding box center [268, 236] width 237 height 54
drag, startPoint x: 309, startPoint y: 173, endPoint x: 344, endPoint y: 170, distance: 35.0
click at [311, 173] on div at bounding box center [347, 178] width 395 height 54
click at [426, 198] on div at bounding box center [347, 178] width 395 height 54
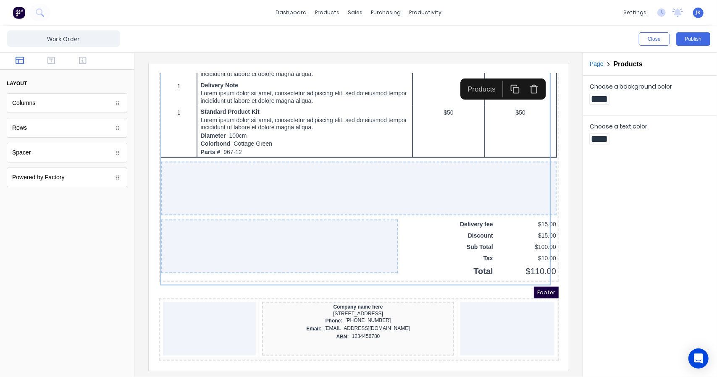
click at [327, 280] on div "Footer" at bounding box center [348, 282] width 400 height 12
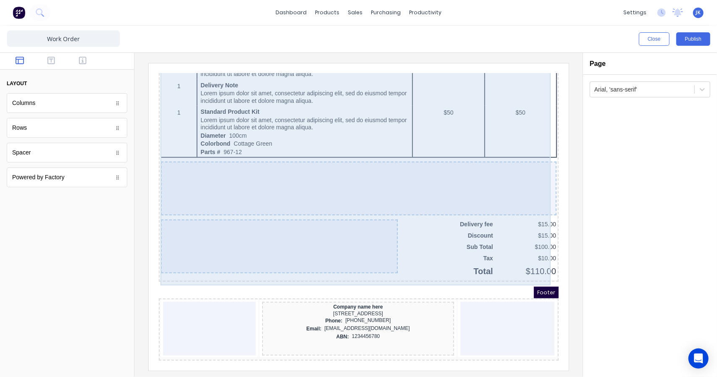
click at [296, 247] on div at bounding box center [268, 236] width 237 height 54
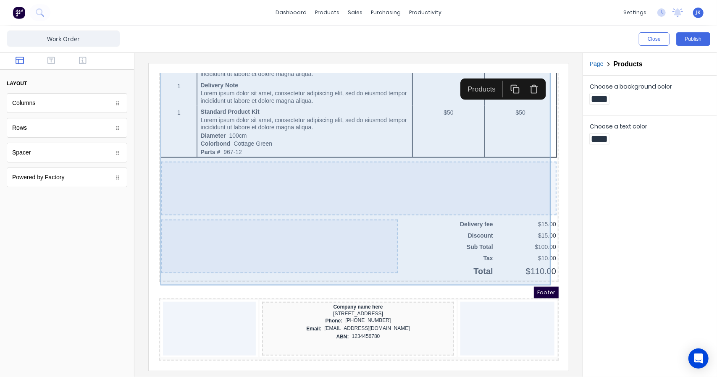
click at [296, 247] on div at bounding box center [268, 236] width 237 height 54
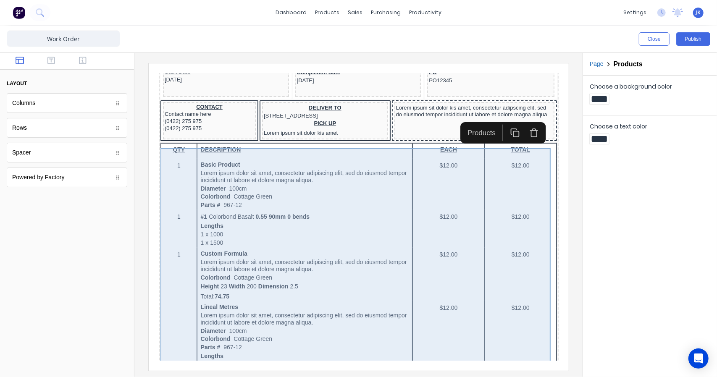
scroll to position [0, 0]
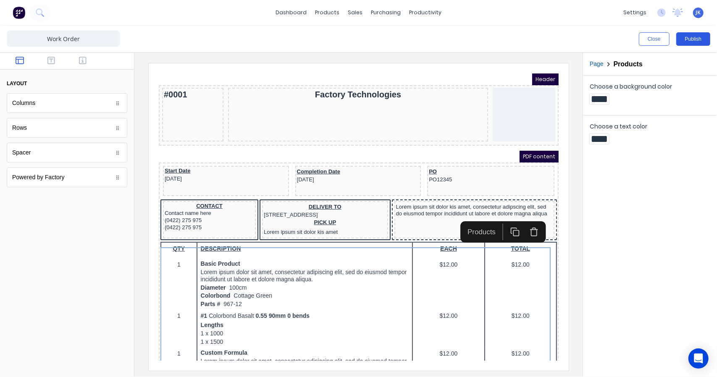
click at [703, 36] on button "Publish" at bounding box center [693, 38] width 34 height 13
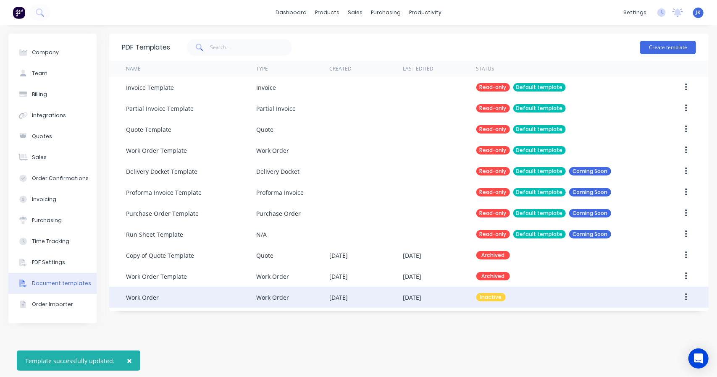
click at [213, 297] on div "Work Order" at bounding box center [191, 297] width 130 height 21
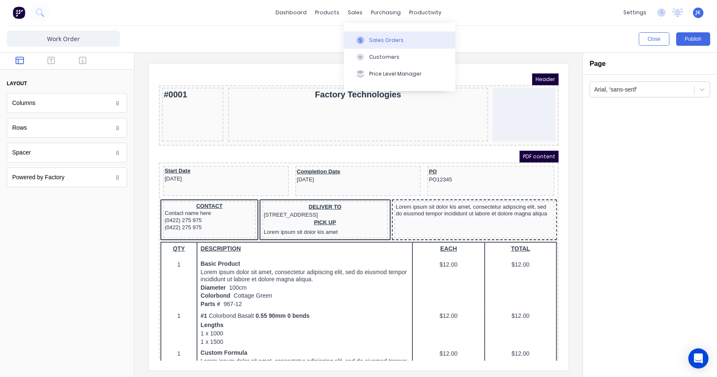
click at [364, 43] on icon at bounding box center [360, 41] width 8 height 8
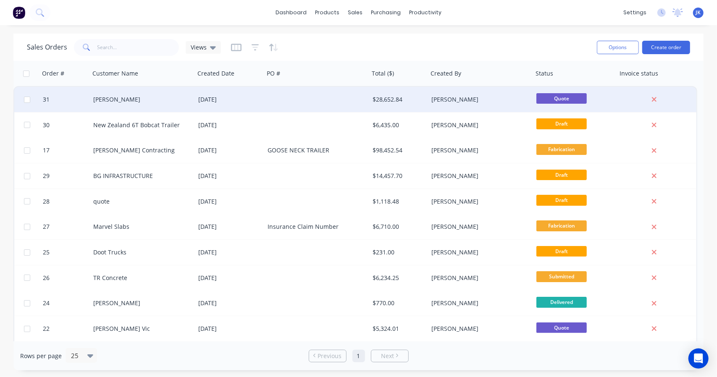
click at [215, 105] on div "[DATE]" at bounding box center [229, 99] width 69 height 25
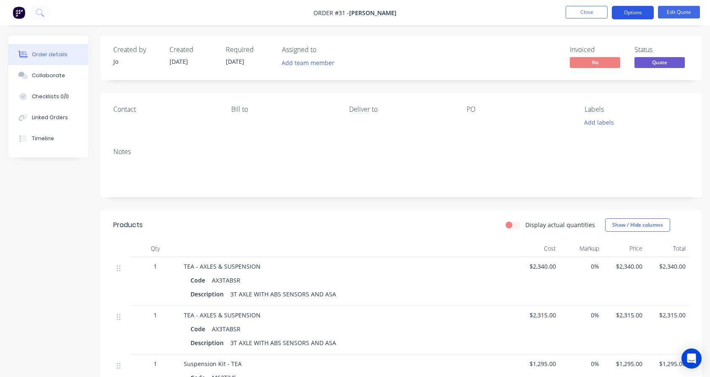
click at [641, 18] on button "Options" at bounding box center [633, 12] width 42 height 13
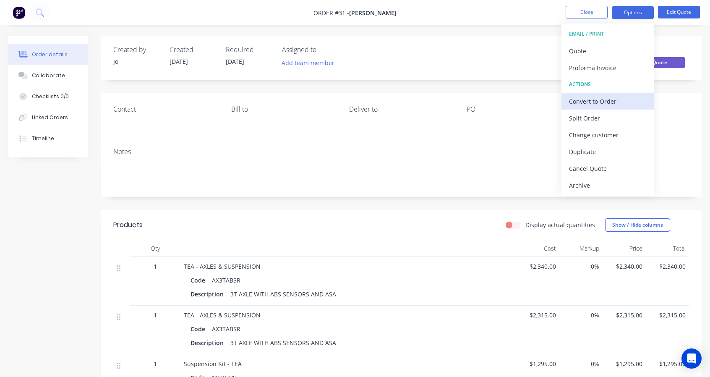
click at [598, 102] on div "Convert to Order" at bounding box center [607, 101] width 77 height 12
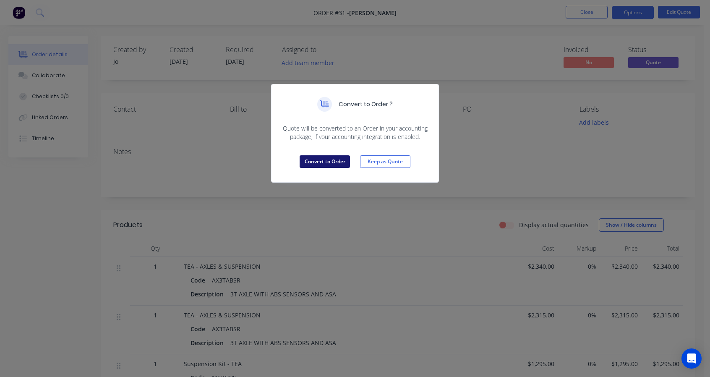
click at [321, 160] on button "Convert to Order" at bounding box center [325, 161] width 50 height 13
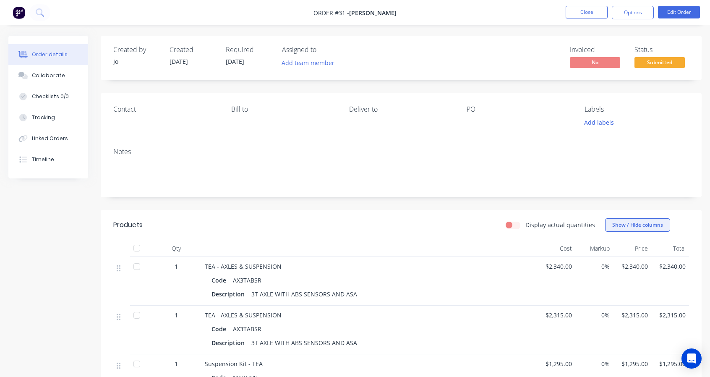
click at [653, 229] on button "Show / Hide columns" at bounding box center [637, 224] width 65 height 13
click at [619, 264] on span at bounding box center [618, 263] width 7 height 7
click at [609, 260] on input "Markup" at bounding box center [609, 260] width 0 height 0
click at [442, 246] on div at bounding box center [390, 248] width 378 height 17
click at [633, 17] on button "Options" at bounding box center [633, 12] width 42 height 13
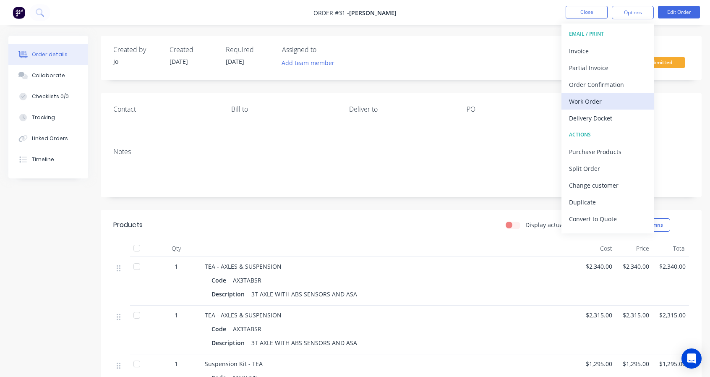
click at [586, 100] on div "Work Order" at bounding box center [607, 101] width 77 height 12
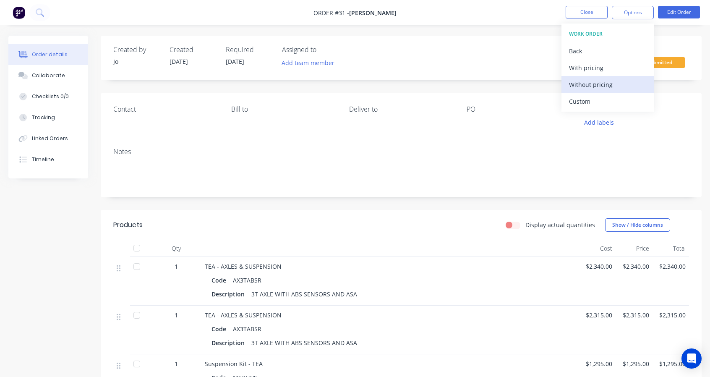
click at [603, 86] on div "Without pricing" at bounding box center [607, 84] width 77 height 12
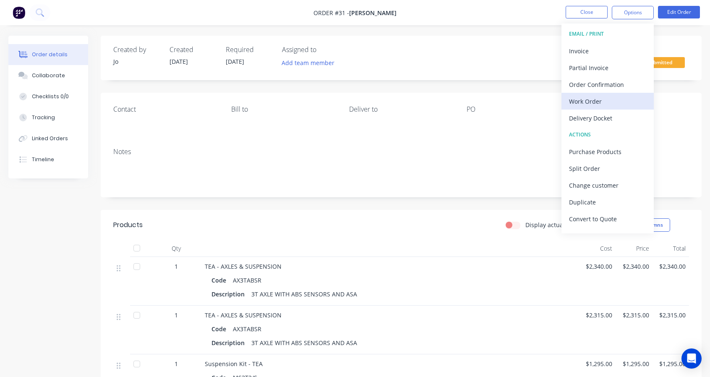
click at [585, 99] on div "Work Order" at bounding box center [607, 101] width 77 height 12
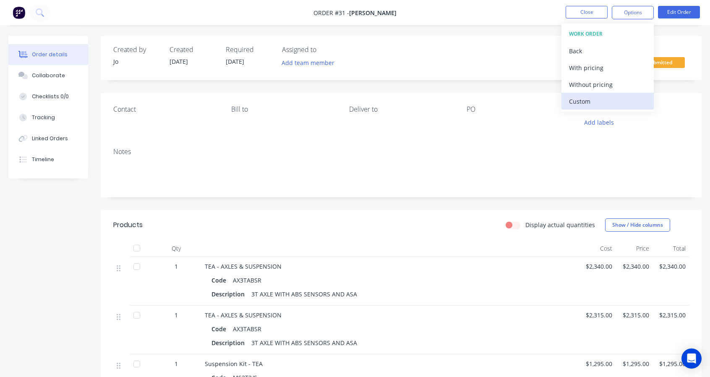
click at [580, 105] on div "Custom" at bounding box center [607, 101] width 77 height 12
click at [607, 35] on div "CUSTOM WORK ORDER" at bounding box center [607, 34] width 77 height 11
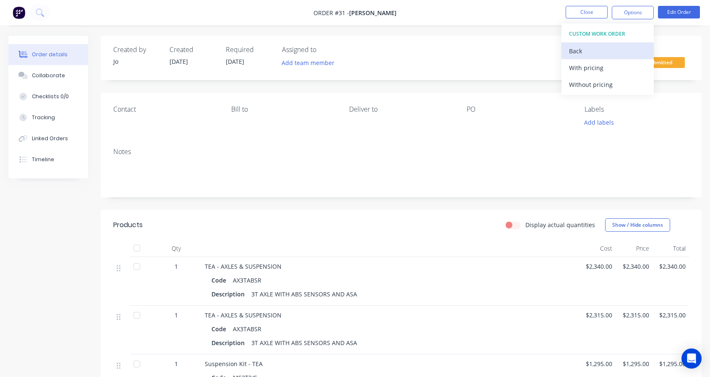
click at [581, 50] on div "Back" at bounding box center [607, 51] width 77 height 12
click at [597, 34] on div "WORK ORDER" at bounding box center [607, 34] width 77 height 11
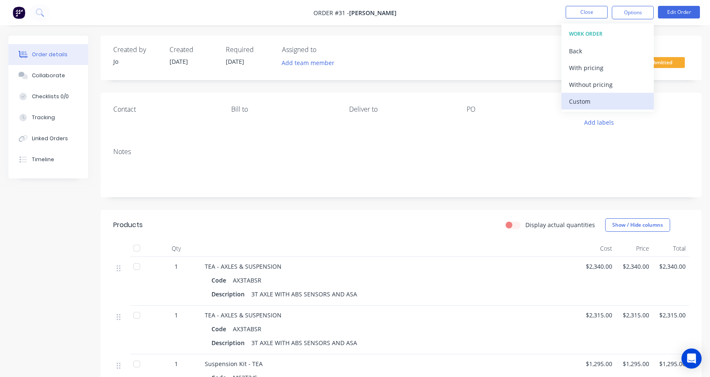
click at [588, 100] on div "Custom" at bounding box center [607, 101] width 77 height 12
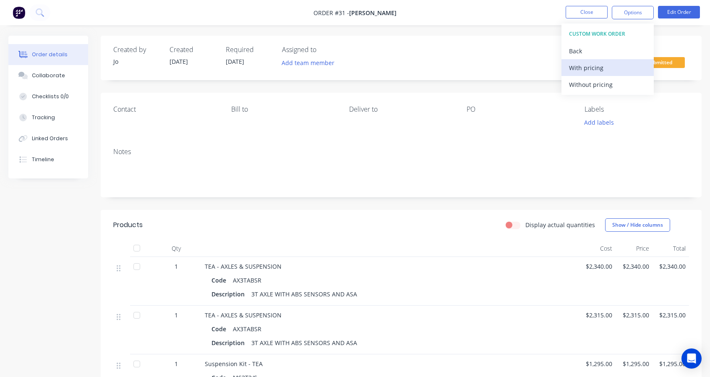
click at [599, 68] on div "With pricing" at bounding box center [607, 68] width 77 height 12
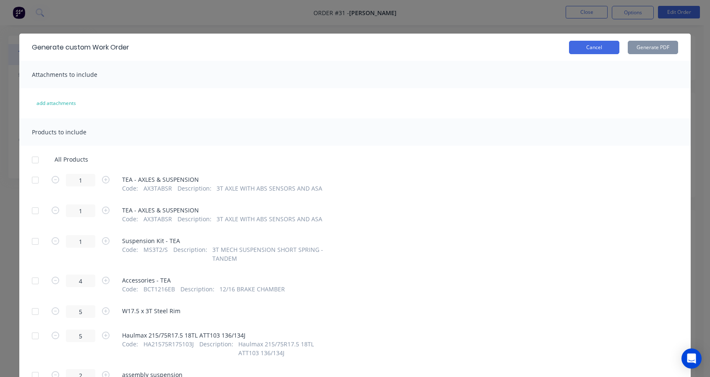
click at [587, 52] on button "Cancel" at bounding box center [594, 47] width 50 height 13
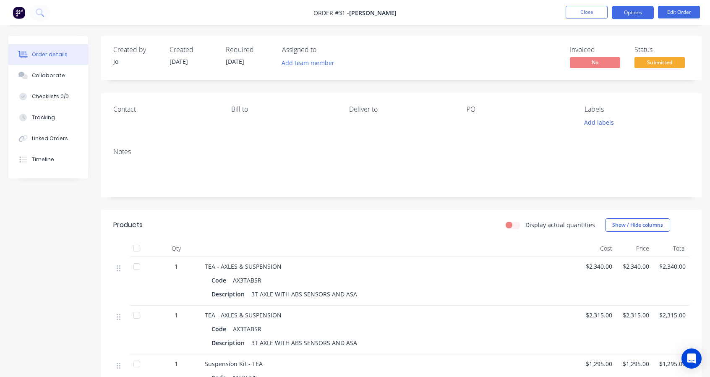
click at [631, 17] on button "Options" at bounding box center [633, 12] width 42 height 13
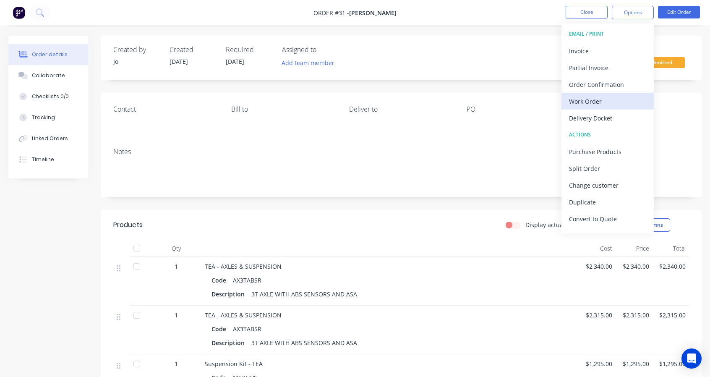
click at [592, 101] on div "Work Order" at bounding box center [607, 101] width 77 height 12
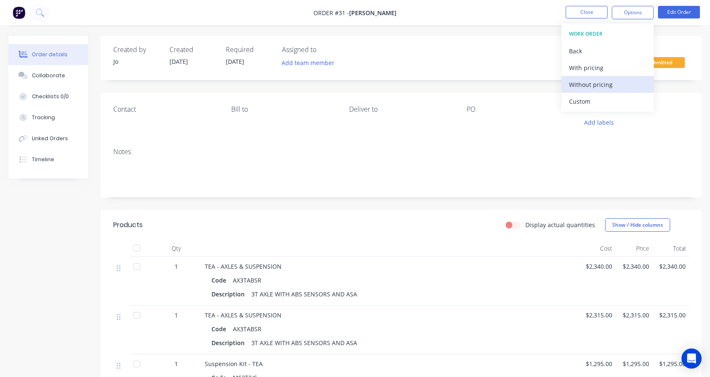
click at [598, 84] on div "Without pricing" at bounding box center [607, 84] width 77 height 12
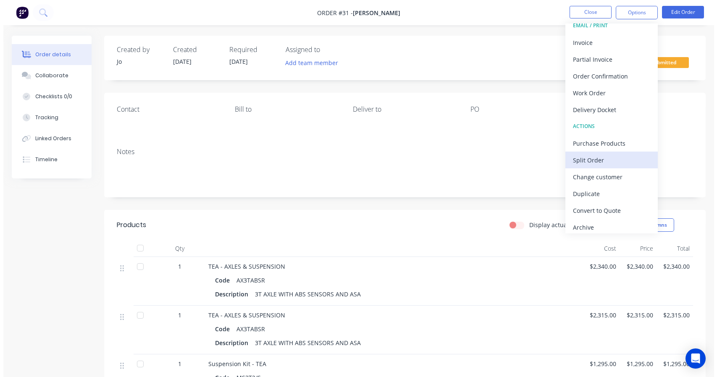
scroll to position [13, 0]
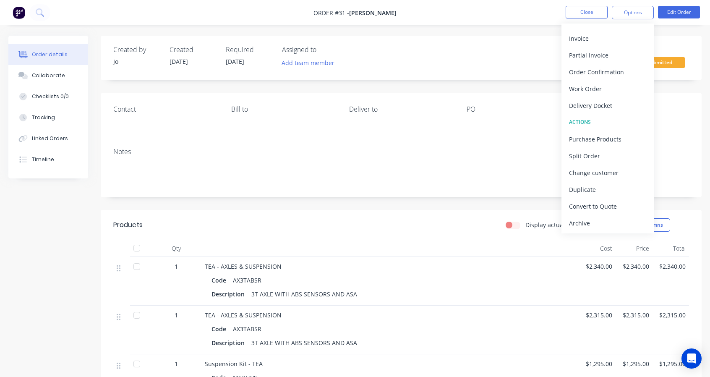
click at [492, 24] on nav "Order #31 - GALE Close Options EMAIL / PRINT Invoice Partial Invoice Order Conf…" at bounding box center [355, 12] width 710 height 25
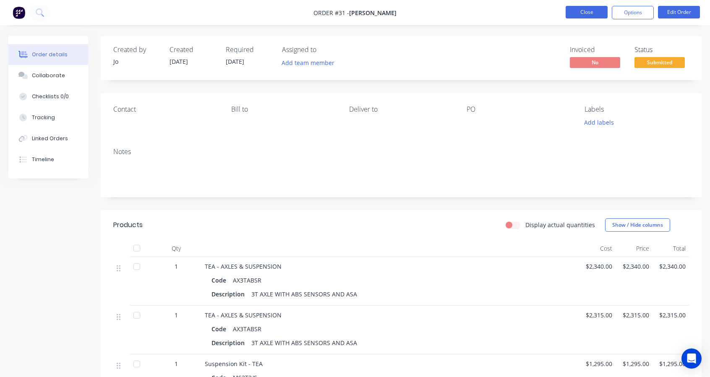
click at [597, 10] on button "Close" at bounding box center [587, 12] width 42 height 13
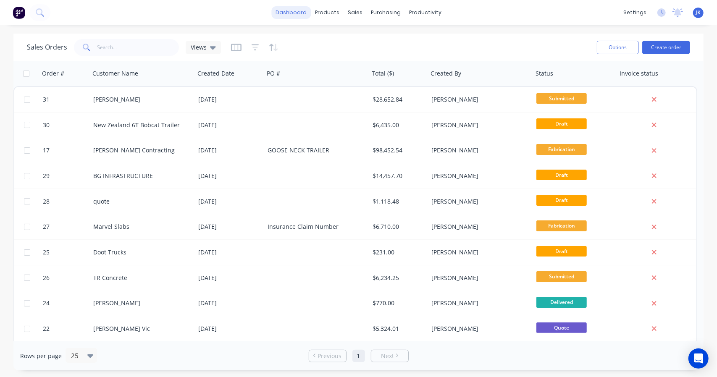
click at [290, 13] on link "dashboard" at bounding box center [290, 12] width 39 height 13
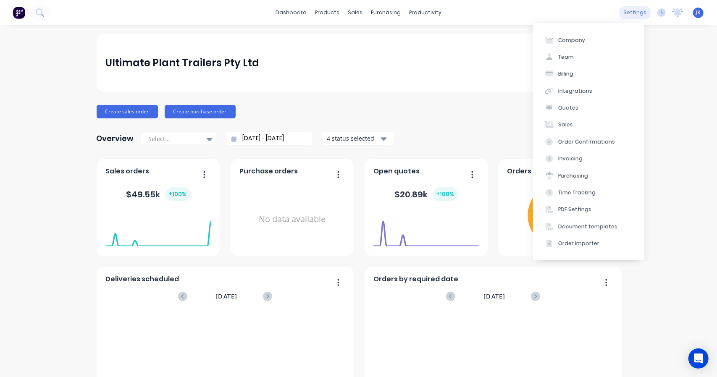
click at [627, 11] on div "settings" at bounding box center [634, 12] width 31 height 13
click at [572, 228] on div "Document templates" at bounding box center [587, 227] width 59 height 8
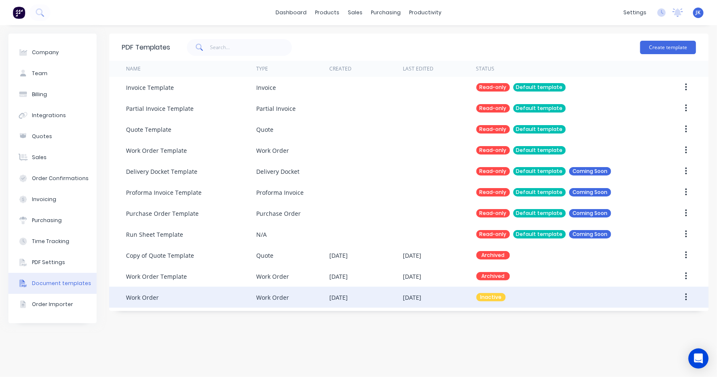
click at [690, 298] on button "button" at bounding box center [686, 297] width 20 height 15
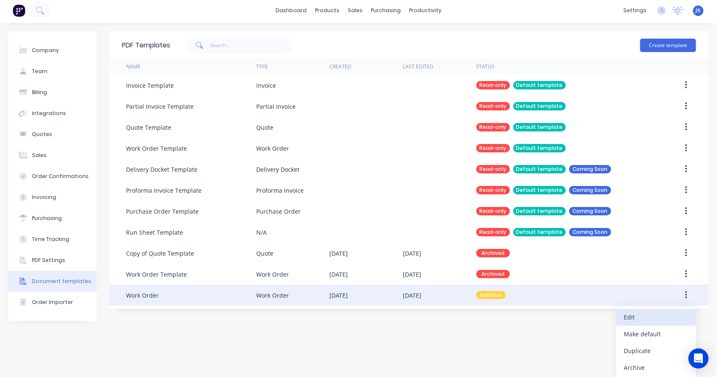
scroll to position [3, 0]
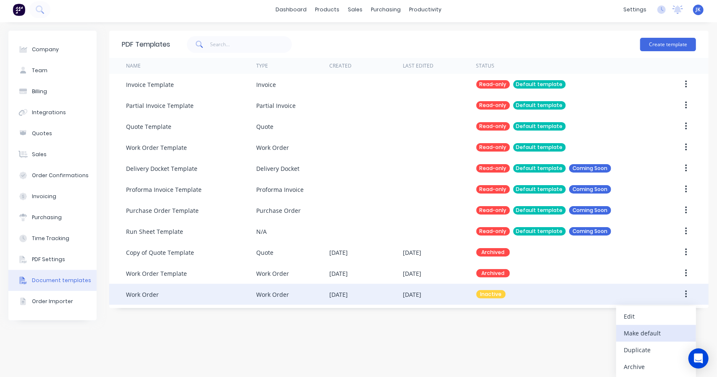
click at [661, 332] on div "Make default" at bounding box center [655, 333] width 65 height 12
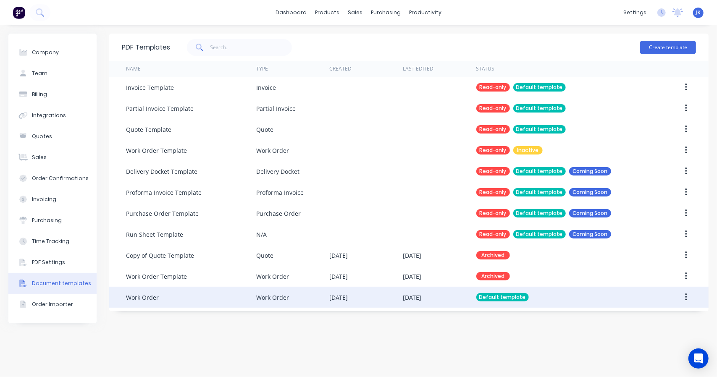
click at [348, 301] on div "[DATE]" at bounding box center [339, 297] width 18 height 9
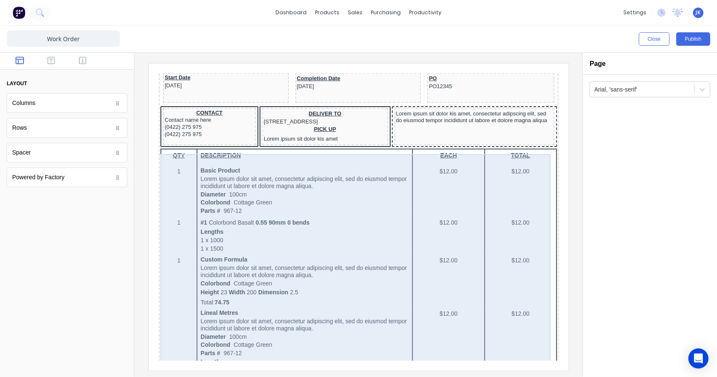
scroll to position [140, 0]
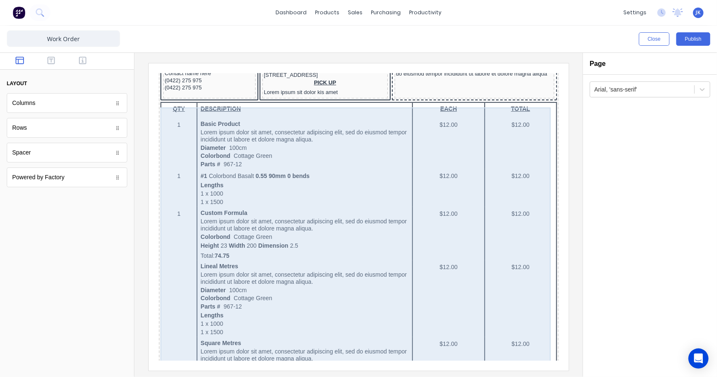
click at [442, 168] on div "QTY DESCRIPTION EACH TOTAL 1 Basic Product Lorem ipsum dolor sit amet, consecte…" at bounding box center [348, 361] width 396 height 539
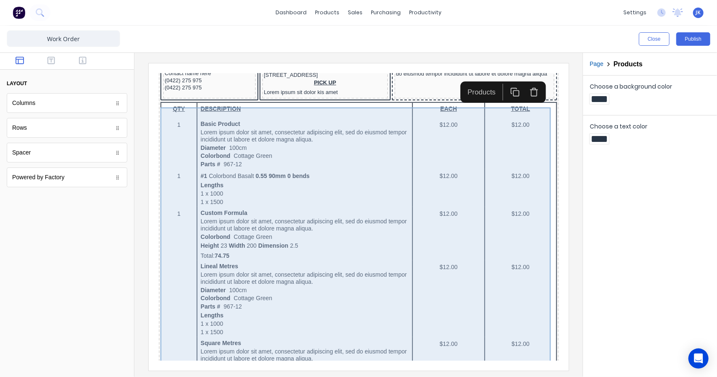
click at [524, 152] on div "QTY DESCRIPTION EACH TOTAL 1 Basic Product Lorem ipsum dolor sit amet, consecte…" at bounding box center [348, 361] width 396 height 539
click at [435, 127] on div "QTY DESCRIPTION EACH TOTAL 1 Basic Product Lorem ipsum dolor sit amet, consecte…" at bounding box center [348, 361] width 396 height 539
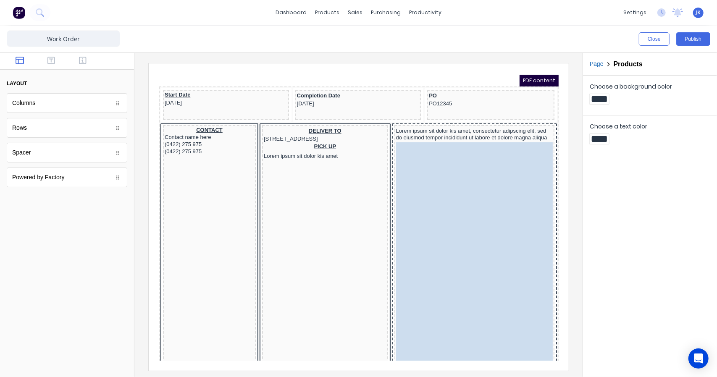
scroll to position [75, 0]
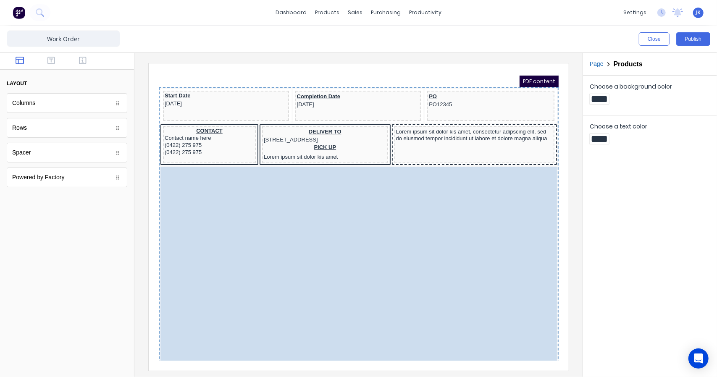
drag, startPoint x: 421, startPoint y: 101, endPoint x: 435, endPoint y: 173, distance: 72.6
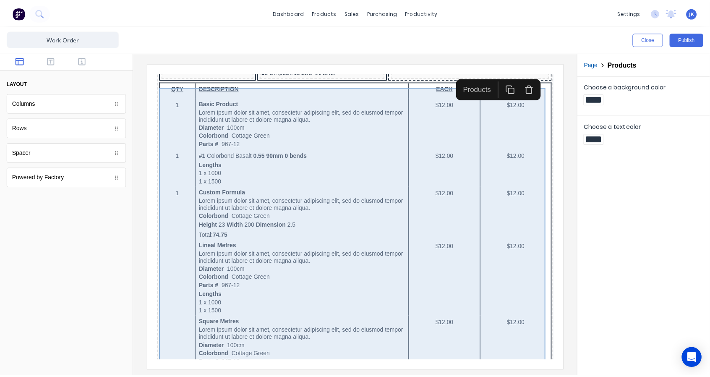
scroll to position [0, 0]
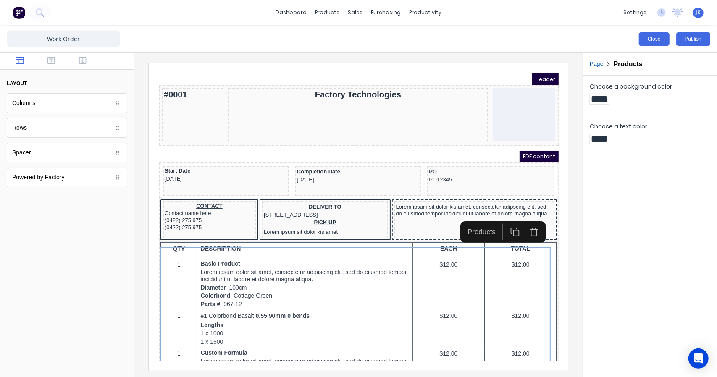
click at [662, 40] on button "Close" at bounding box center [653, 38] width 31 height 13
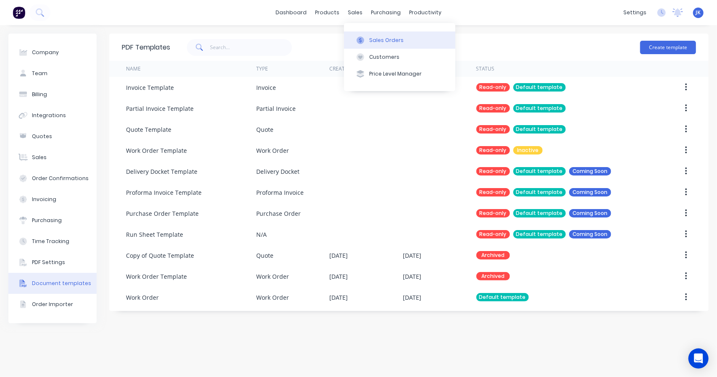
click at [365, 40] on div at bounding box center [360, 41] width 13 height 8
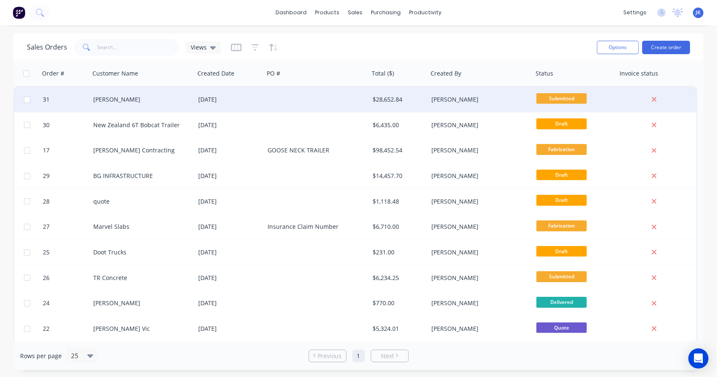
click at [274, 110] on div at bounding box center [316, 99] width 105 height 25
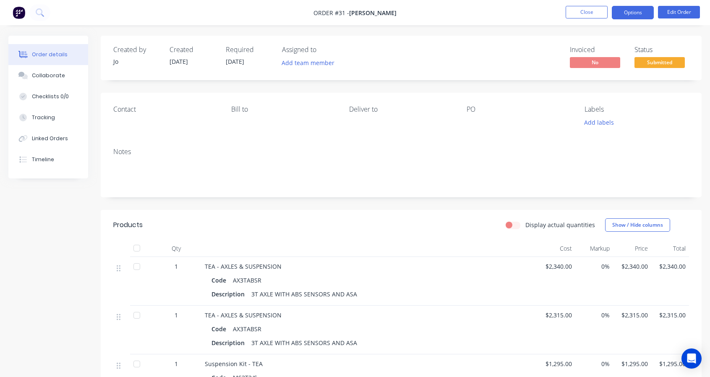
click at [635, 13] on button "Options" at bounding box center [633, 12] width 42 height 13
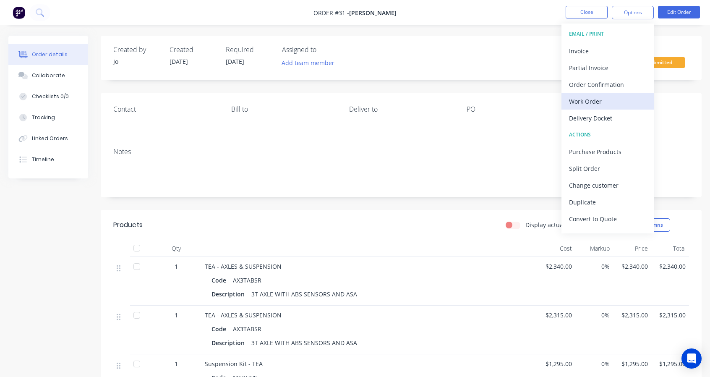
click at [585, 101] on div "Work Order" at bounding box center [607, 101] width 77 height 12
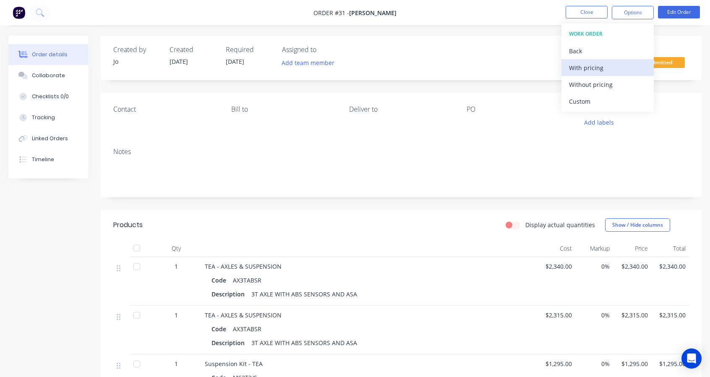
click at [585, 72] on div "With pricing" at bounding box center [607, 68] width 77 height 12
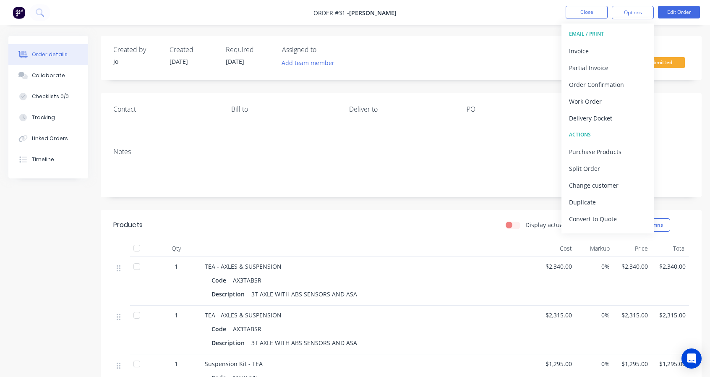
click at [425, 68] on div "Created by [PERSON_NAME] Created [DATE] Required [DATE] Assigned to Add team me…" at bounding box center [401, 58] width 601 height 44
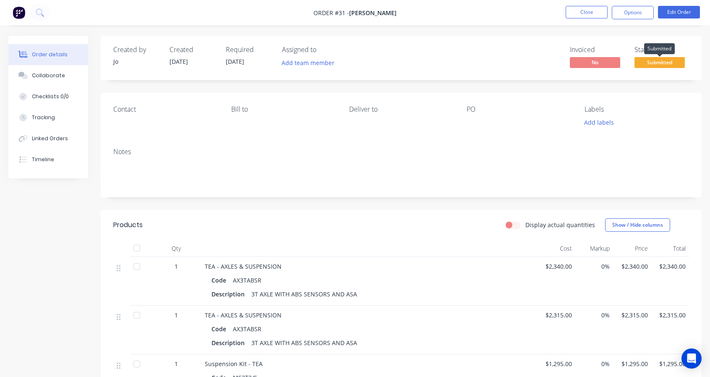
click at [655, 66] on span "Submitted" at bounding box center [660, 62] width 50 height 10
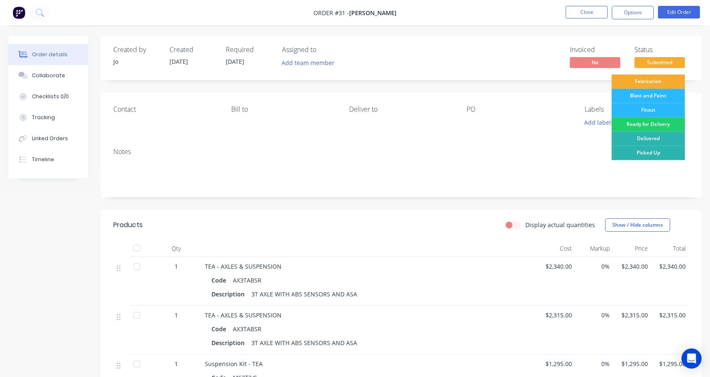
click at [640, 78] on div "Fabrication" at bounding box center [648, 81] width 73 height 14
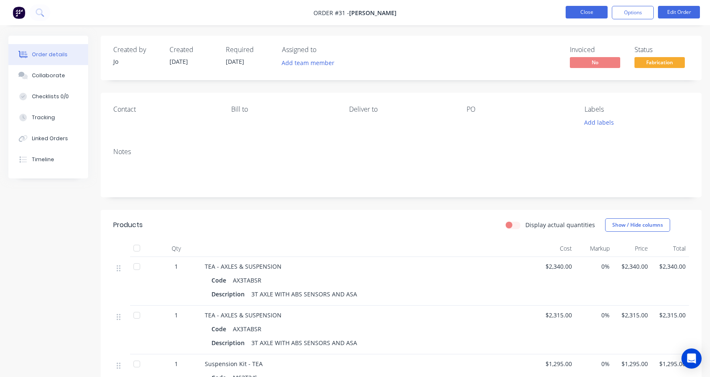
click at [595, 12] on button "Close" at bounding box center [587, 12] width 42 height 13
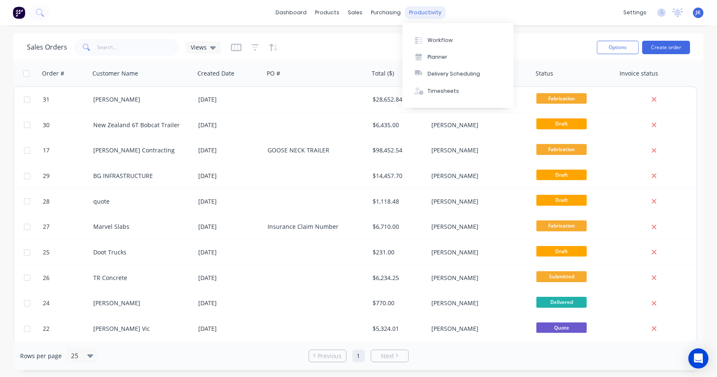
click at [430, 11] on div "productivity" at bounding box center [425, 12] width 41 height 13
click at [435, 36] on button "Workflow" at bounding box center [457, 39] width 111 height 17
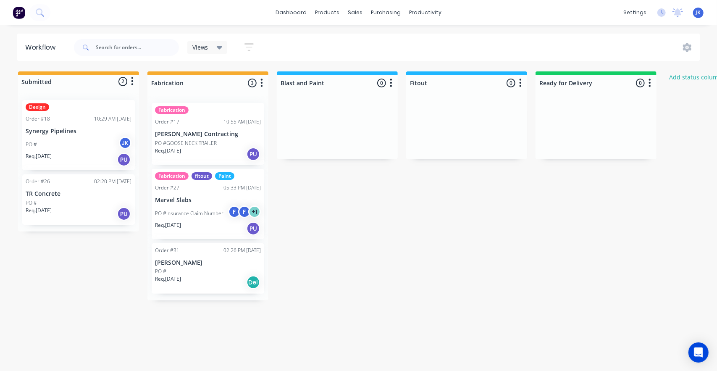
click at [192, 209] on div "PO #Insurance Claim Number F F + 1" at bounding box center [208, 213] width 106 height 16
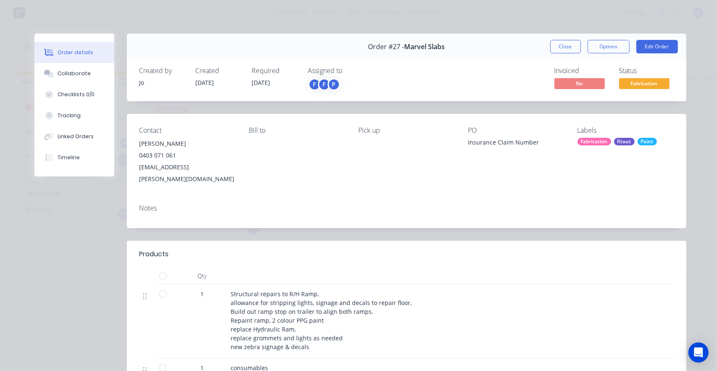
click at [658, 84] on span "Fabrication" at bounding box center [644, 83] width 50 height 10
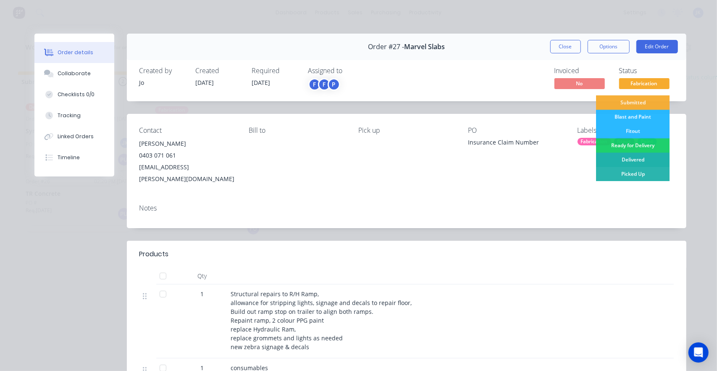
click at [641, 160] on div "Delivered" at bounding box center [632, 159] width 73 height 14
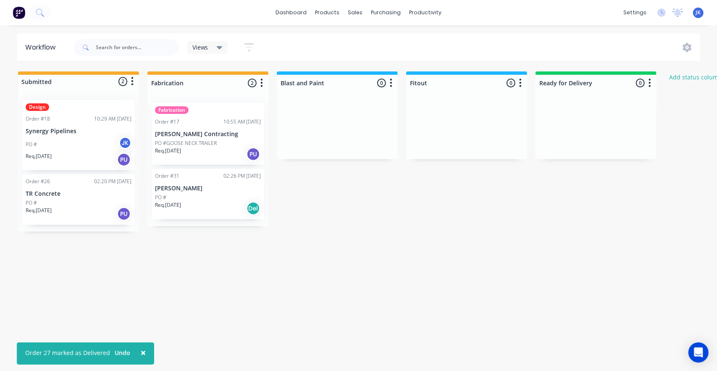
click at [214, 139] on p "PO #GOOSE NECK TRAILER" at bounding box center [186, 143] width 62 height 8
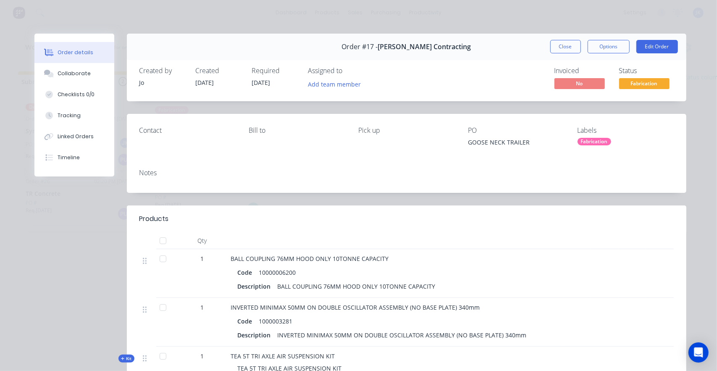
click at [652, 83] on span "Fabrication" at bounding box center [644, 83] width 50 height 10
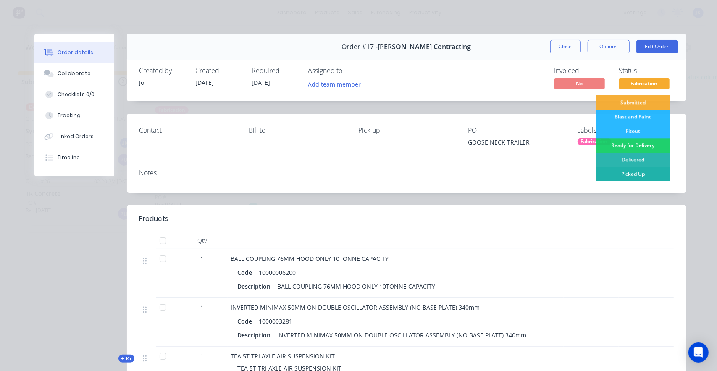
click at [629, 176] on div "Picked Up" at bounding box center [632, 174] width 73 height 14
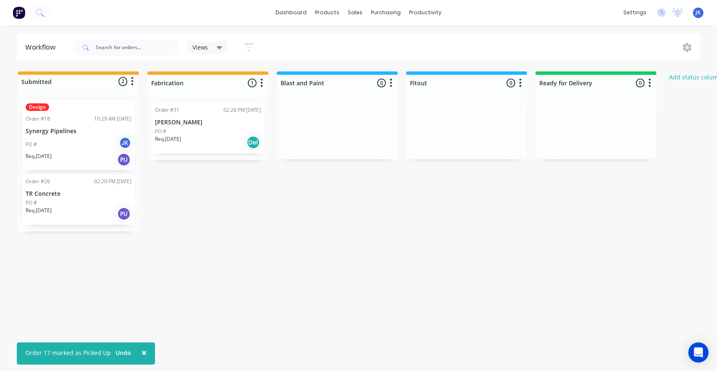
click at [89, 201] on div "PO #" at bounding box center [79, 203] width 106 height 8
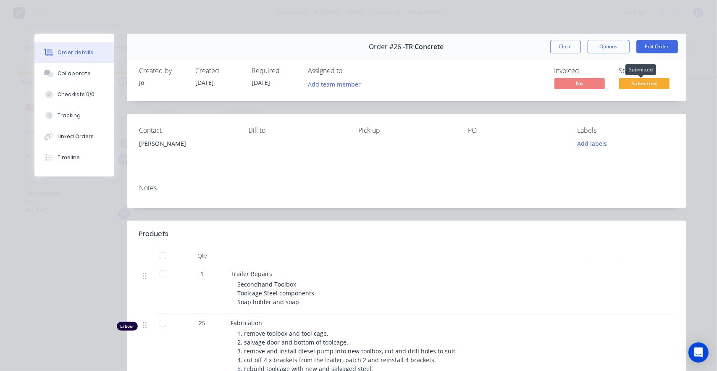
click at [646, 81] on span "Submitted" at bounding box center [644, 83] width 50 height 10
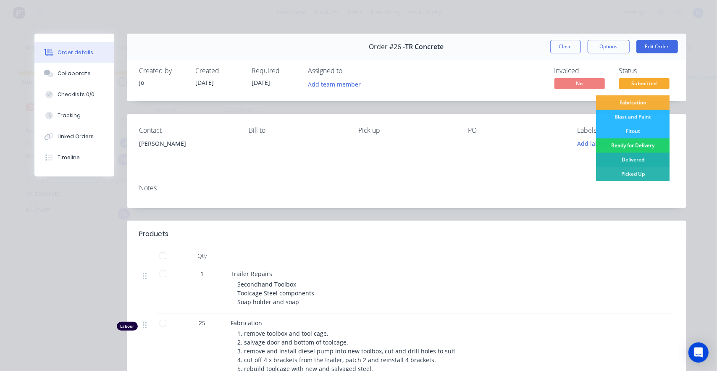
click at [641, 164] on div "Delivered" at bounding box center [632, 159] width 73 height 14
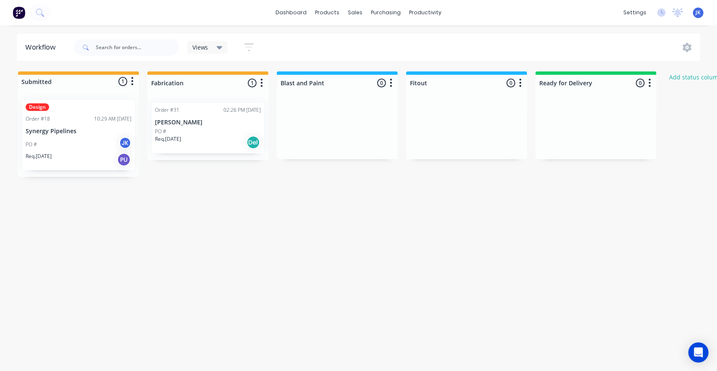
click at [96, 130] on p "Synergy Pipelines" at bounding box center [79, 131] width 106 height 7
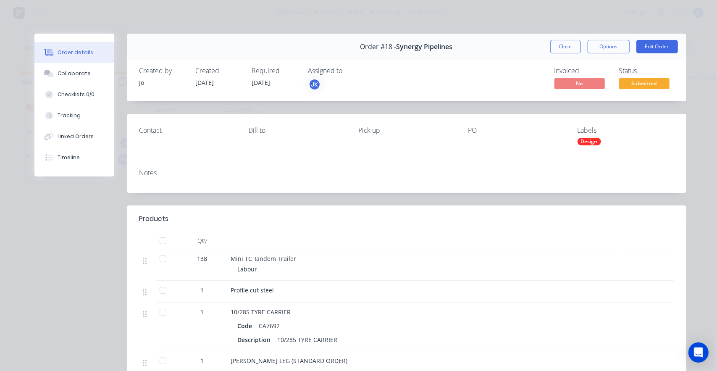
click at [642, 83] on span "Submitted" at bounding box center [644, 83] width 50 height 10
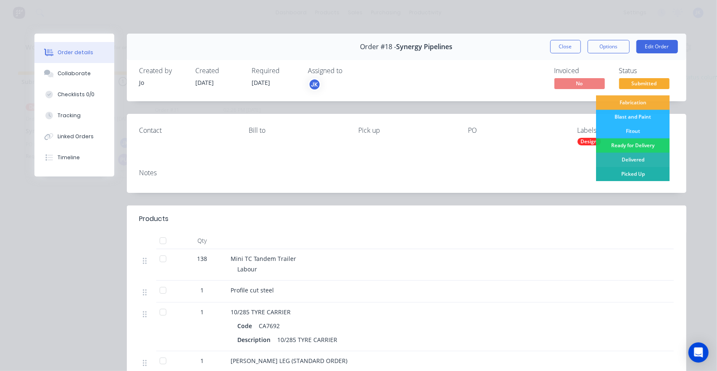
click at [624, 175] on div "Picked Up" at bounding box center [632, 174] width 73 height 14
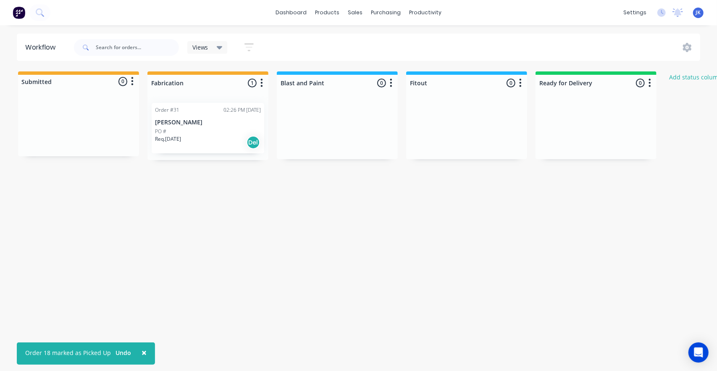
click at [176, 129] on div "PO #" at bounding box center [208, 132] width 106 height 8
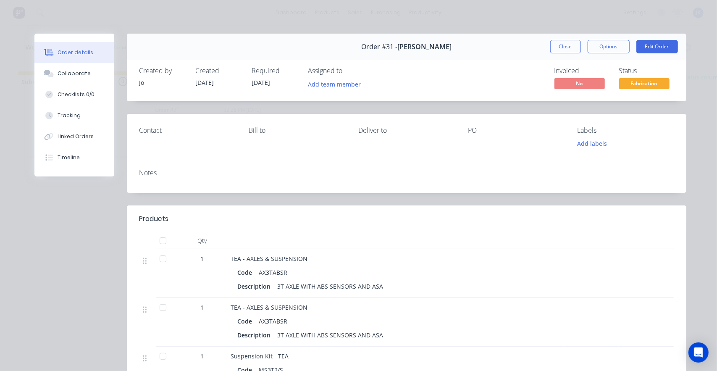
click at [157, 240] on div at bounding box center [162, 240] width 17 height 17
click at [362, 158] on div "Contact [PERSON_NAME] to Deliver to PO Labels Add labels" at bounding box center [406, 138] width 559 height 48
click at [157, 238] on div at bounding box center [162, 240] width 17 height 17
click at [331, 165] on div "Notes" at bounding box center [406, 177] width 559 height 31
click at [333, 86] on button "Add team member" at bounding box center [334, 83] width 62 height 11
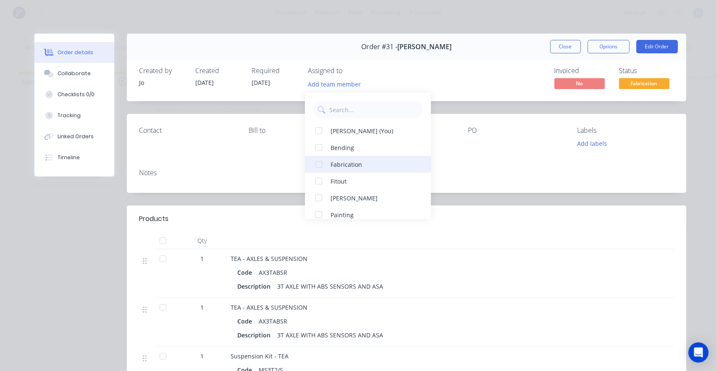
click at [328, 162] on button "Fabrication" at bounding box center [368, 164] width 126 height 17
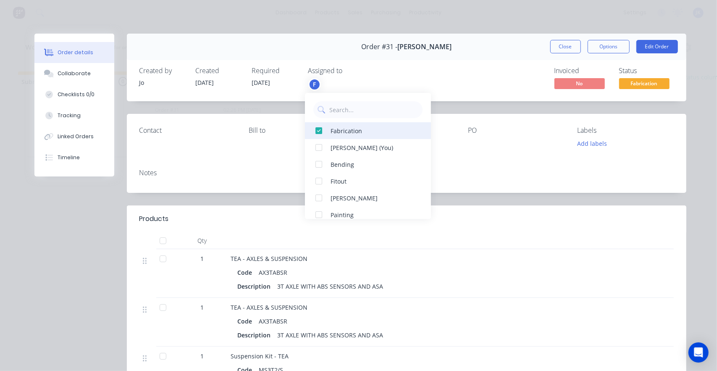
click at [320, 135] on div at bounding box center [318, 130] width 17 height 17
click at [452, 72] on div "Created by Jo Created [DATE] Required [DATE] Assigned to Add team member Invoic…" at bounding box center [406, 79] width 559 height 44
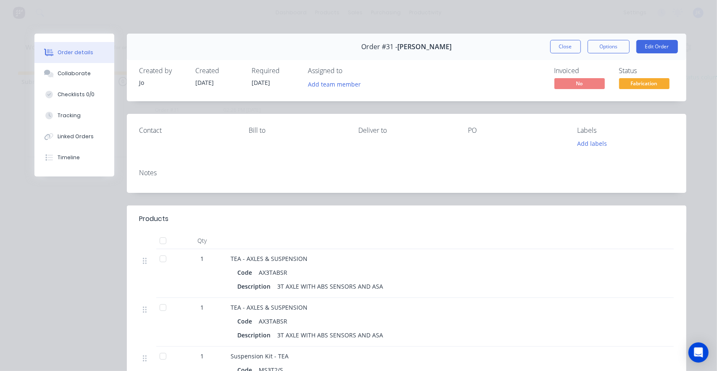
click at [559, 49] on button "Close" at bounding box center [565, 46] width 31 height 13
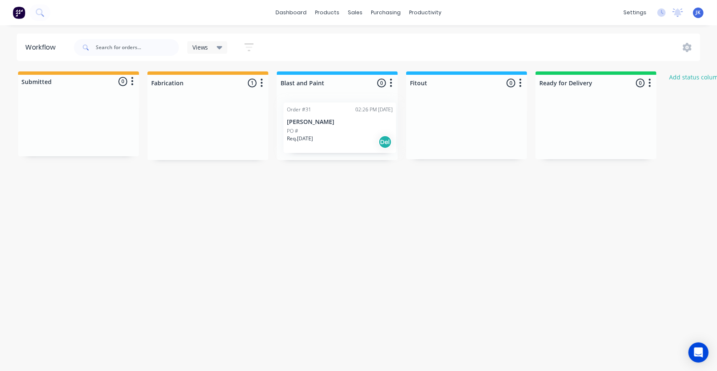
drag, startPoint x: 202, startPoint y: 126, endPoint x: 337, endPoint y: 122, distance: 134.4
click at [337, 122] on div "Submitted 0 Status colour #F6AB2F hex #F6AB2F Save Cancel Summaries Total order…" at bounding box center [450, 115] width 913 height 89
click at [324, 125] on p "[PERSON_NAME]" at bounding box center [337, 122] width 106 height 7
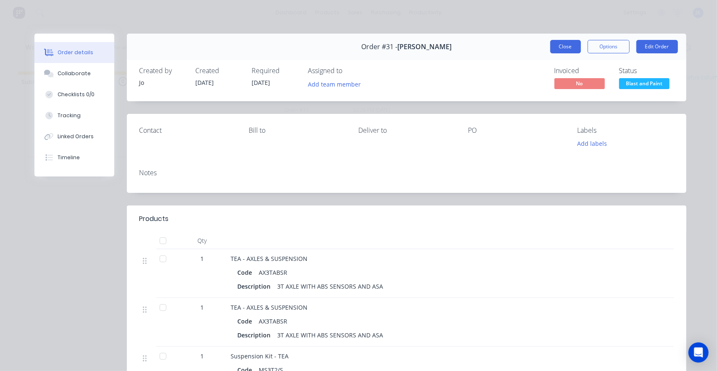
click at [558, 51] on button "Close" at bounding box center [565, 46] width 31 height 13
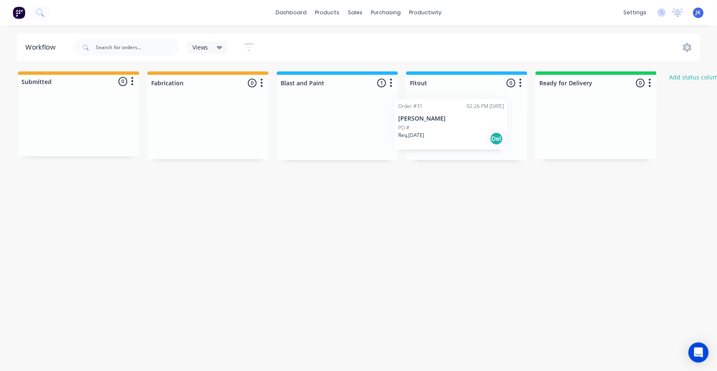
drag, startPoint x: 328, startPoint y: 130, endPoint x: 455, endPoint y: 122, distance: 127.4
click at [455, 122] on div "Submitted 0 Status colour #F6AB2F hex #F6AB2F Save Cancel Summaries Total order…" at bounding box center [450, 115] width 913 height 89
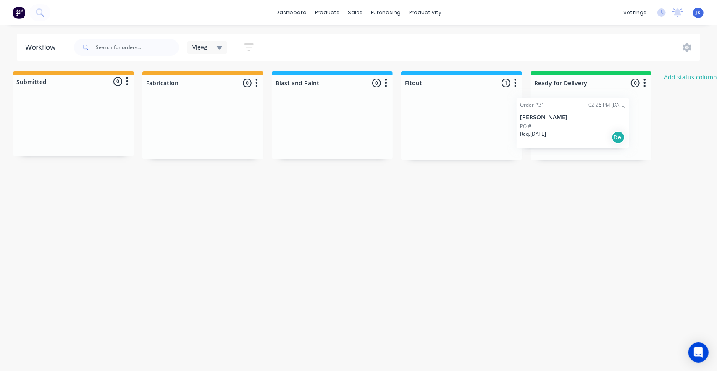
scroll to position [0, 11]
drag, startPoint x: 463, startPoint y: 136, endPoint x: 570, endPoint y: 133, distance: 106.7
click at [570, 133] on div "Submitted 0 Status colour #F6AB2F hex #F6AB2F Save Cancel Summaries Total order…" at bounding box center [439, 115] width 913 height 89
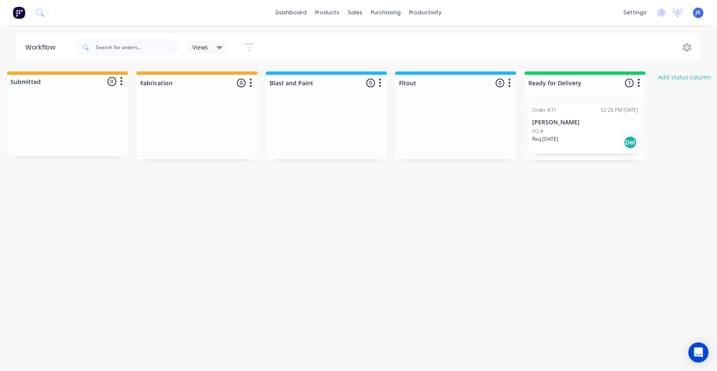
click at [639, 79] on icon "button" at bounding box center [639, 82] width 2 height 8
click at [545, 138] on p "Req. [DATE]" at bounding box center [545, 139] width 26 height 8
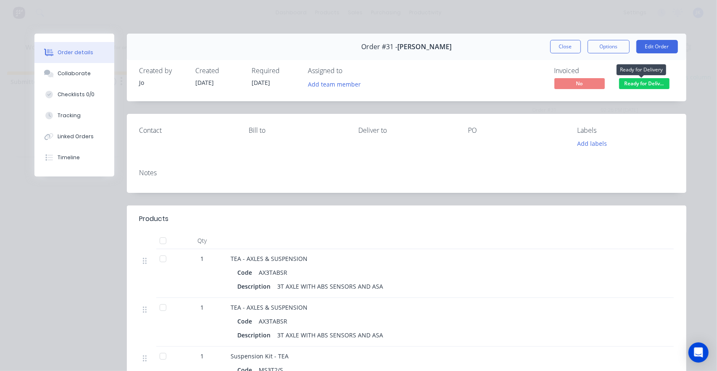
click at [647, 85] on span "Ready for Deliv..." at bounding box center [644, 83] width 50 height 10
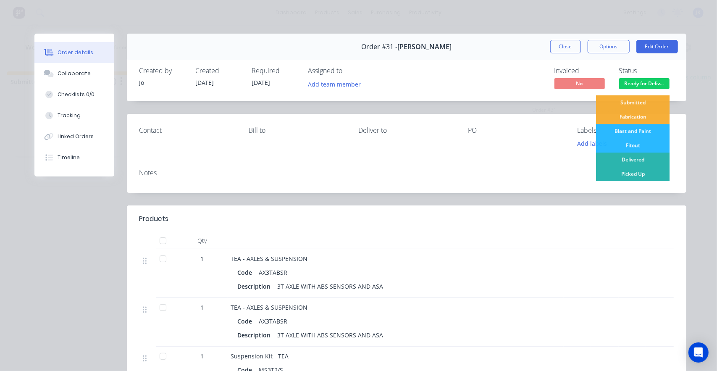
click at [497, 12] on div "Order details Collaborate Checklists 0/0 Tracking Linked Orders Timeline Order …" at bounding box center [358, 185] width 717 height 371
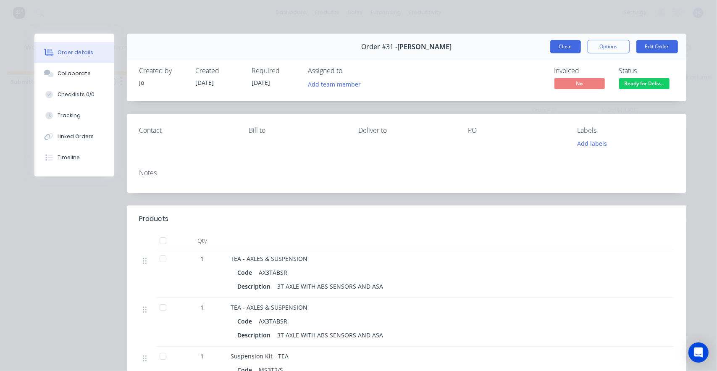
click at [556, 45] on button "Close" at bounding box center [565, 46] width 31 height 13
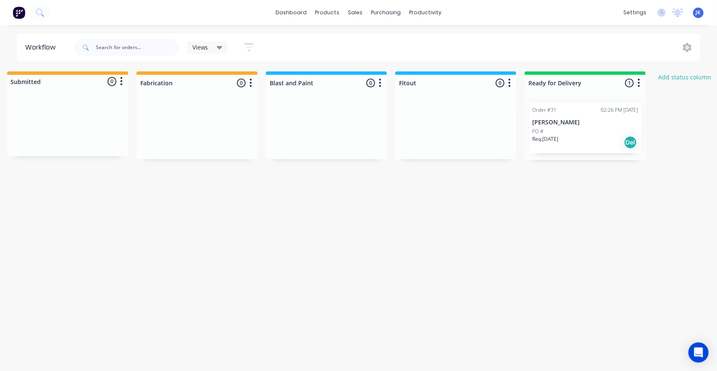
click at [220, 44] on icon at bounding box center [220, 47] width 6 height 9
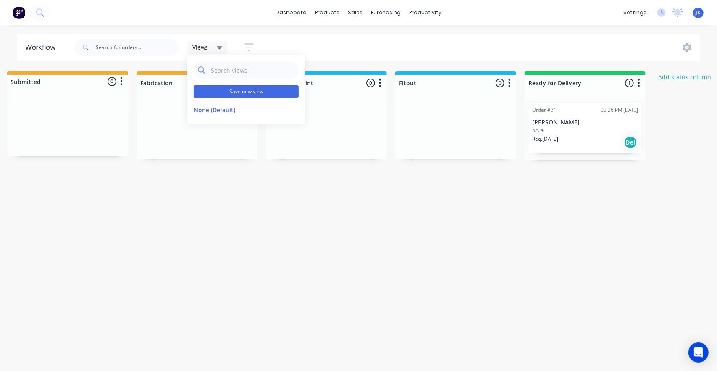
click at [226, 92] on button "Save new view" at bounding box center [246, 91] width 105 height 13
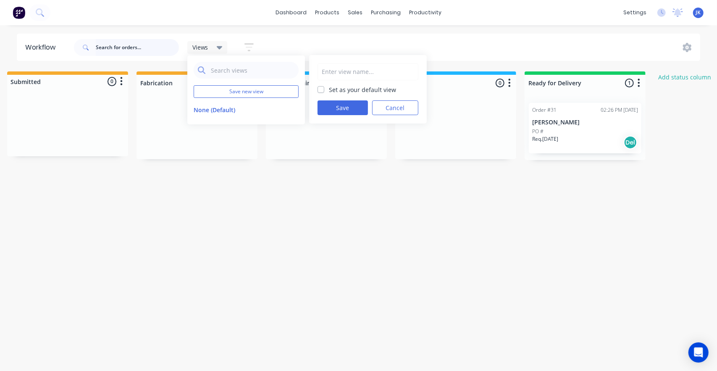
click at [156, 49] on input "text" at bounding box center [137, 47] width 83 height 17
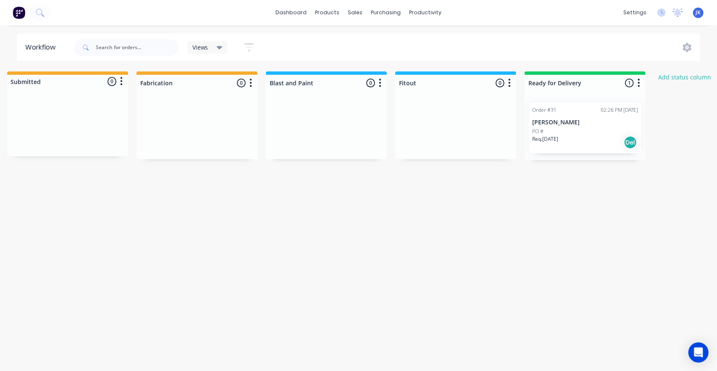
click at [253, 44] on icon "button" at bounding box center [248, 47] width 9 height 8
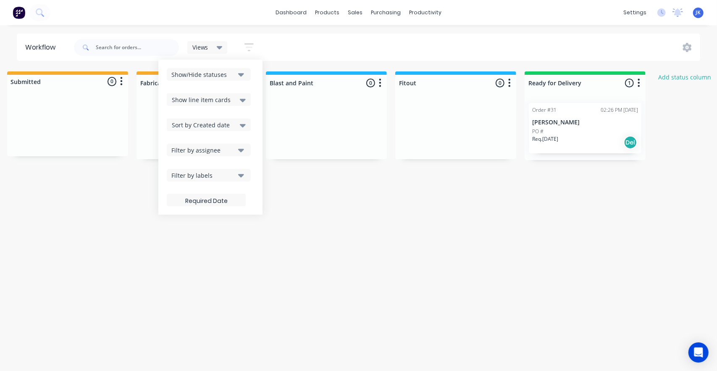
click at [253, 46] on icon "button" at bounding box center [248, 47] width 9 height 10
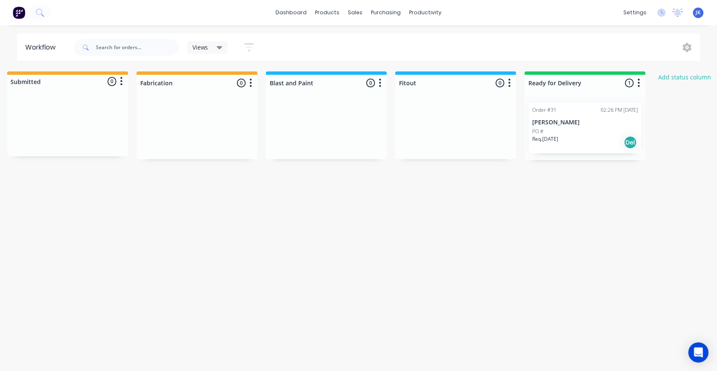
drag, startPoint x: 78, startPoint y: 131, endPoint x: 149, endPoint y: 132, distance: 71.0
click at [130, 131] on div "Submitted 0 Status colour #F6AB2F hex #F6AB2F Save Cancel Summaries Total order…" at bounding box center [439, 115] width 913 height 89
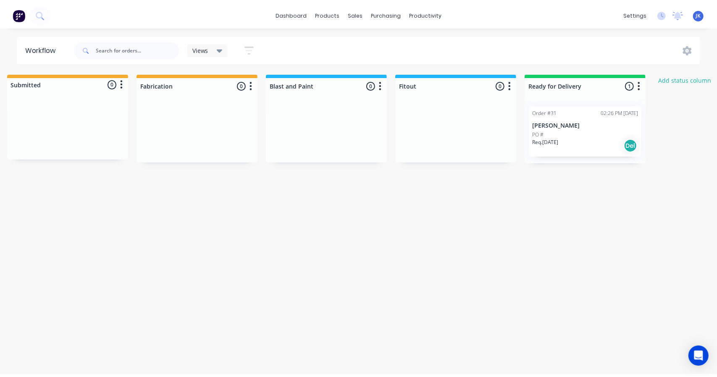
scroll to position [0, 0]
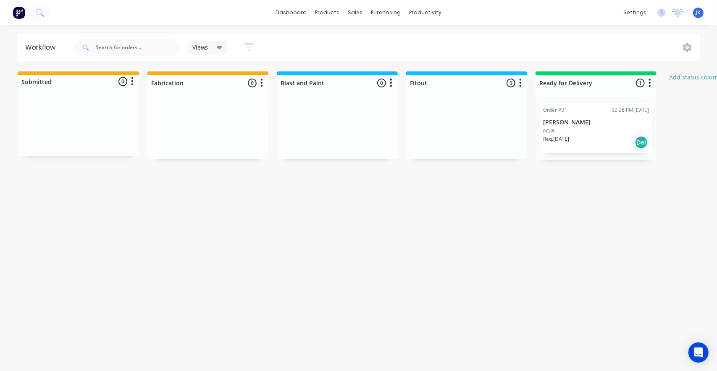
click at [51, 83] on div at bounding box center [78, 81] width 121 height 13
click at [133, 84] on button "button" at bounding box center [132, 81] width 10 height 10
click at [24, 105] on div at bounding box center [78, 124] width 121 height 63
click at [356, 12] on div "sales" at bounding box center [354, 12] width 23 height 13
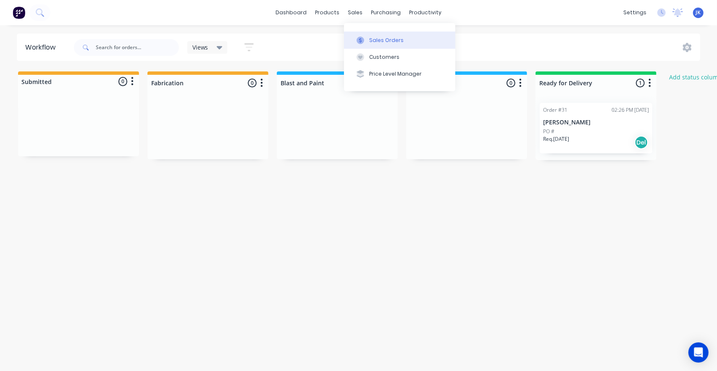
click at [386, 43] on div "Sales Orders" at bounding box center [386, 41] width 34 height 8
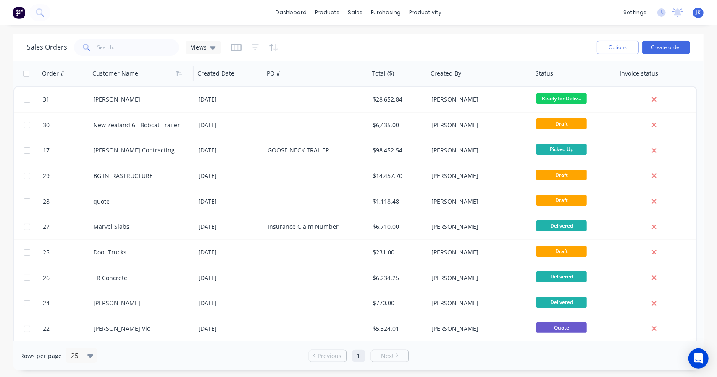
click at [118, 74] on div at bounding box center [138, 73] width 93 height 17
click at [221, 74] on div at bounding box center [227, 73] width 60 height 17
click at [663, 49] on button "Create order" at bounding box center [666, 47] width 48 height 13
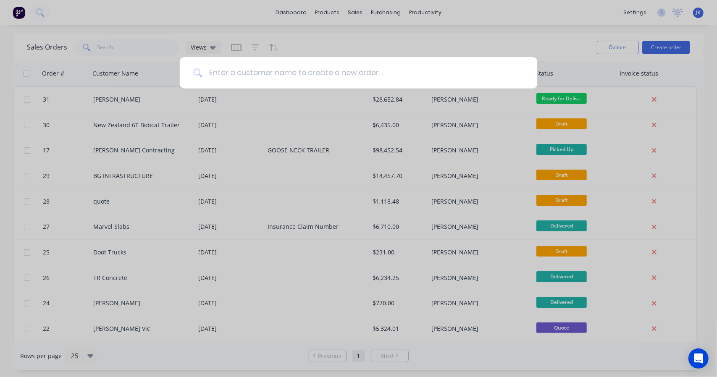
click at [231, 75] on input at bounding box center [363, 72] width 322 height 31
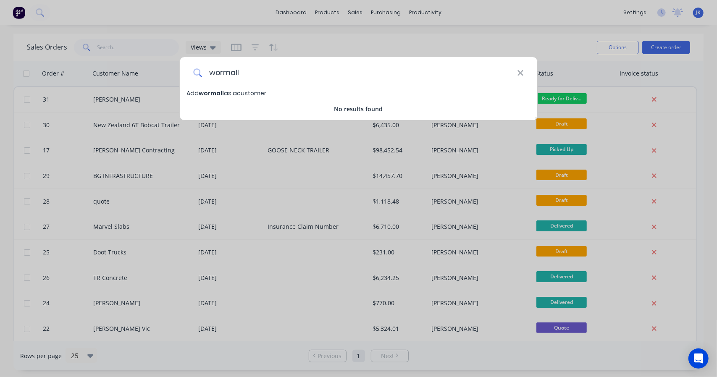
click at [214, 71] on input "wormall" at bounding box center [359, 72] width 315 height 31
type input "Wormall"
click at [261, 94] on span "Add Wormall as a customer" at bounding box center [226, 93] width 81 height 8
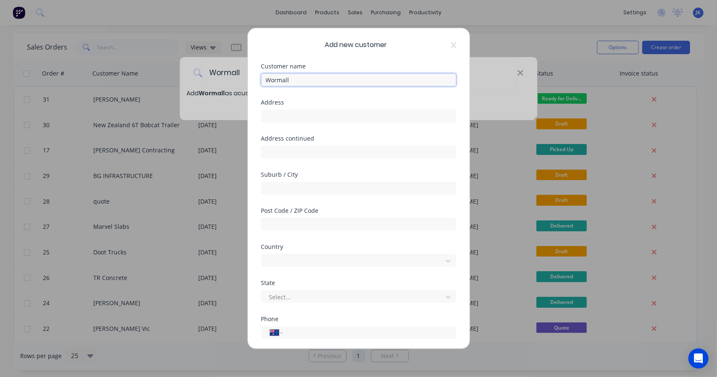
click at [305, 80] on input "Wormall" at bounding box center [358, 79] width 195 height 13
type input "Wormall"
click at [334, 123] on div "Address" at bounding box center [358, 117] width 195 height 36
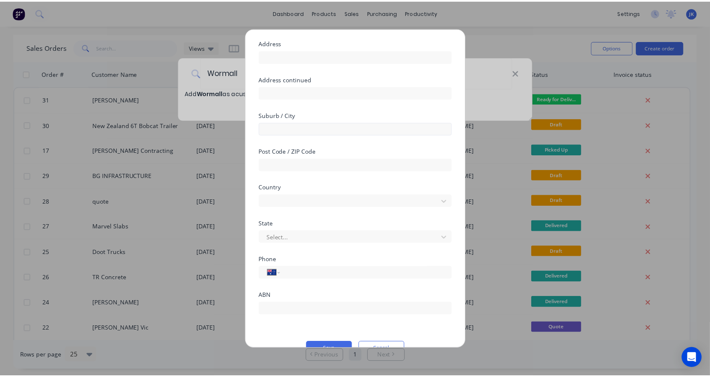
scroll to position [78, 0]
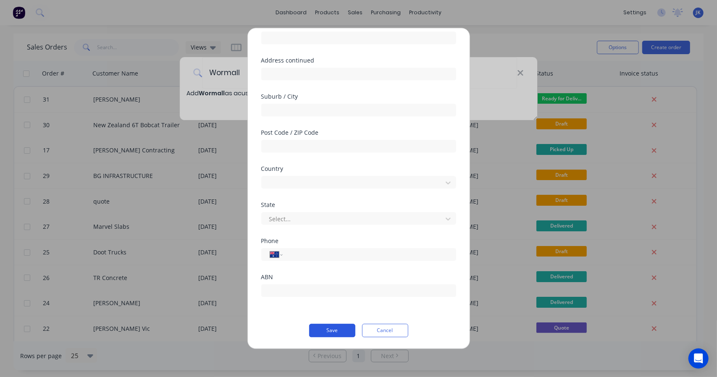
click at [329, 331] on button "Save" at bounding box center [332, 330] width 46 height 13
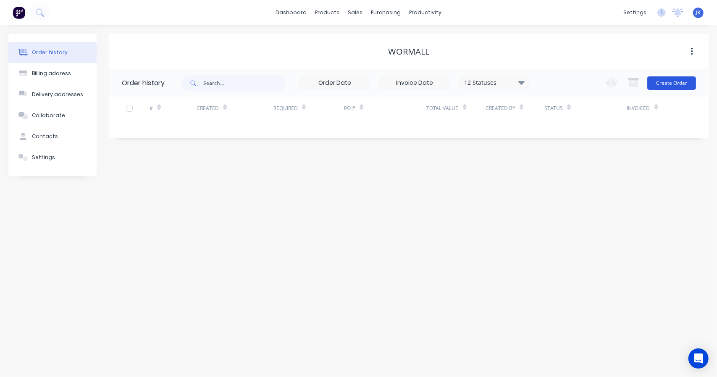
click at [672, 89] on button "Create Order" at bounding box center [671, 82] width 49 height 13
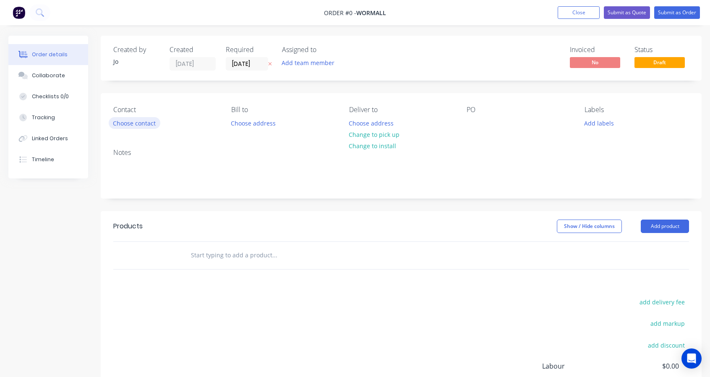
click at [136, 124] on button "Choose contact" at bounding box center [135, 122] width 52 height 11
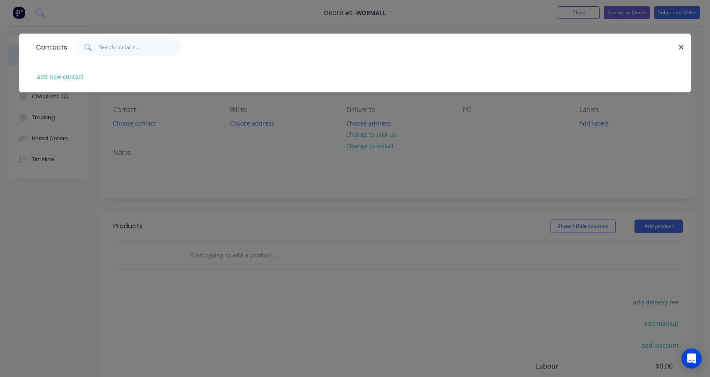
click at [117, 49] on input "text" at bounding box center [140, 47] width 82 height 17
click at [138, 50] on input "Will" at bounding box center [140, 47] width 82 height 17
type input "[PERSON_NAME]"
click at [71, 82] on button "add new contact" at bounding box center [60, 76] width 55 height 11
select select "AU"
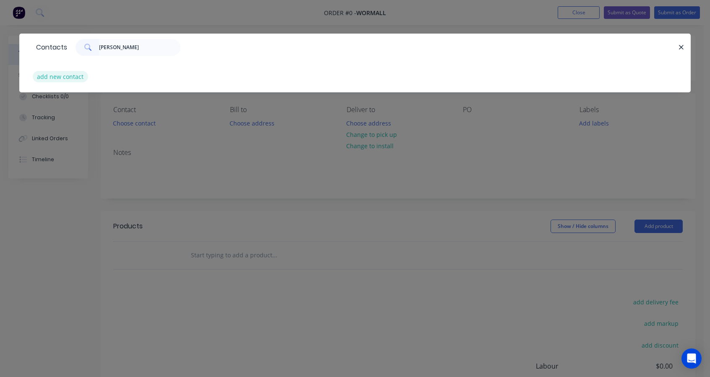
select select "AU"
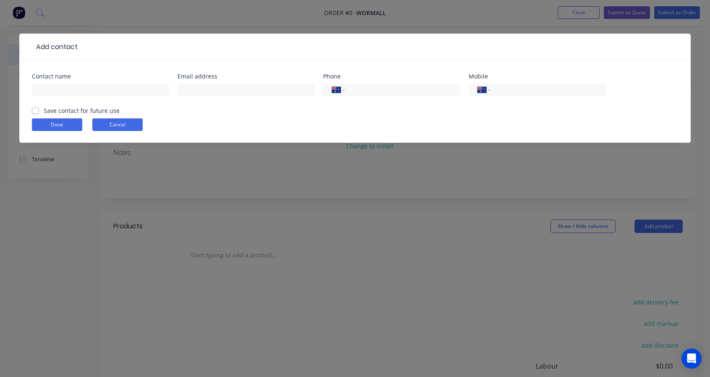
click at [105, 126] on button "Cancel" at bounding box center [117, 124] width 50 height 13
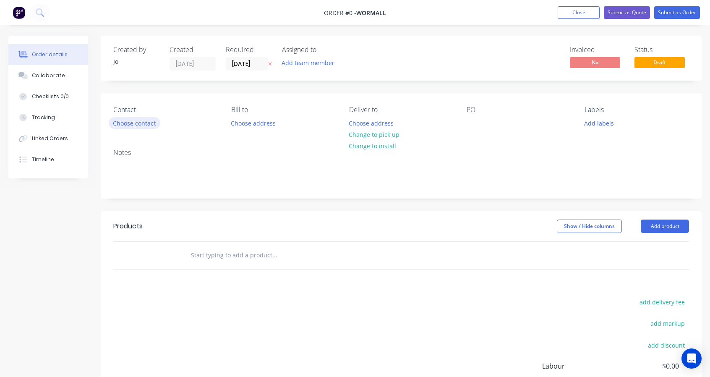
click at [140, 123] on button "Choose contact" at bounding box center [135, 122] width 52 height 11
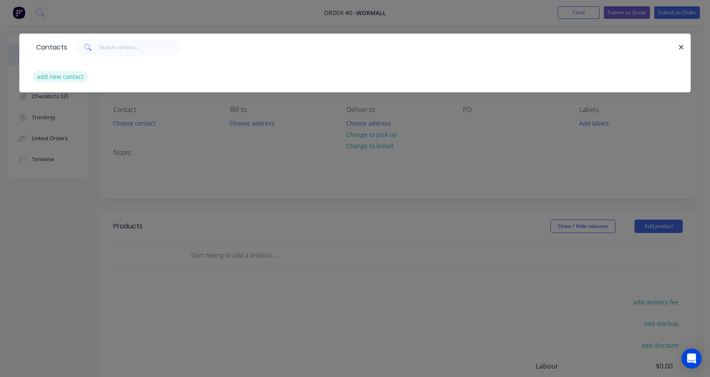
click at [71, 76] on button "add new contact" at bounding box center [60, 76] width 55 height 11
select select "AU"
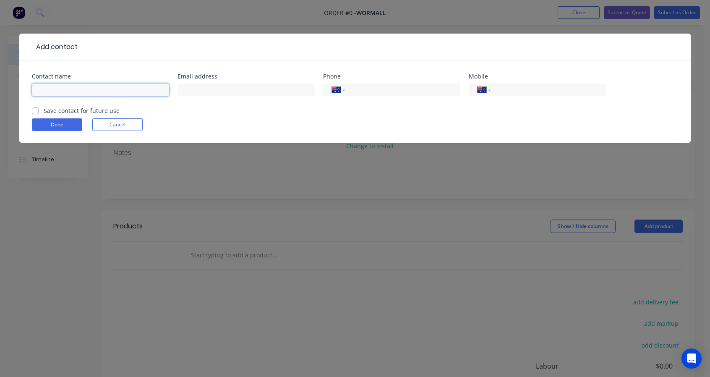
click at [55, 86] on input "text" at bounding box center [100, 90] width 137 height 13
type input "[PERSON_NAME]"
click at [299, 125] on div "Done Cancel" at bounding box center [355, 124] width 646 height 13
click at [526, 93] on input "tel" at bounding box center [547, 90] width 101 height 9
click at [524, 88] on input "tel" at bounding box center [547, 90] width 101 height 9
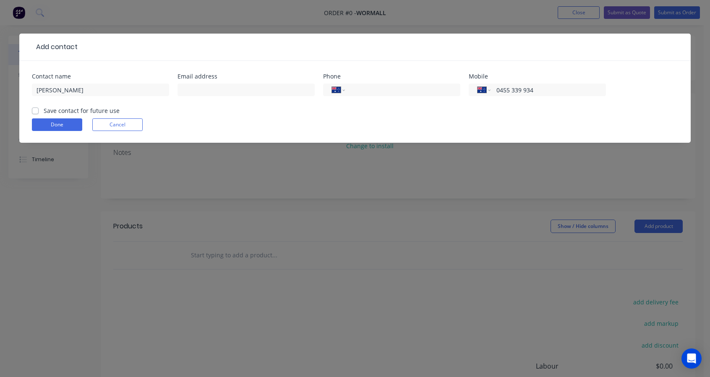
type input "0455 339 934"
click at [310, 134] on form "Contact name [PERSON_NAME][GEOGRAPHIC_DATA] Email address Phone International […" at bounding box center [355, 107] width 646 height 69
click at [65, 120] on button "Done" at bounding box center [57, 124] width 50 height 13
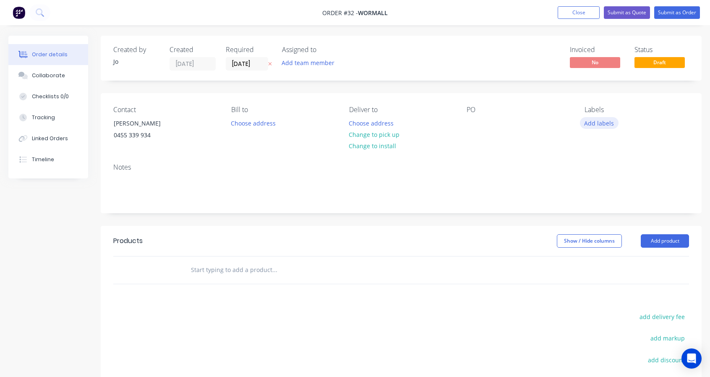
click at [596, 121] on button "Add labels" at bounding box center [599, 122] width 39 height 11
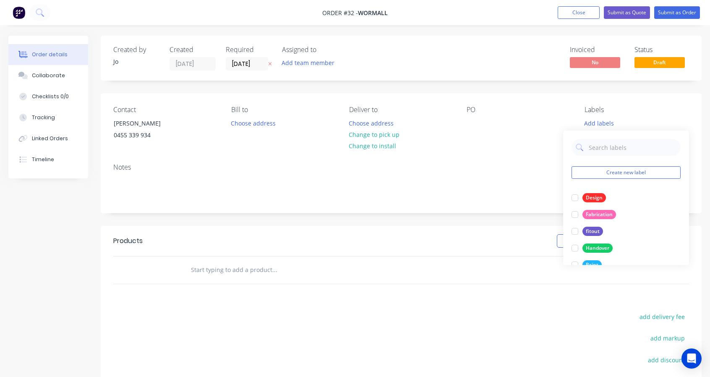
click at [526, 142] on div "PO" at bounding box center [519, 125] width 105 height 38
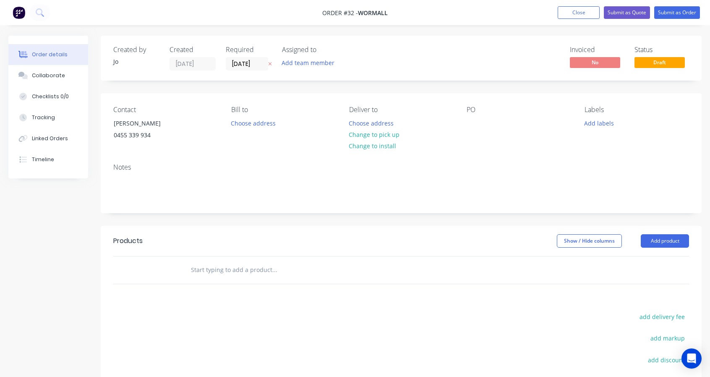
click at [275, 263] on input "text" at bounding box center [275, 270] width 168 height 17
type input "s"
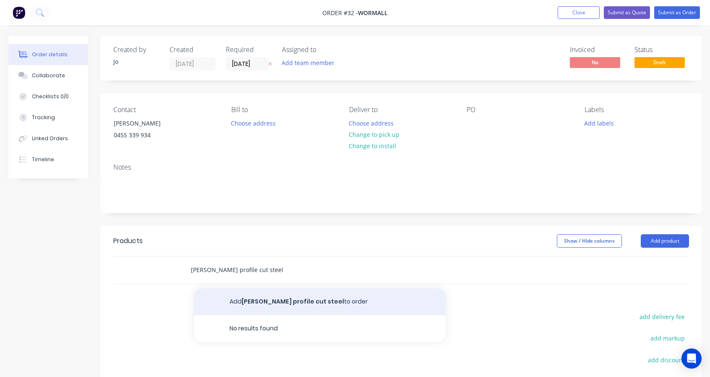
type input "[PERSON_NAME] profile cut steel"
click at [273, 298] on button "[PERSON_NAME] profile cut steel to order" at bounding box center [320, 301] width 252 height 27
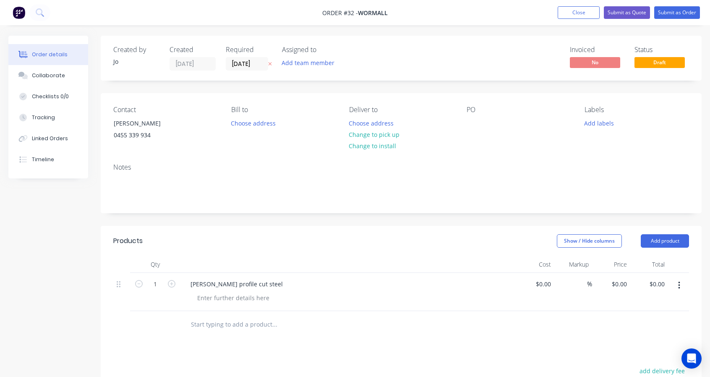
click at [558, 280] on div "%" at bounding box center [574, 292] width 38 height 38
click at [549, 281] on input at bounding box center [544, 284] width 19 height 12
type input "$10,241.84"
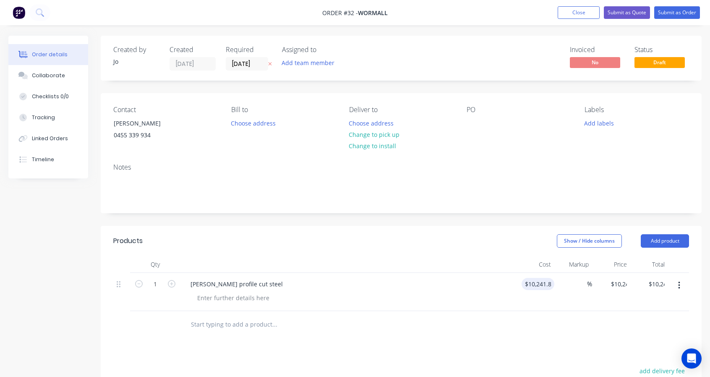
click at [487, 270] on div at bounding box center [348, 264] width 336 height 17
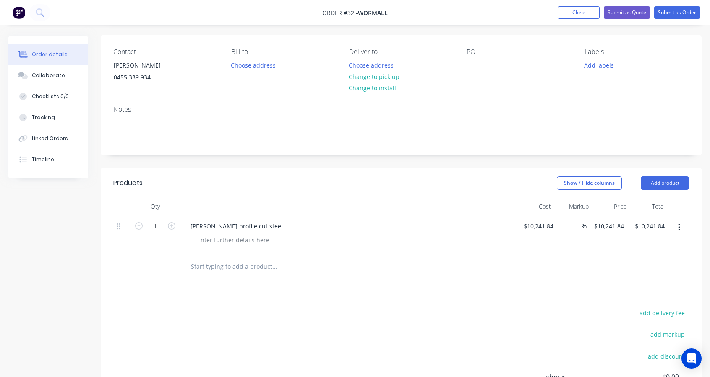
scroll to position [70, 0]
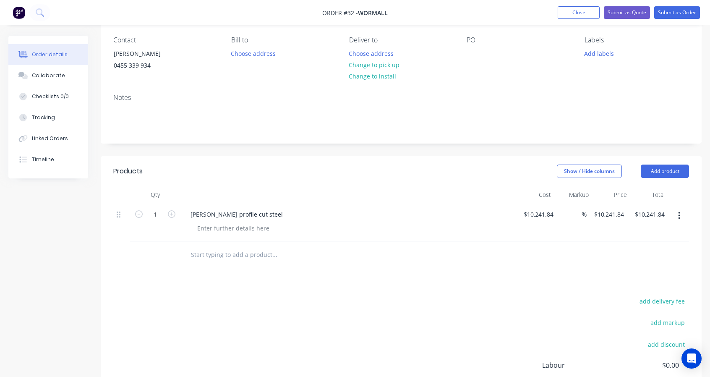
click at [219, 255] on input "text" at bounding box center [275, 254] width 168 height 17
